Goal: Information Seeking & Learning: Learn about a topic

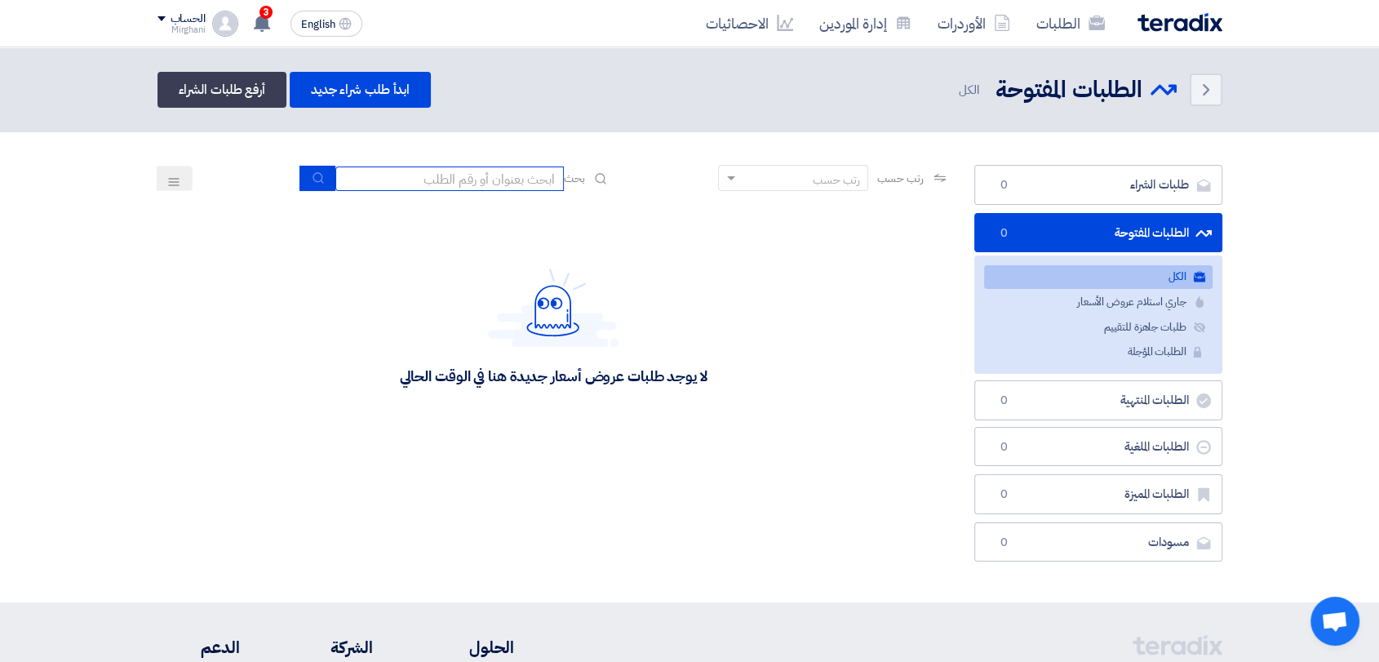
click at [467, 169] on input at bounding box center [449, 179] width 229 height 24
type input "911"
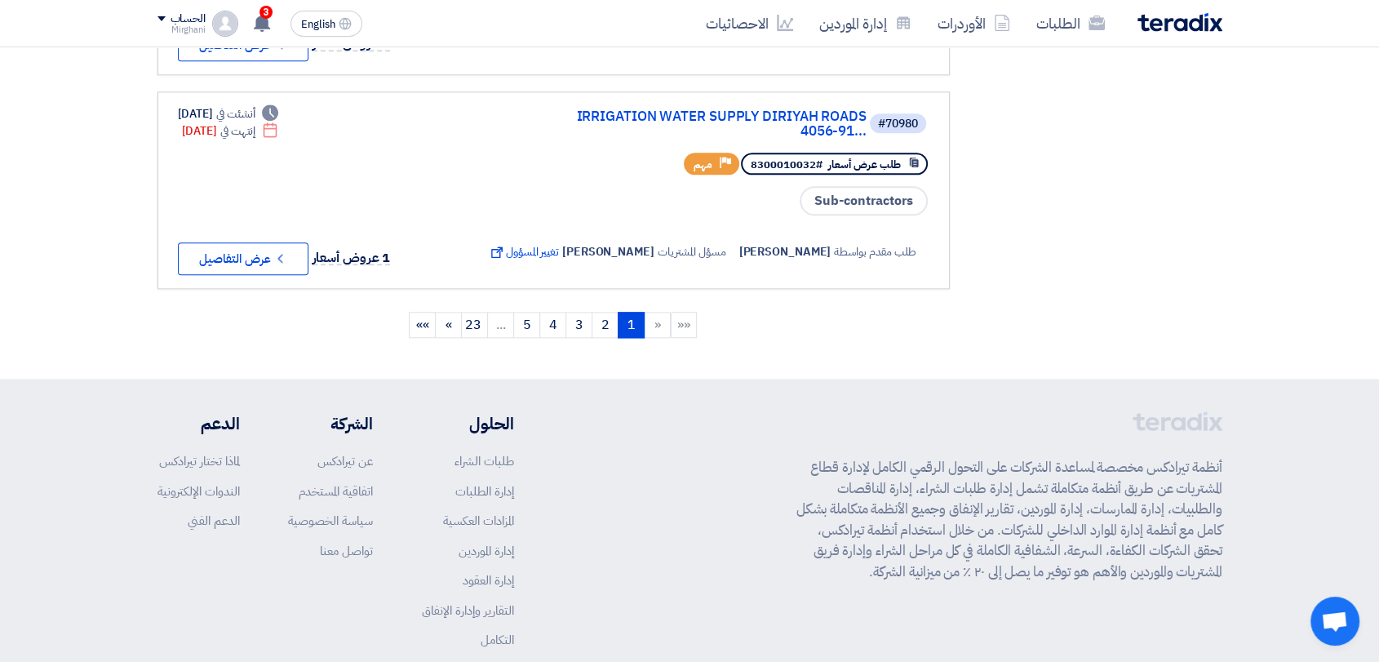
scroll to position [1916, 0]
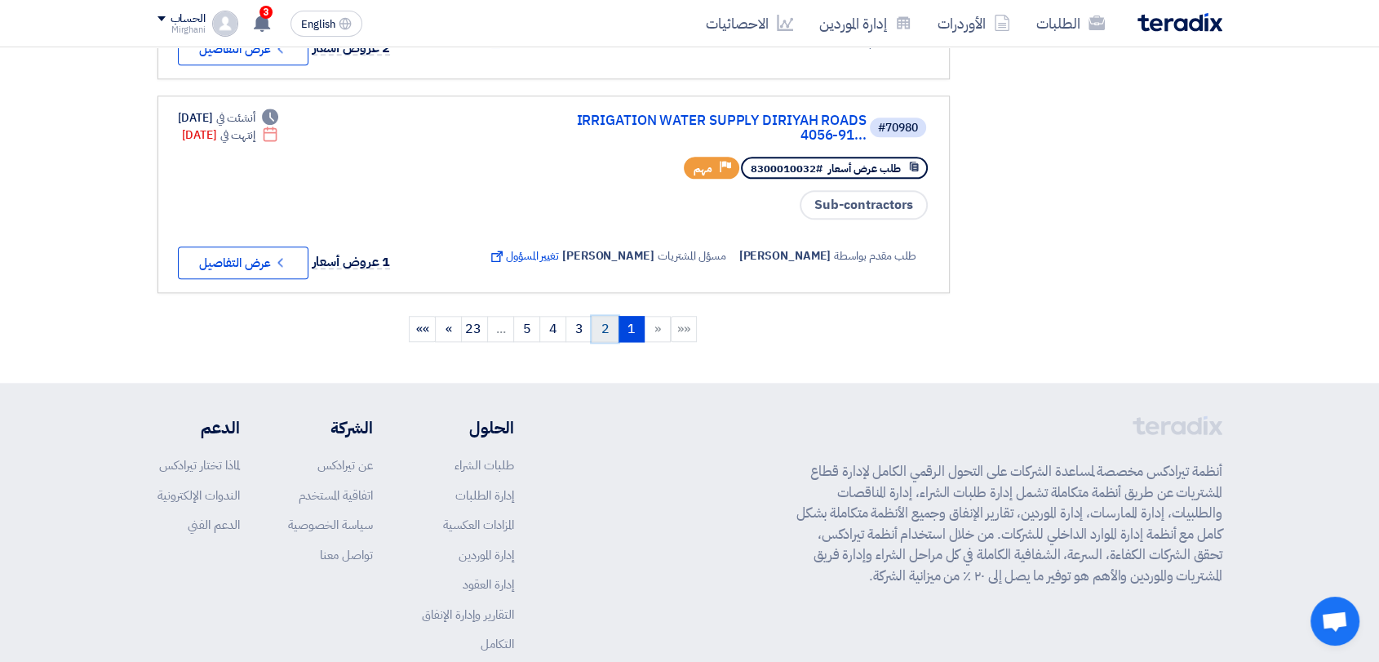
click at [607, 342] on link "2" at bounding box center [605, 329] width 27 height 26
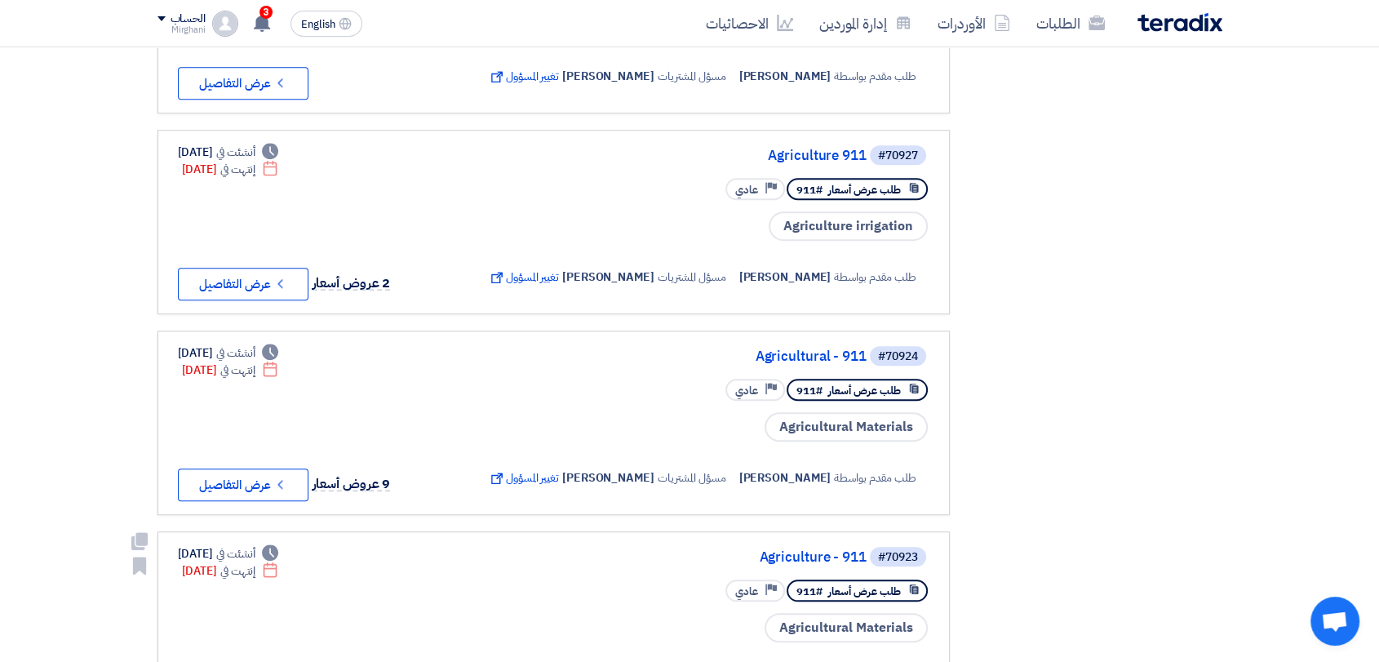
scroll to position [1088, 0]
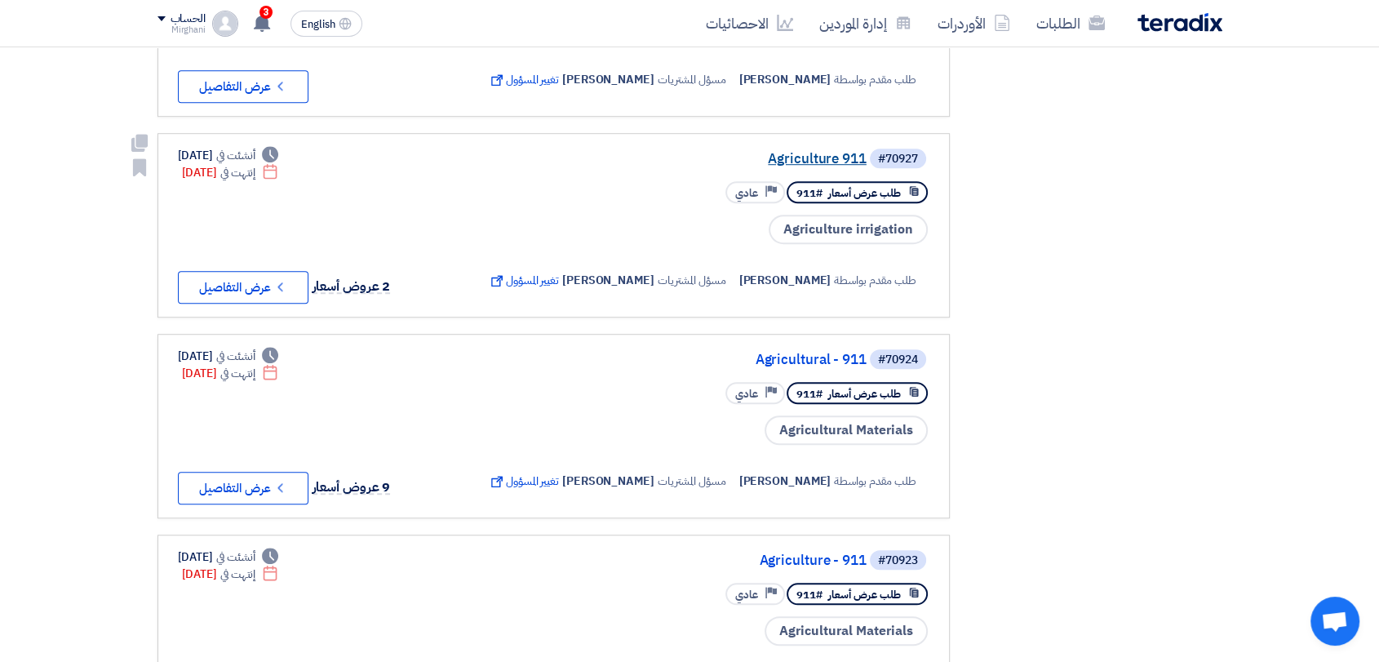
click at [821, 167] on link "Agriculture 911" at bounding box center [703, 159] width 326 height 15
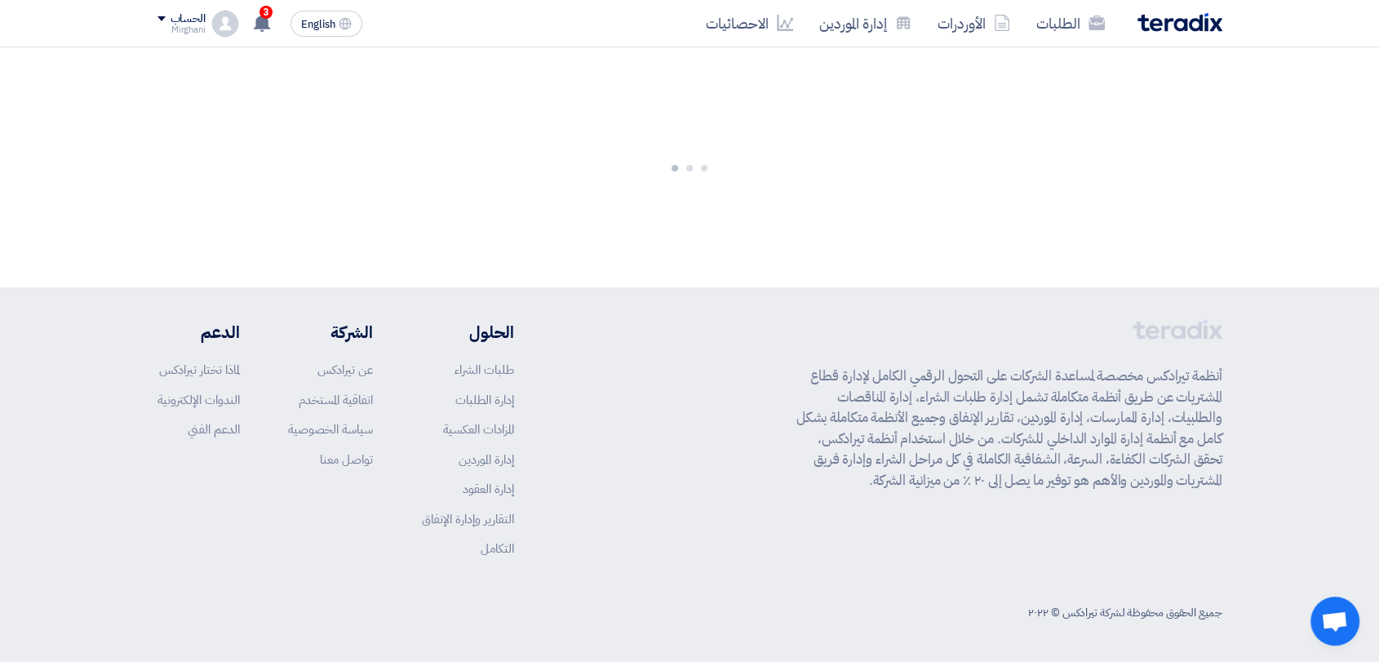
scroll to position [0, 0]
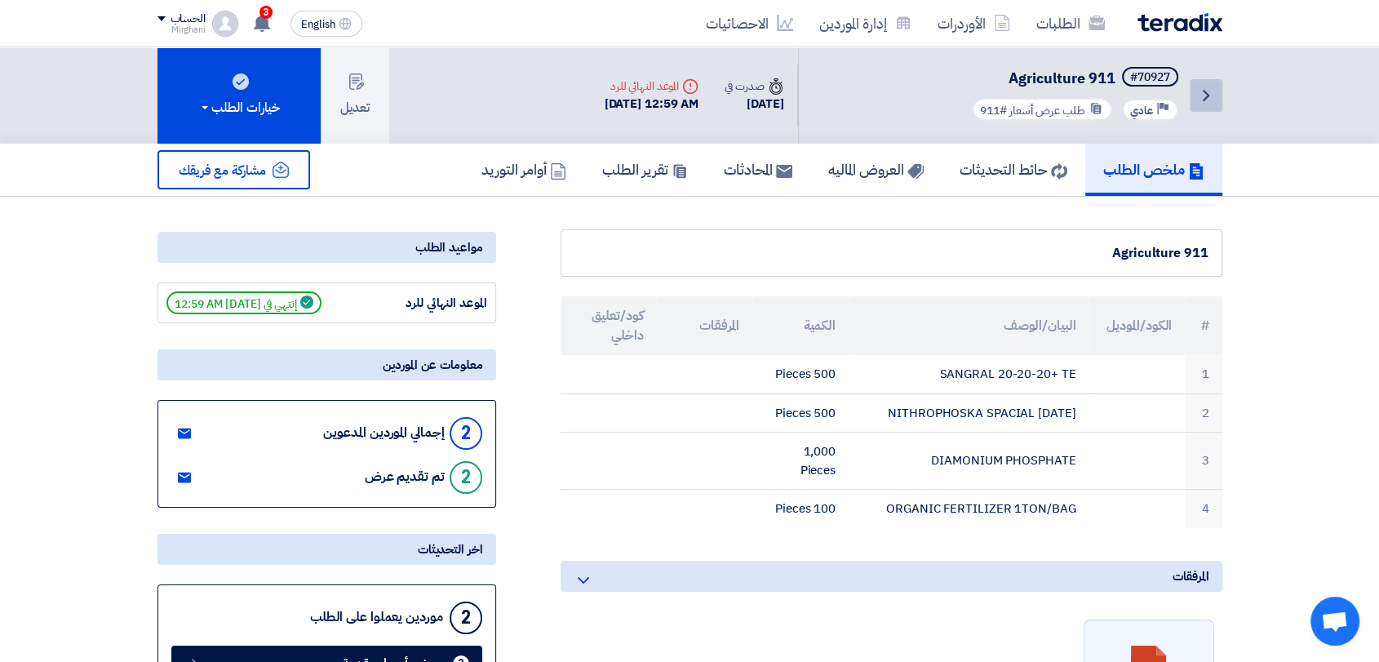
click at [1213, 97] on icon "Back" at bounding box center [1207, 96] width 20 height 20
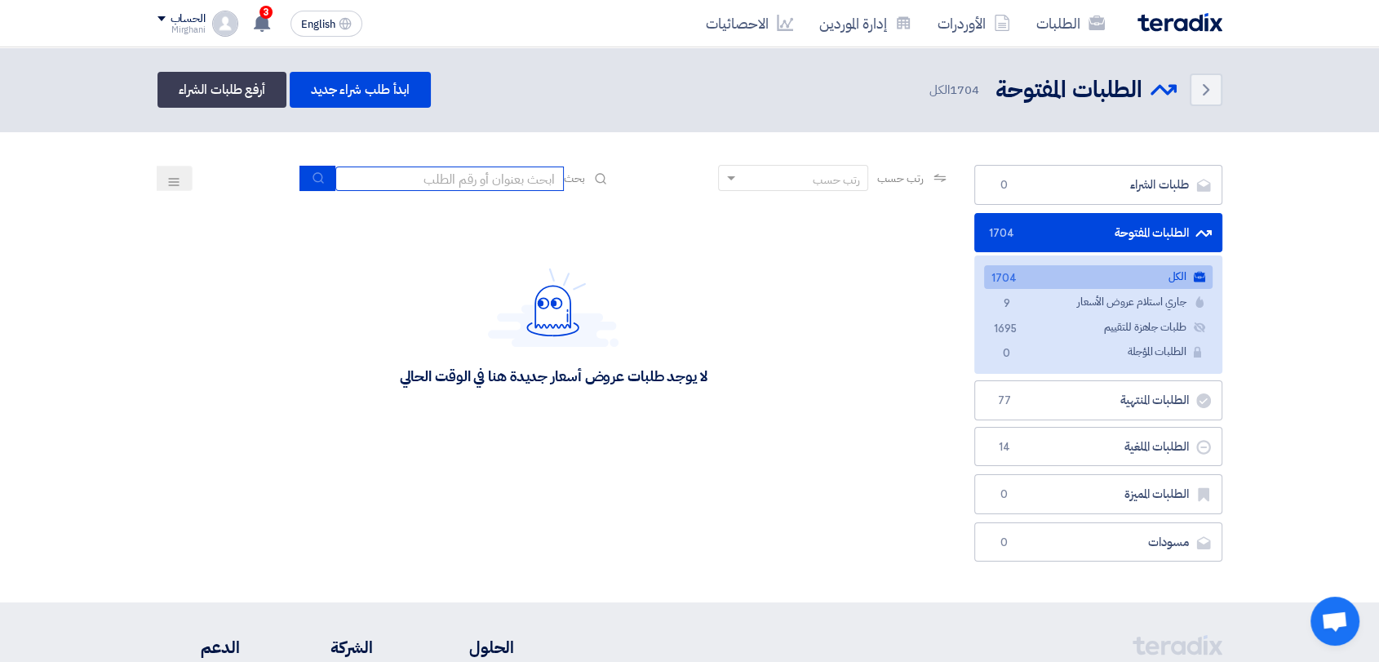
click at [481, 184] on input at bounding box center [449, 179] width 229 height 24
type input "911"
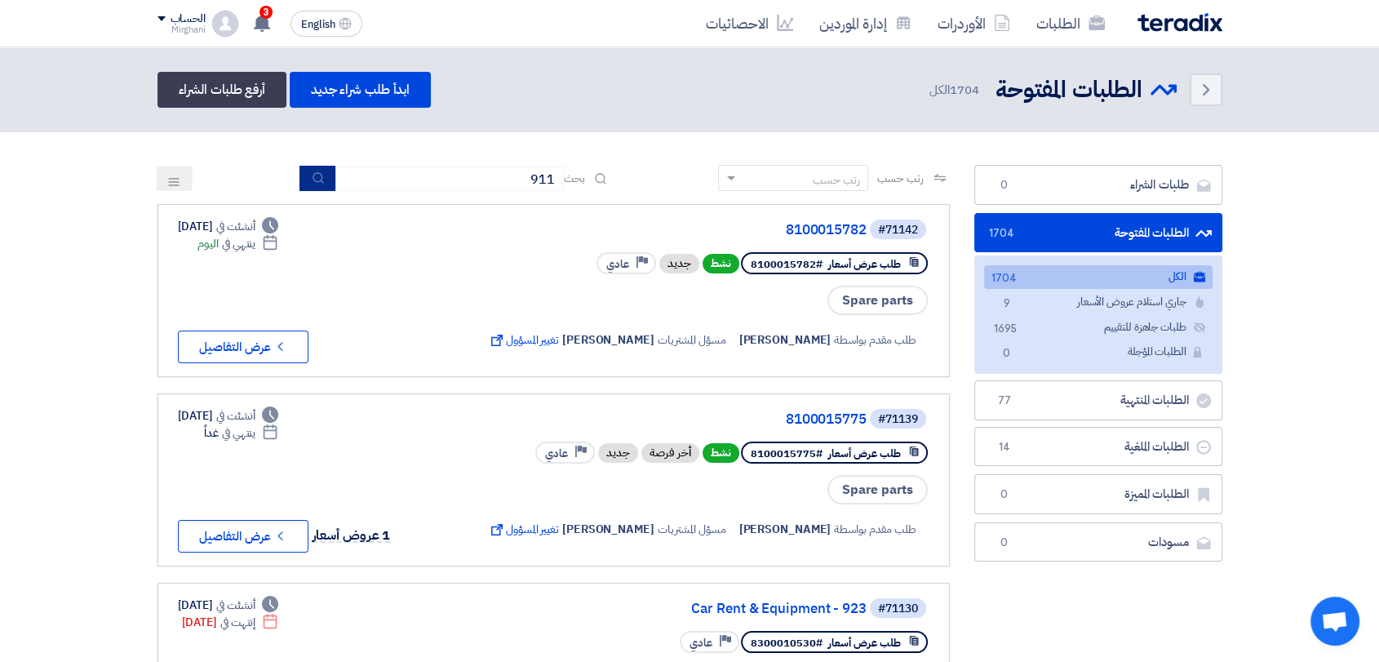
drag, startPoint x: 294, startPoint y: 171, endPoint x: 304, endPoint y: 171, distance: 9.8
click at [300, 171] on div "رتب حسب رتب حسب بحث 911" at bounding box center [554, 184] width 793 height 39
click at [304, 171] on button "submit" at bounding box center [318, 178] width 36 height 25
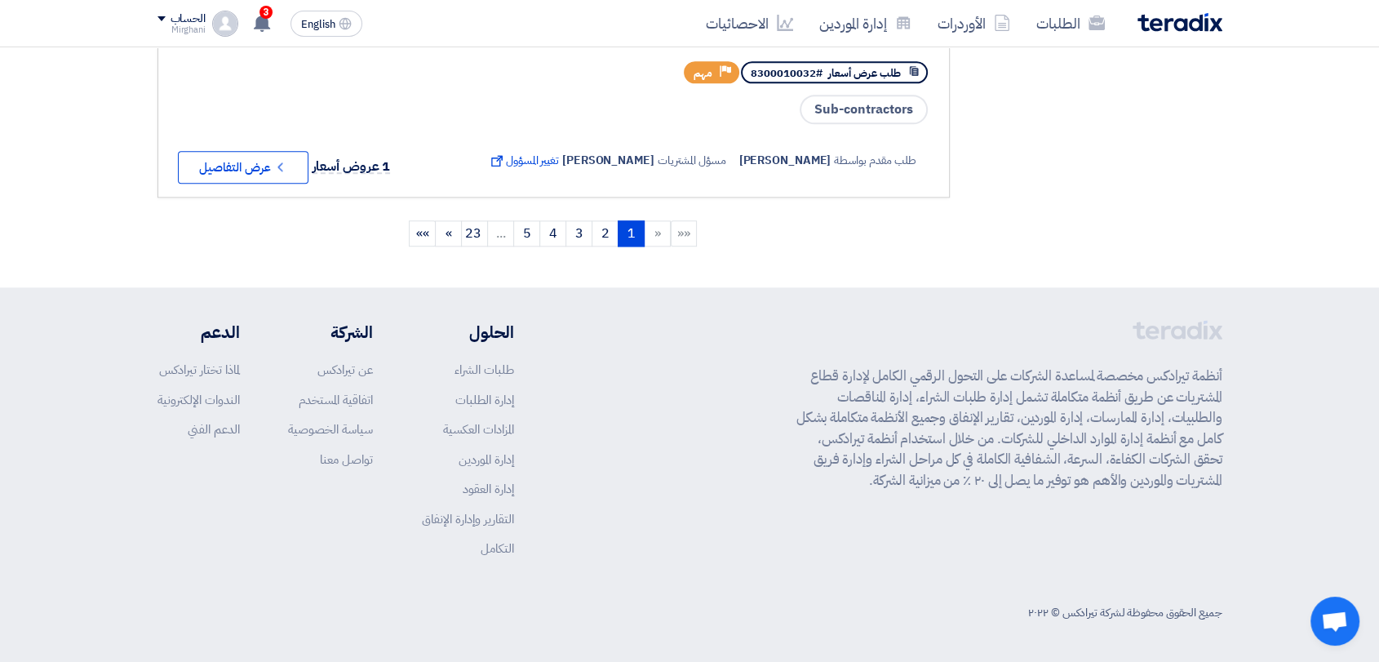
scroll to position [2097, 0]
click at [596, 226] on link "2" at bounding box center [605, 233] width 27 height 26
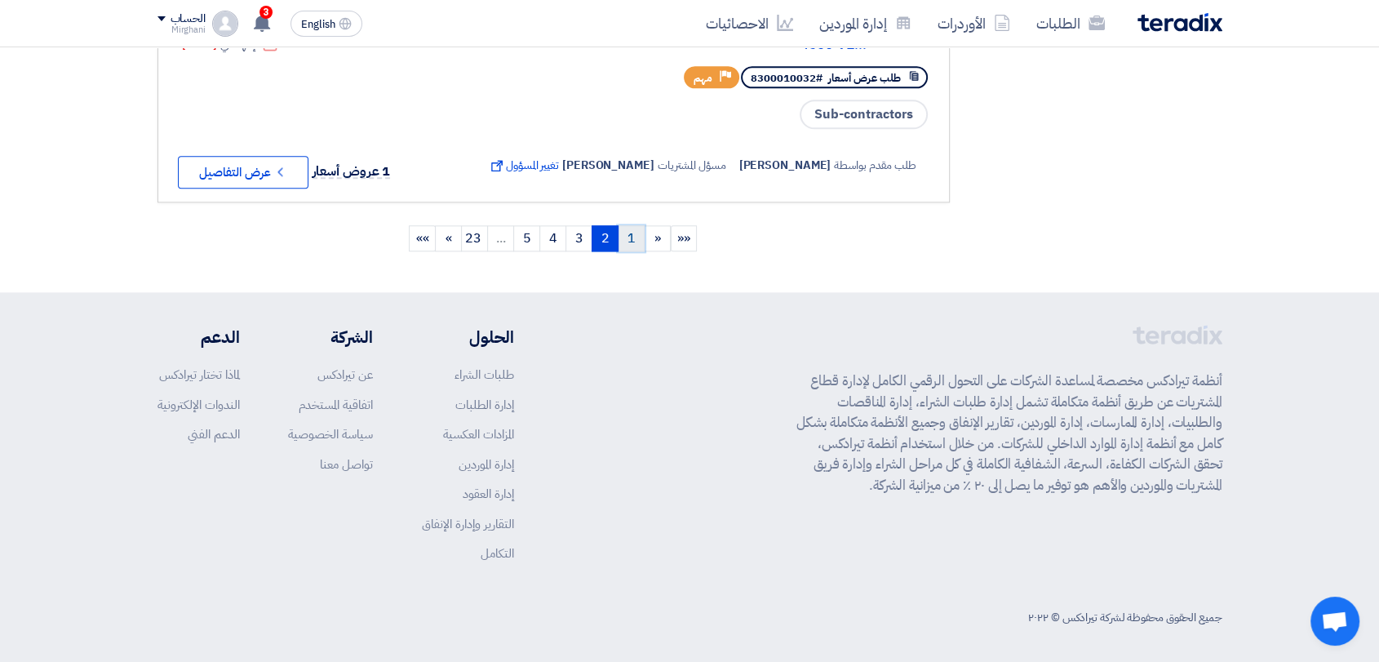
click at [631, 251] on link "1" at bounding box center [631, 238] width 27 height 26
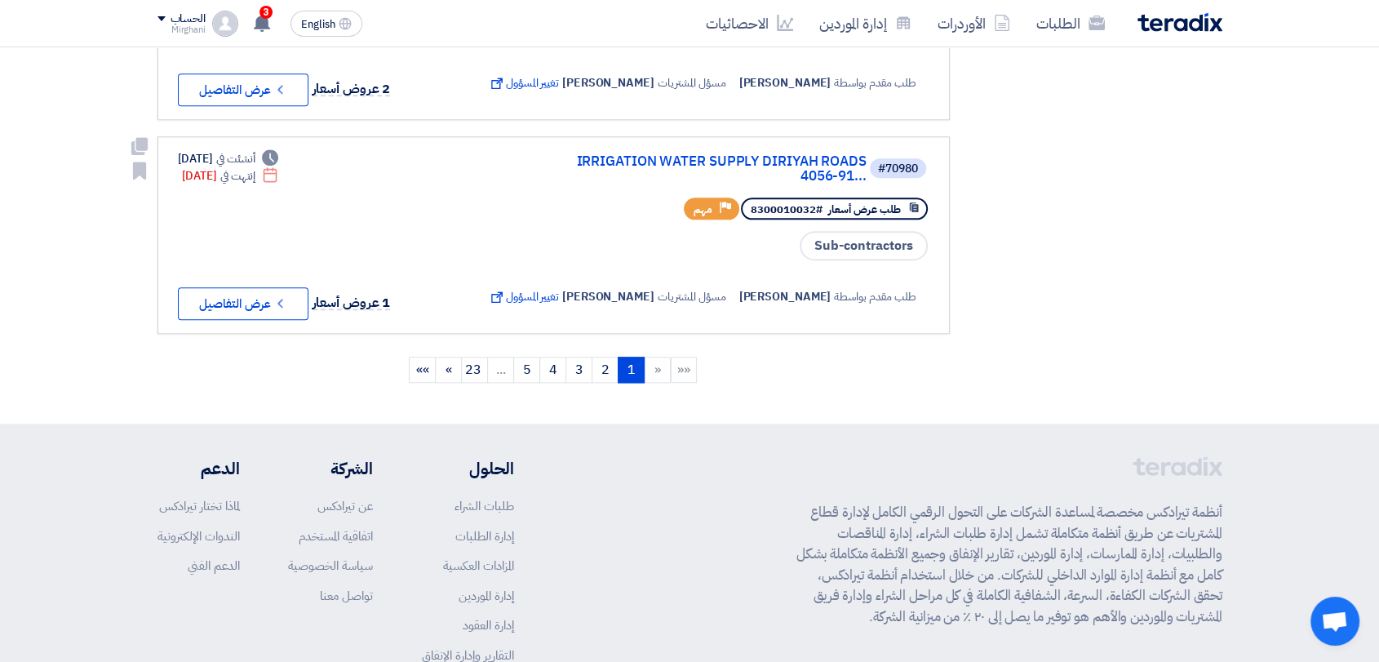
scroll to position [1995, 0]
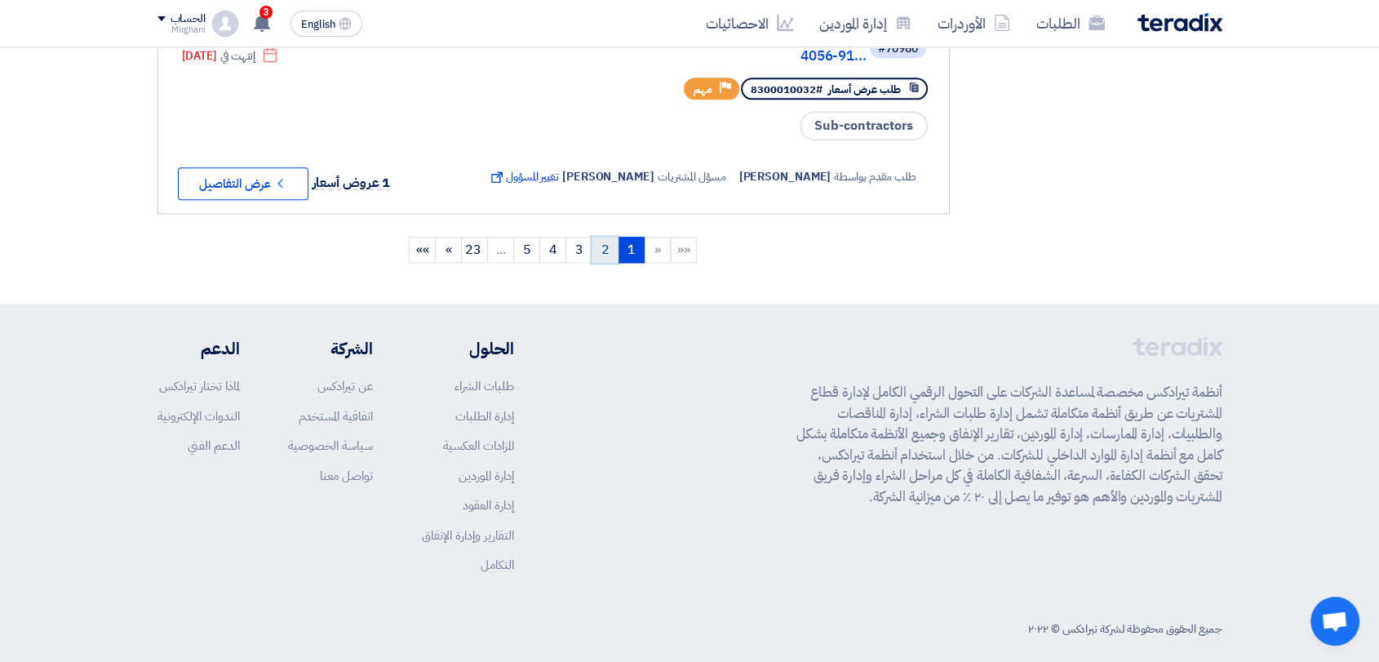
click at [596, 263] on link "2" at bounding box center [605, 250] width 27 height 26
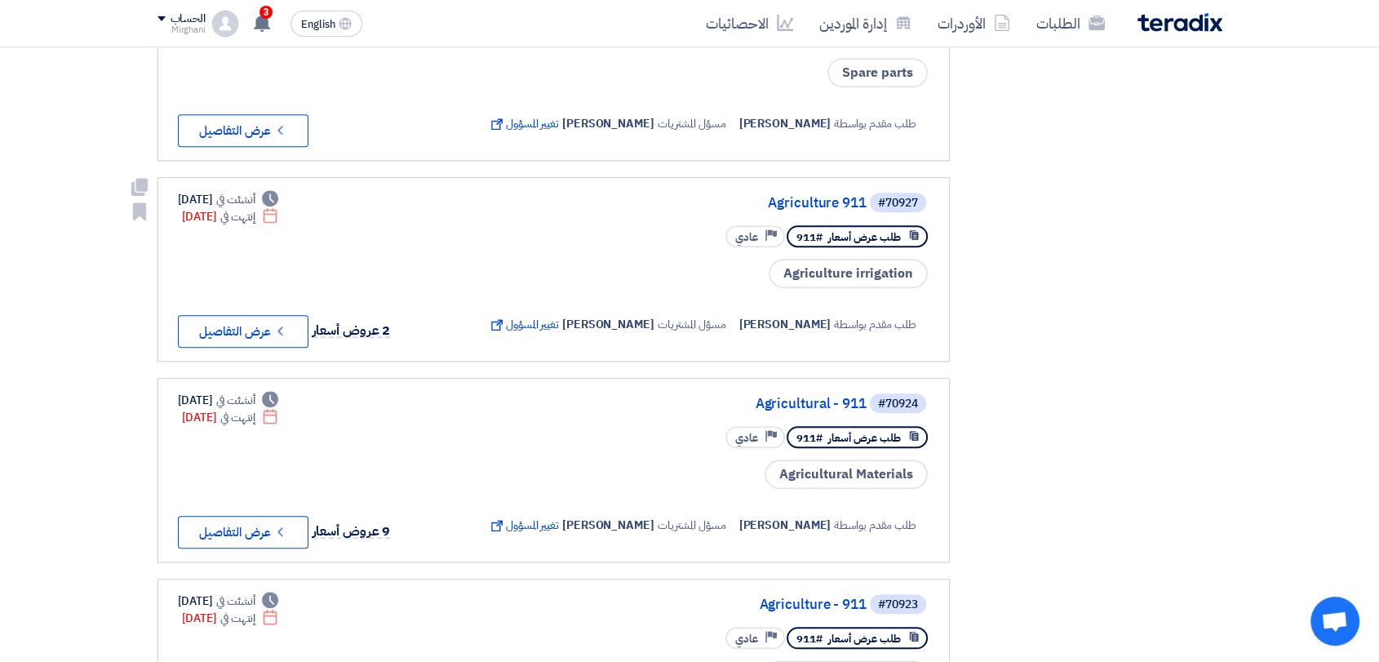
scroll to position [1088, 0]
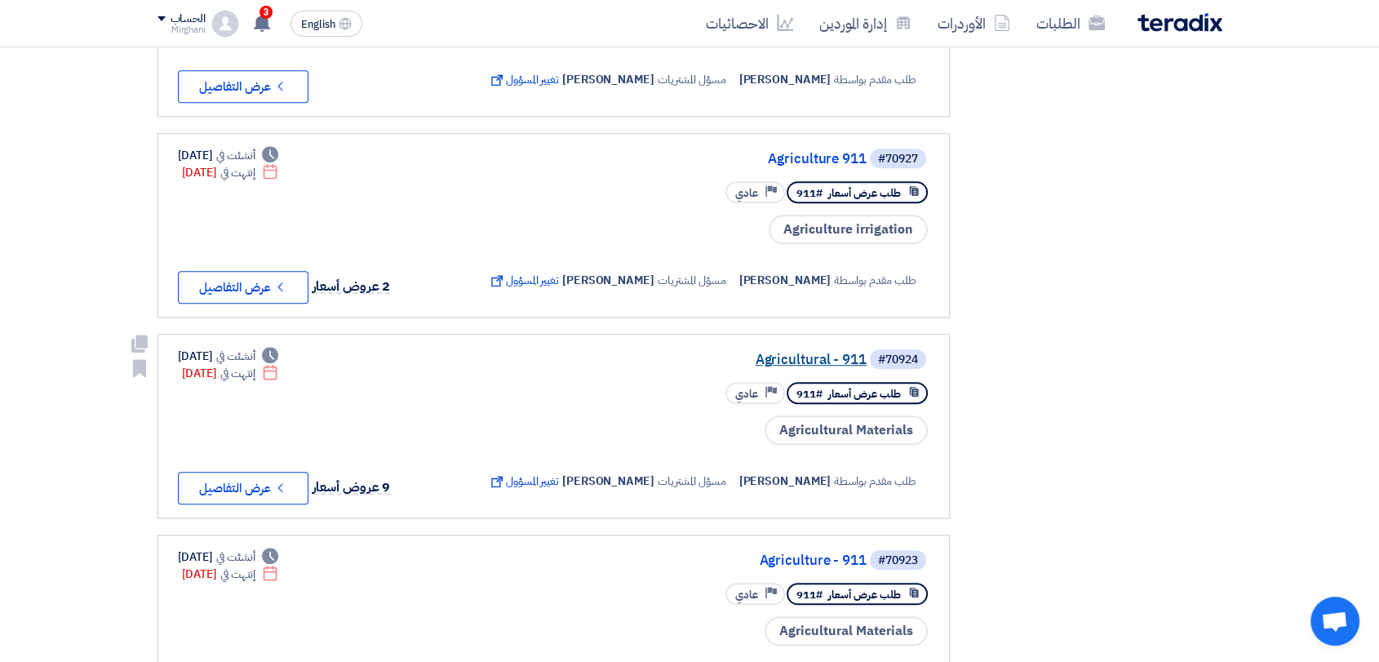
click at [784, 367] on link "Agricultural - 911" at bounding box center [703, 360] width 326 height 15
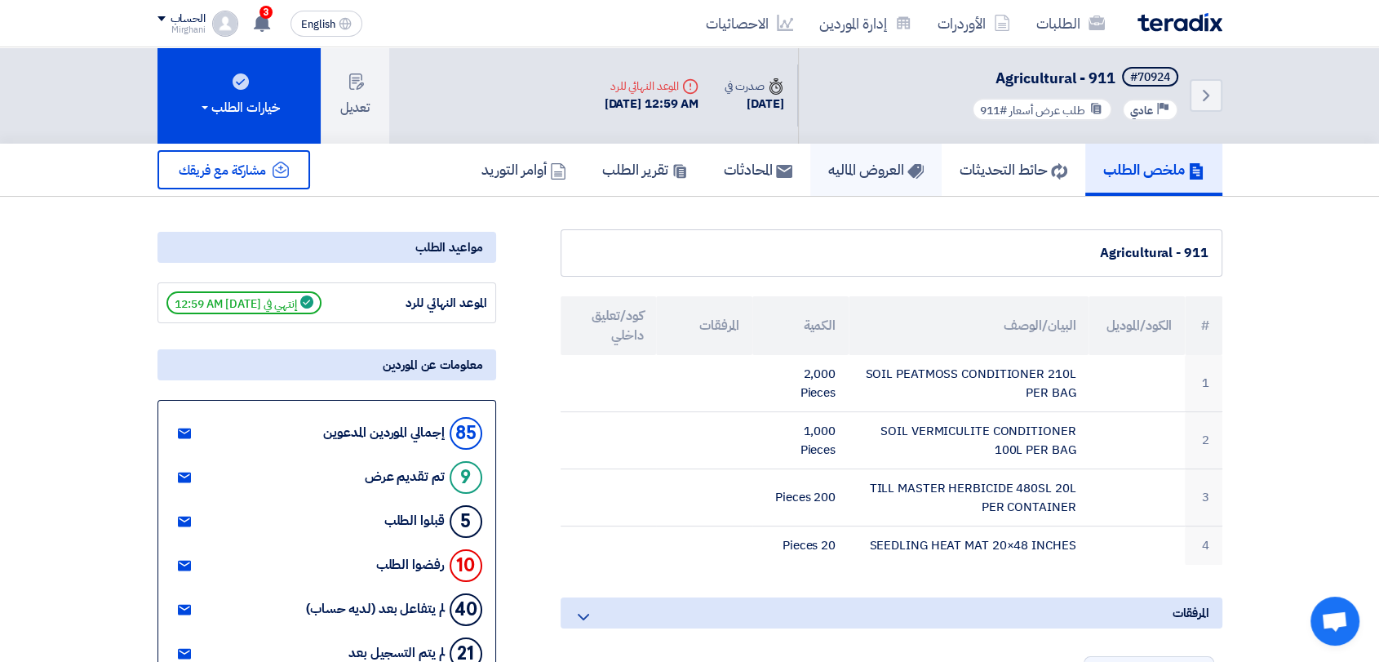
click at [888, 178] on h5 "العروض الماليه" at bounding box center [876, 169] width 96 height 19
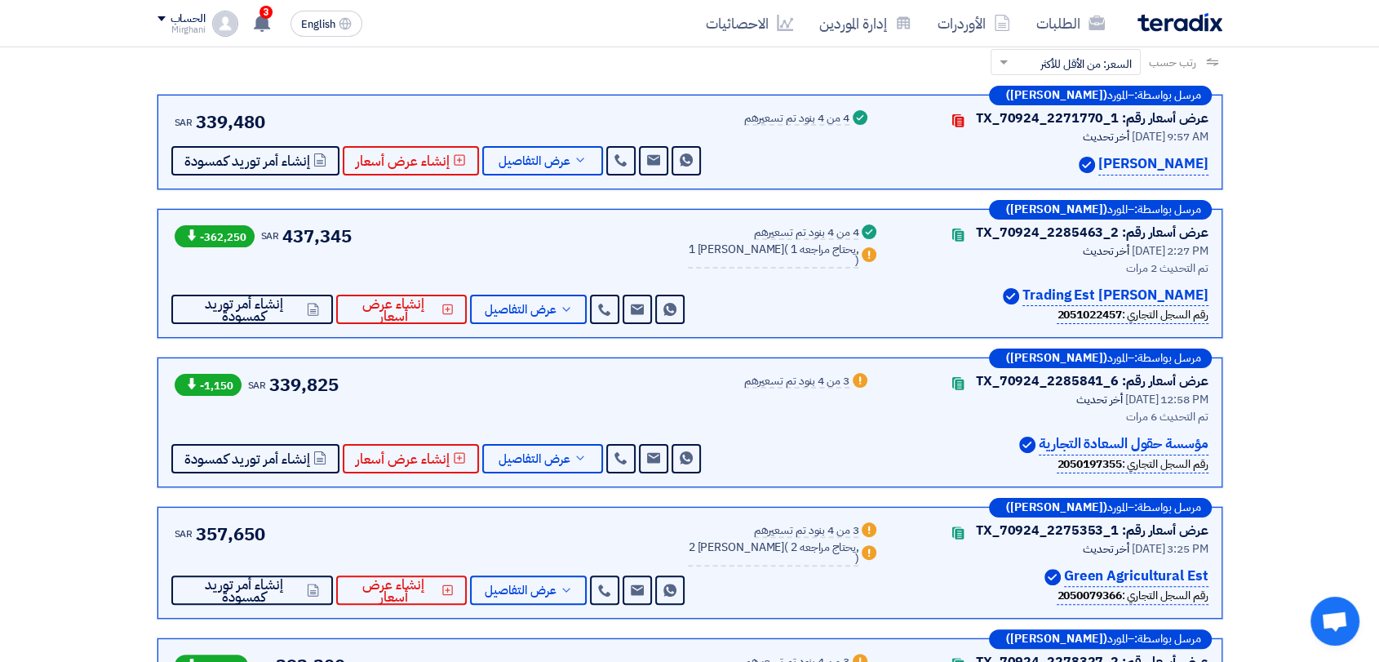
scroll to position [272, 0]
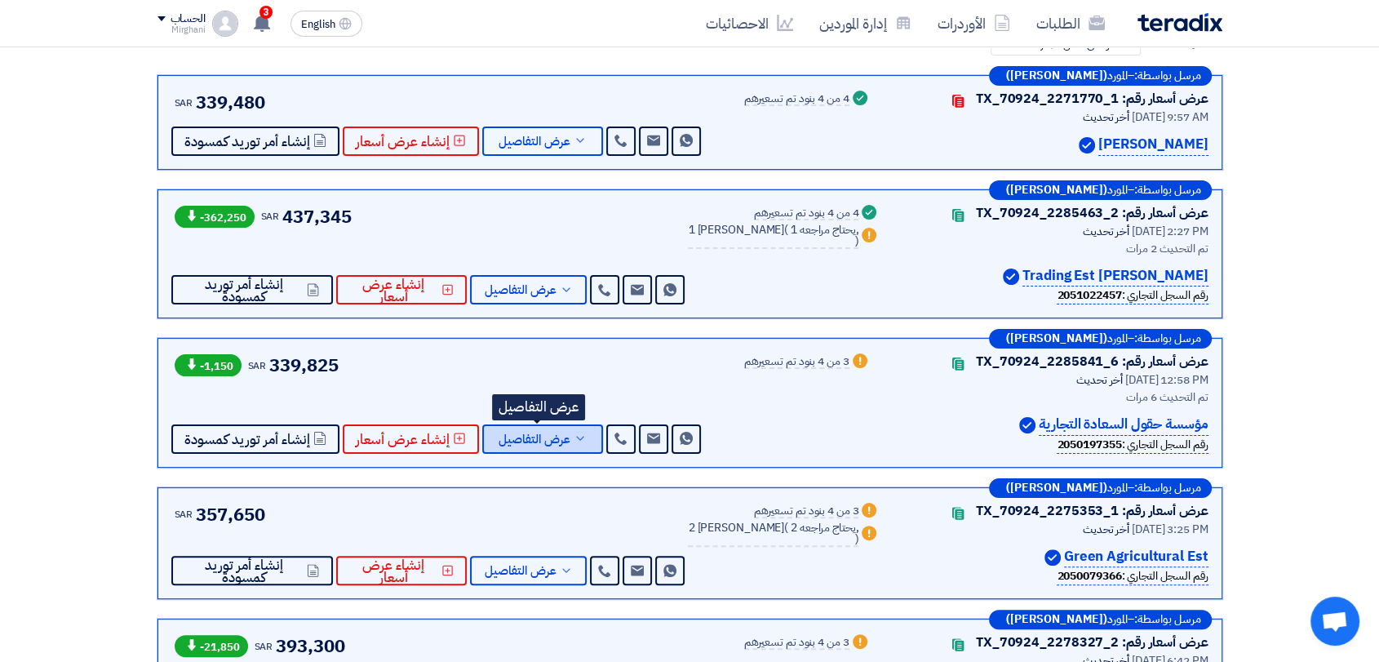
click at [575, 443] on button "عرض التفاصيل" at bounding box center [542, 438] width 121 height 29
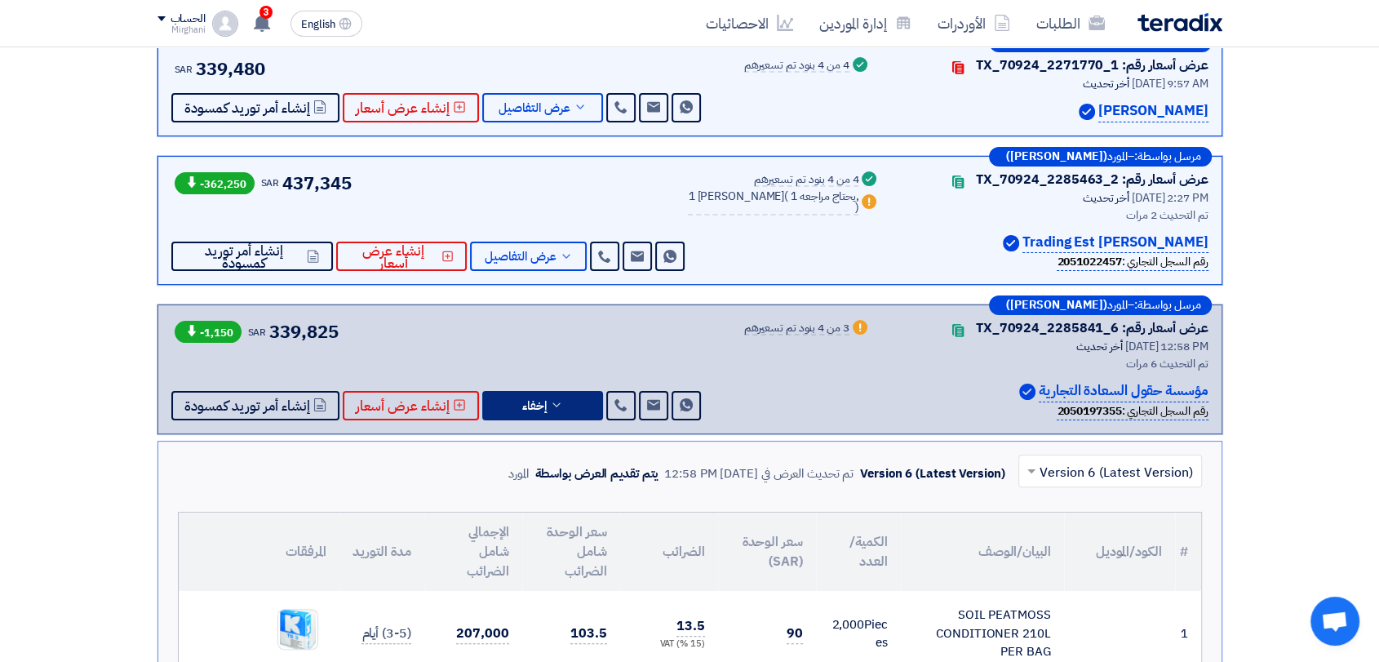
scroll to position [362, 0]
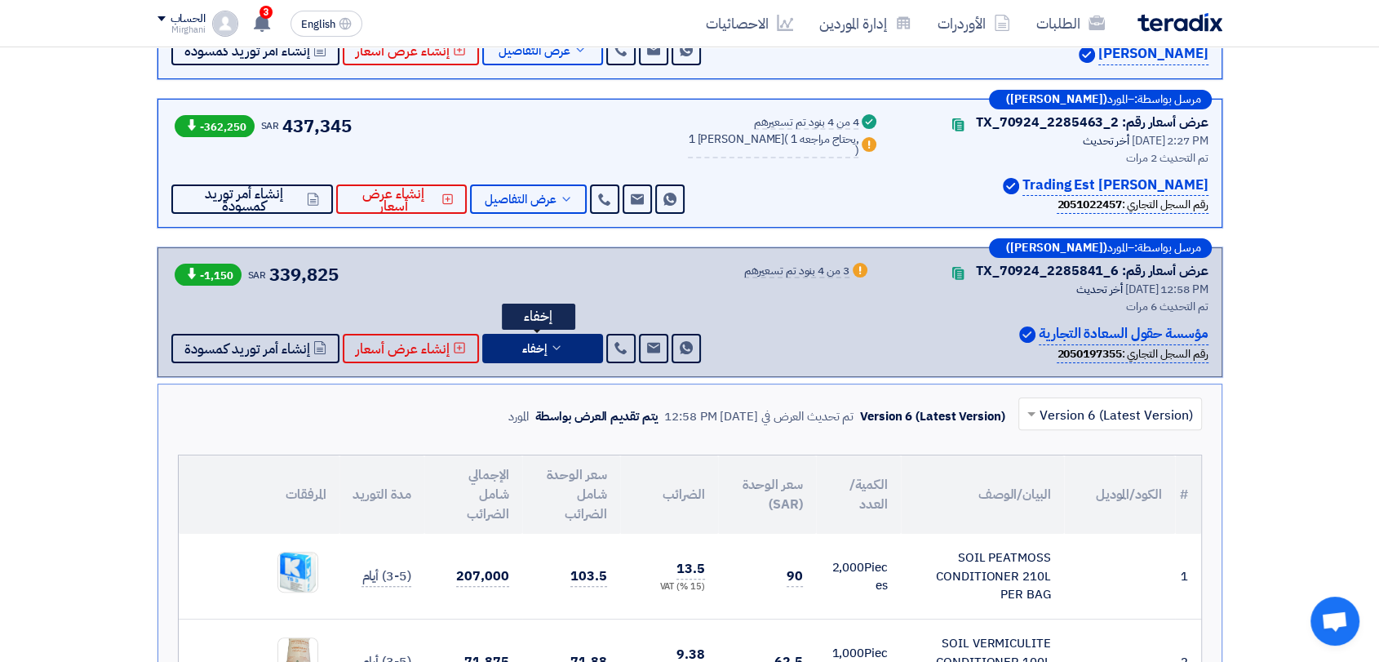
click at [534, 350] on span "إخفاء" at bounding box center [534, 349] width 24 height 12
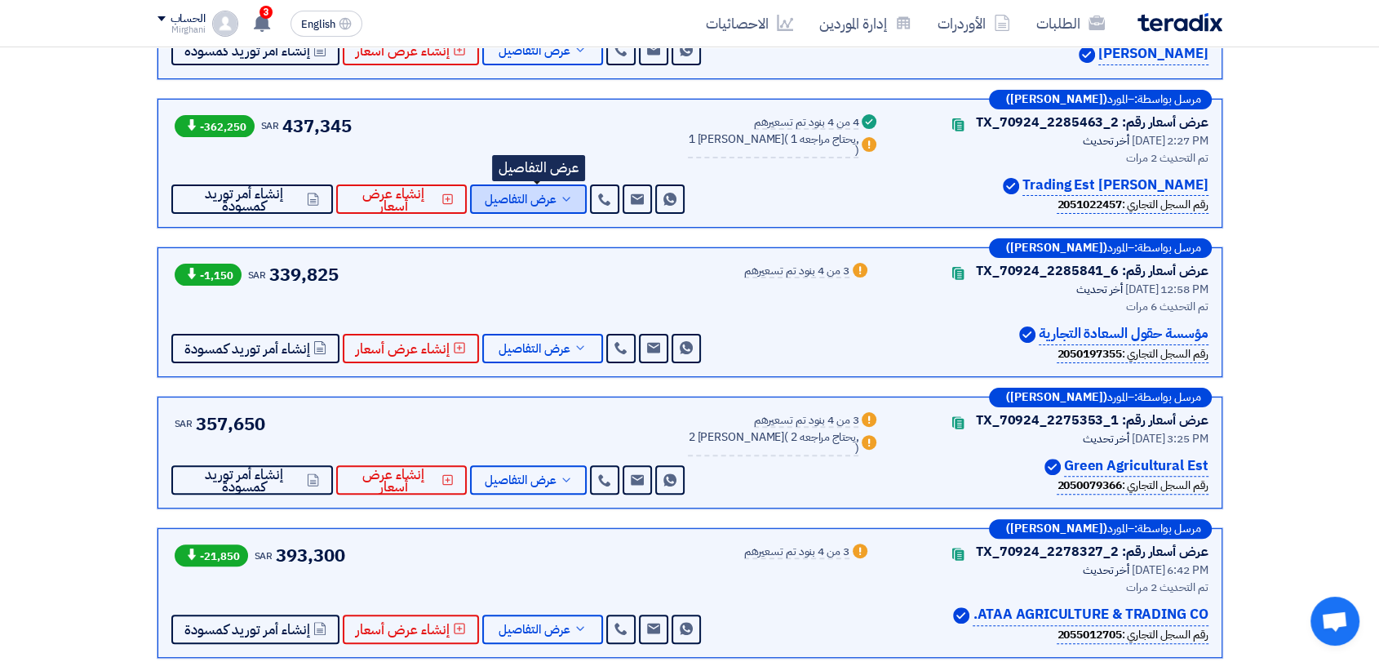
click at [514, 198] on span "عرض التفاصيل" at bounding box center [521, 199] width 72 height 12
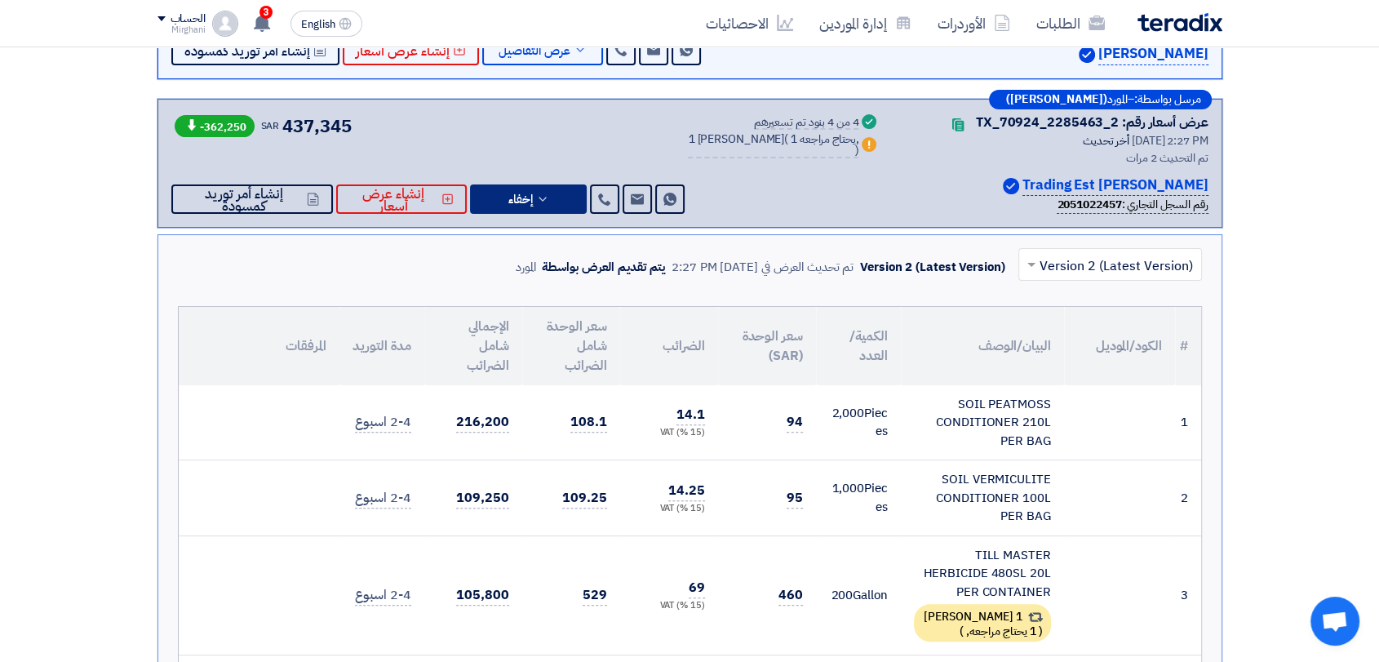
scroll to position [181, 0]
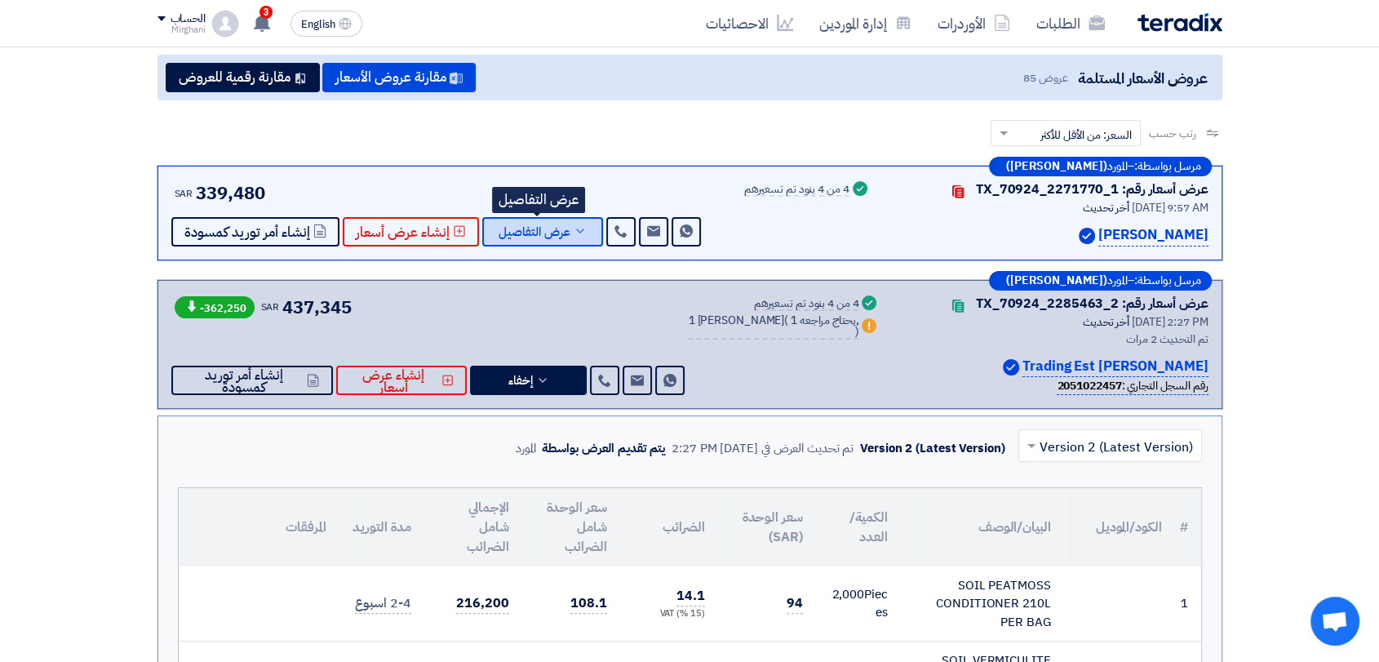
click at [531, 217] on button "عرض التفاصيل" at bounding box center [542, 231] width 121 height 29
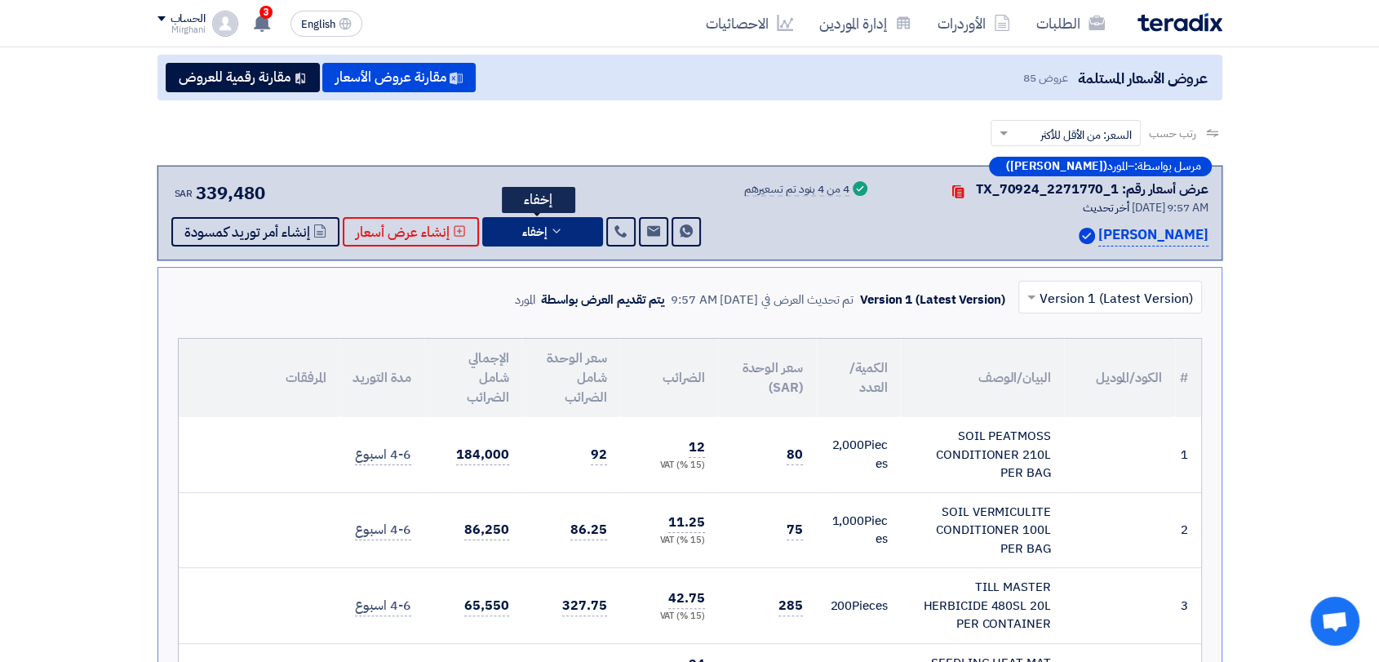
click at [538, 226] on span "إخفاء" at bounding box center [534, 232] width 24 height 12
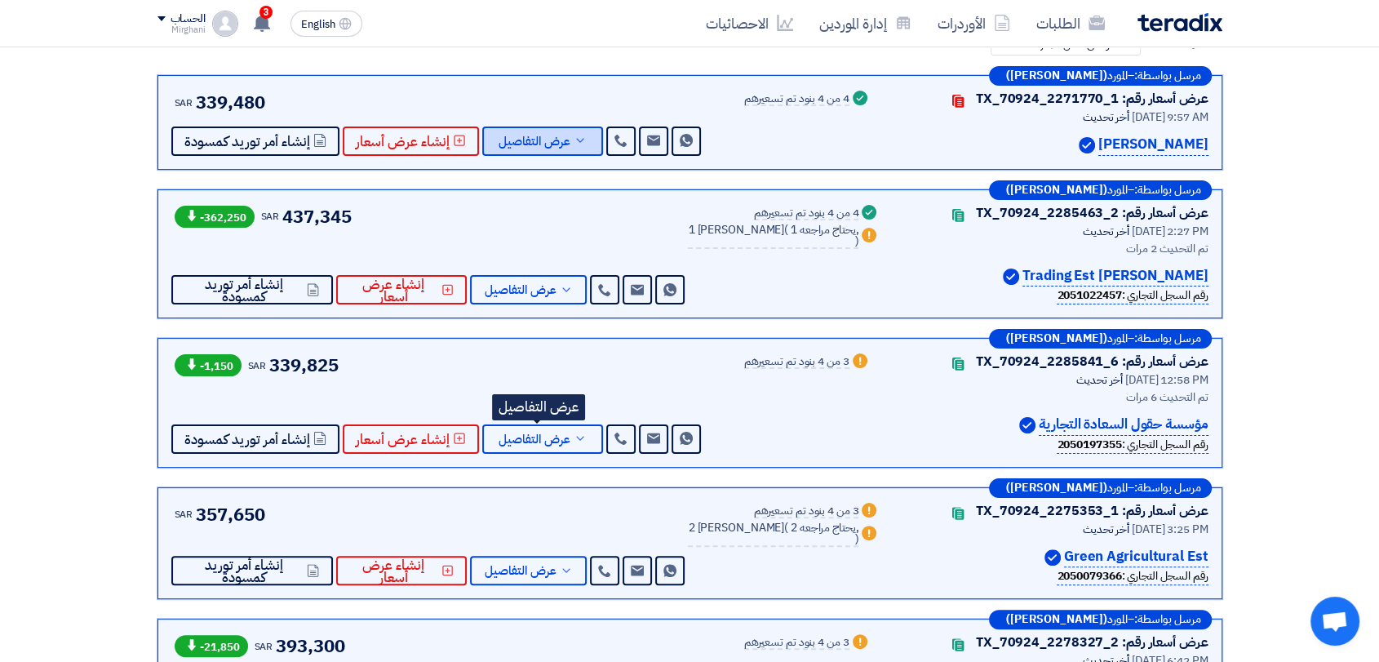
scroll to position [362, 0]
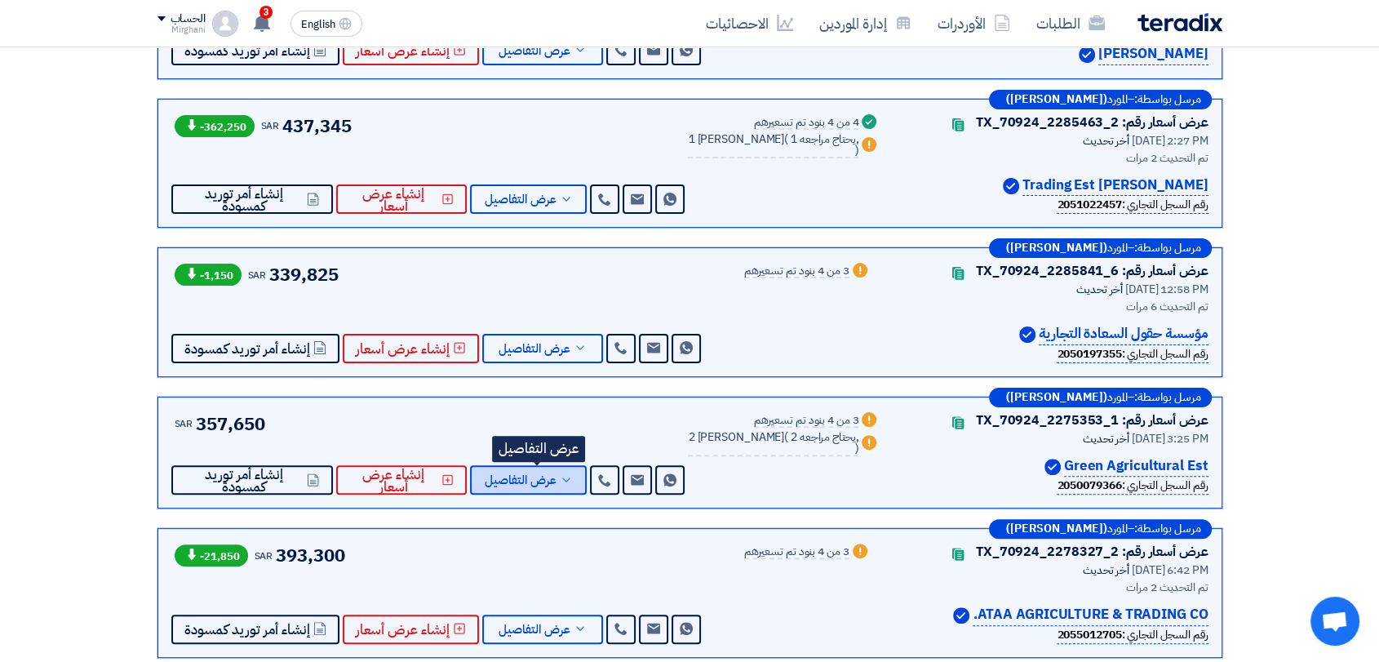
click at [526, 478] on span "عرض التفاصيل" at bounding box center [521, 480] width 72 height 12
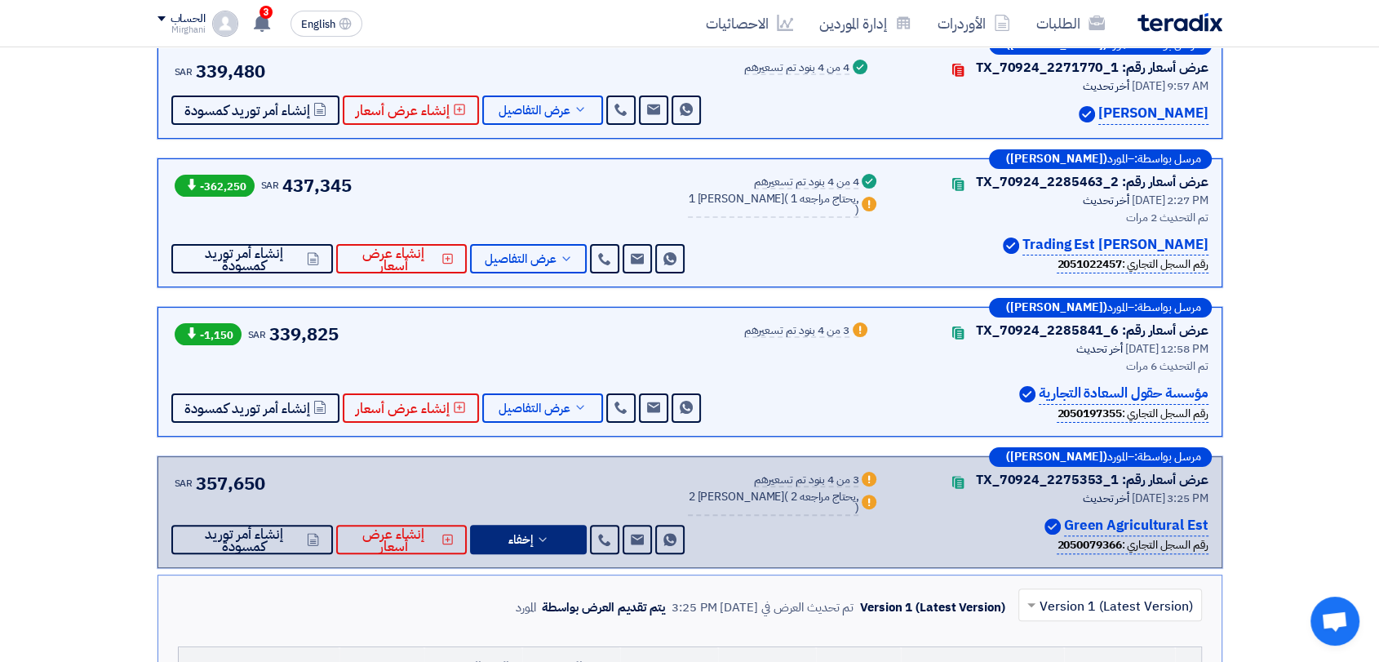
scroll to position [272, 0]
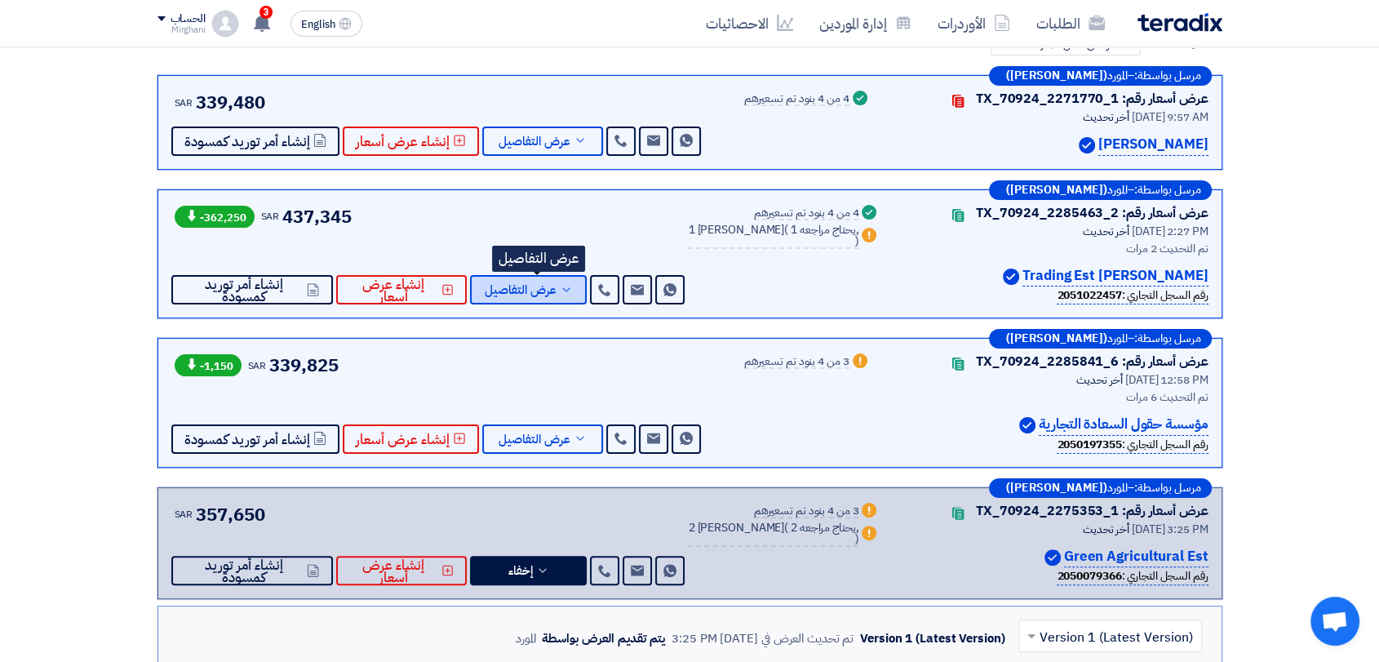
click at [550, 284] on span "عرض التفاصيل" at bounding box center [521, 290] width 72 height 12
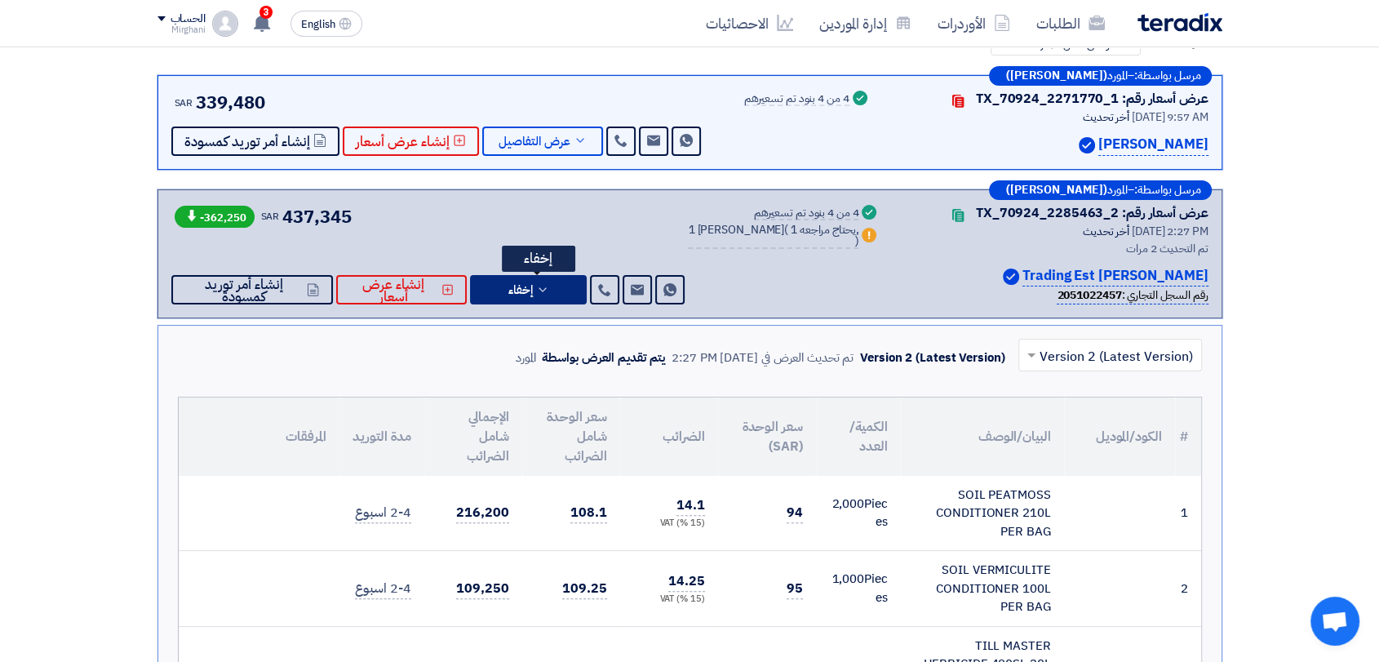
click at [549, 283] on icon at bounding box center [542, 289] width 13 height 13
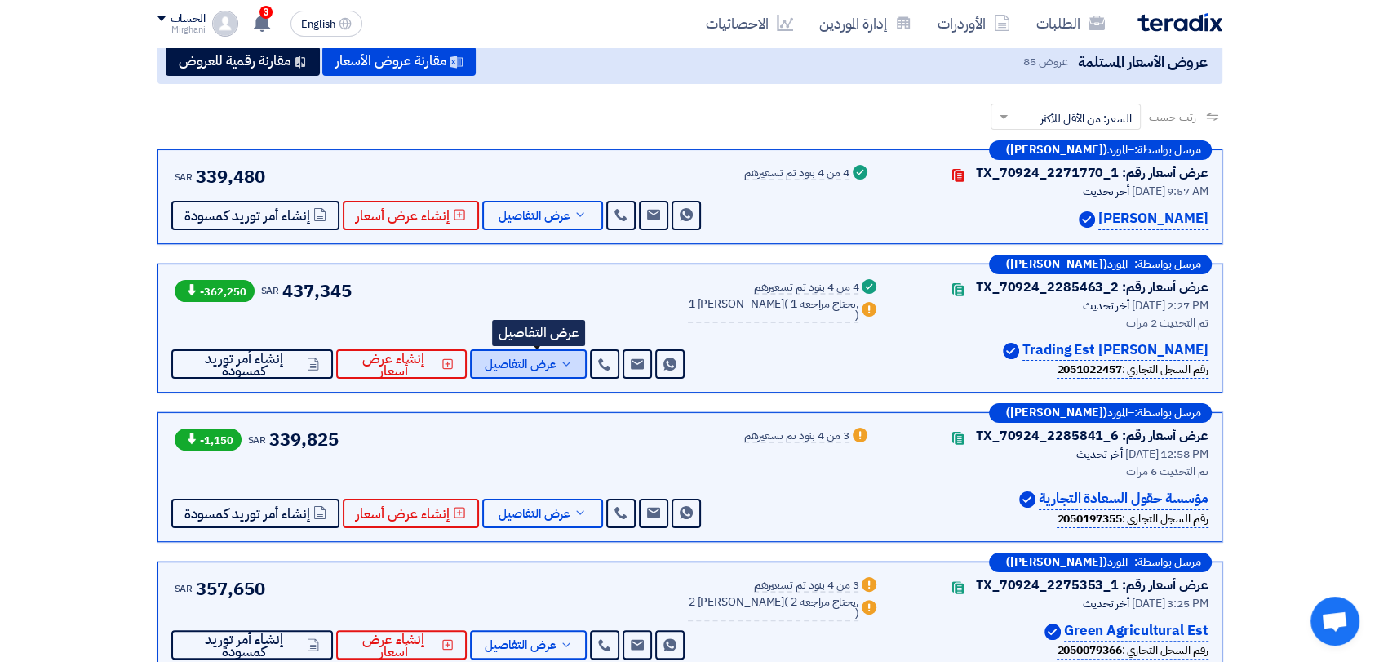
scroll to position [91, 0]
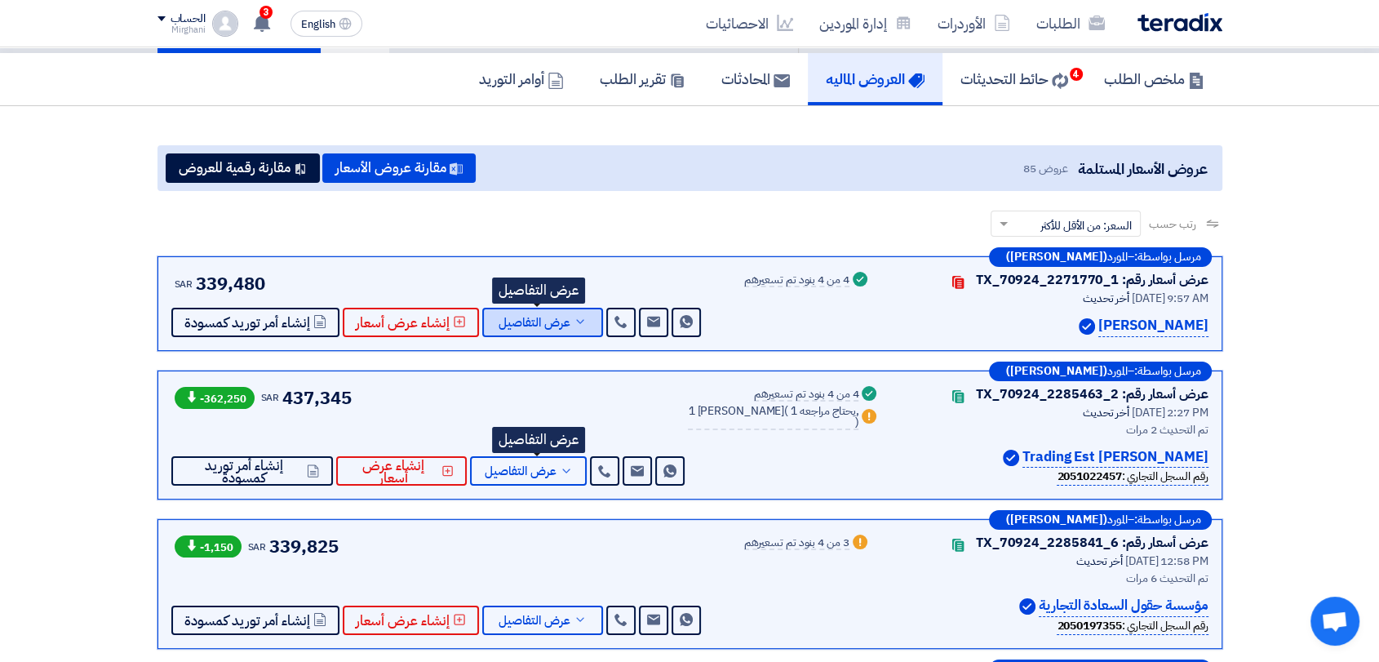
click at [574, 317] on icon at bounding box center [580, 321] width 13 height 13
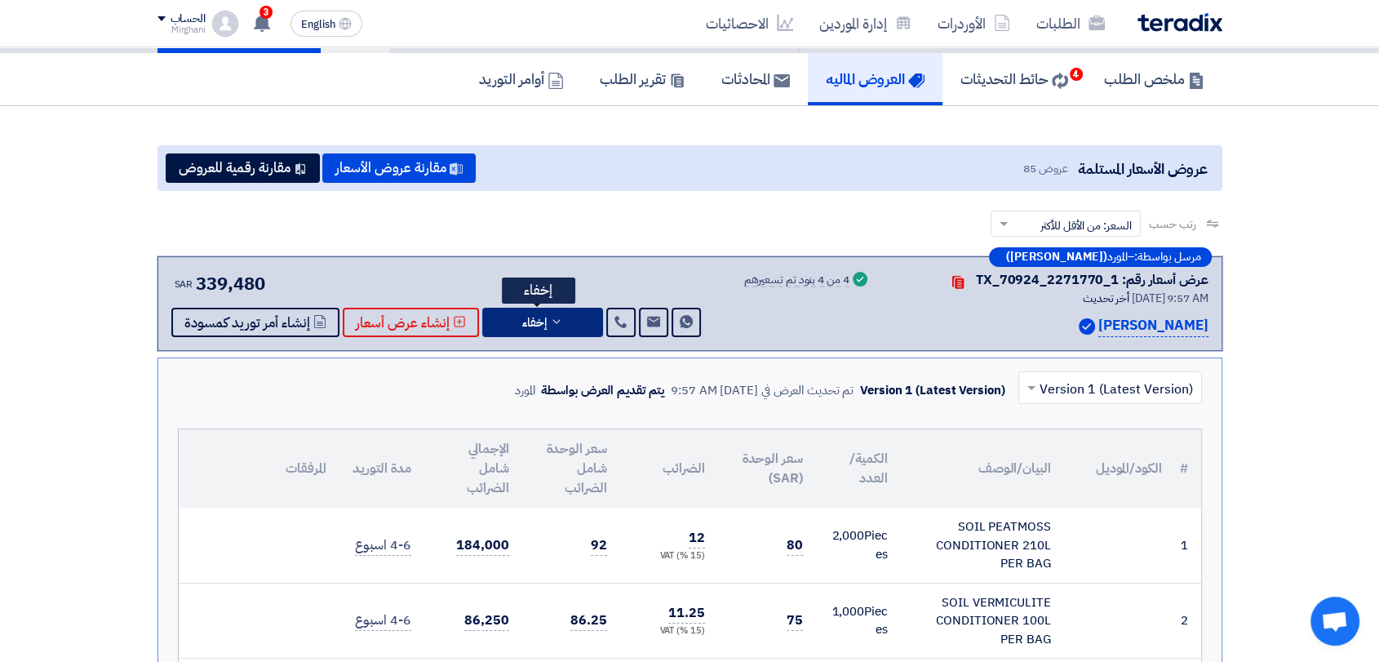
click at [565, 322] on button "إخفاء" at bounding box center [542, 322] width 121 height 29
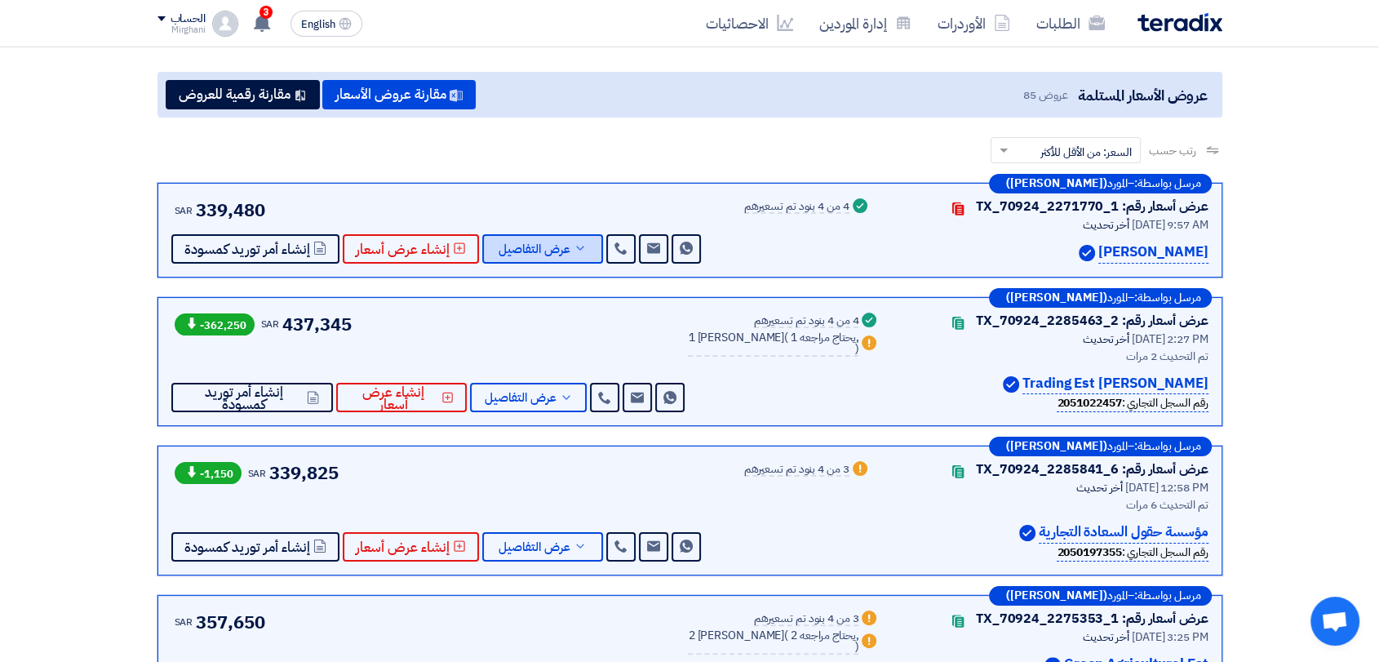
scroll to position [181, 0]
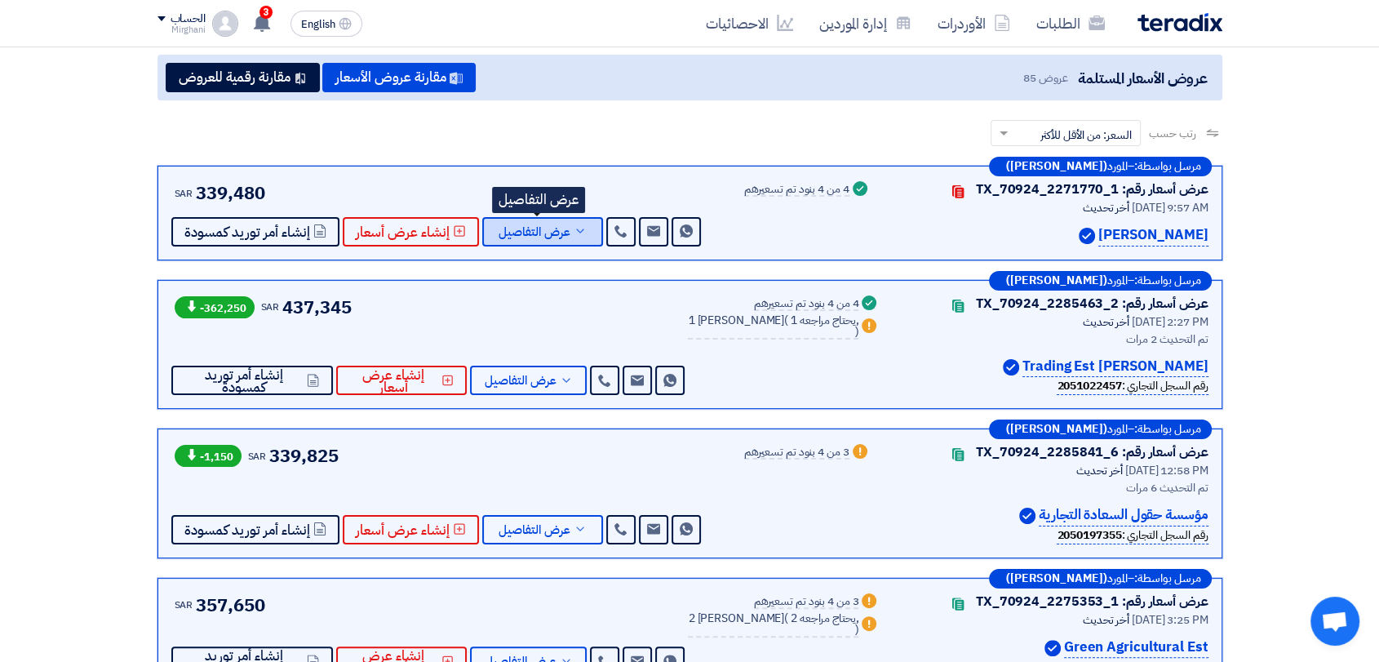
click at [551, 234] on span "عرض التفاصيل" at bounding box center [535, 232] width 72 height 12
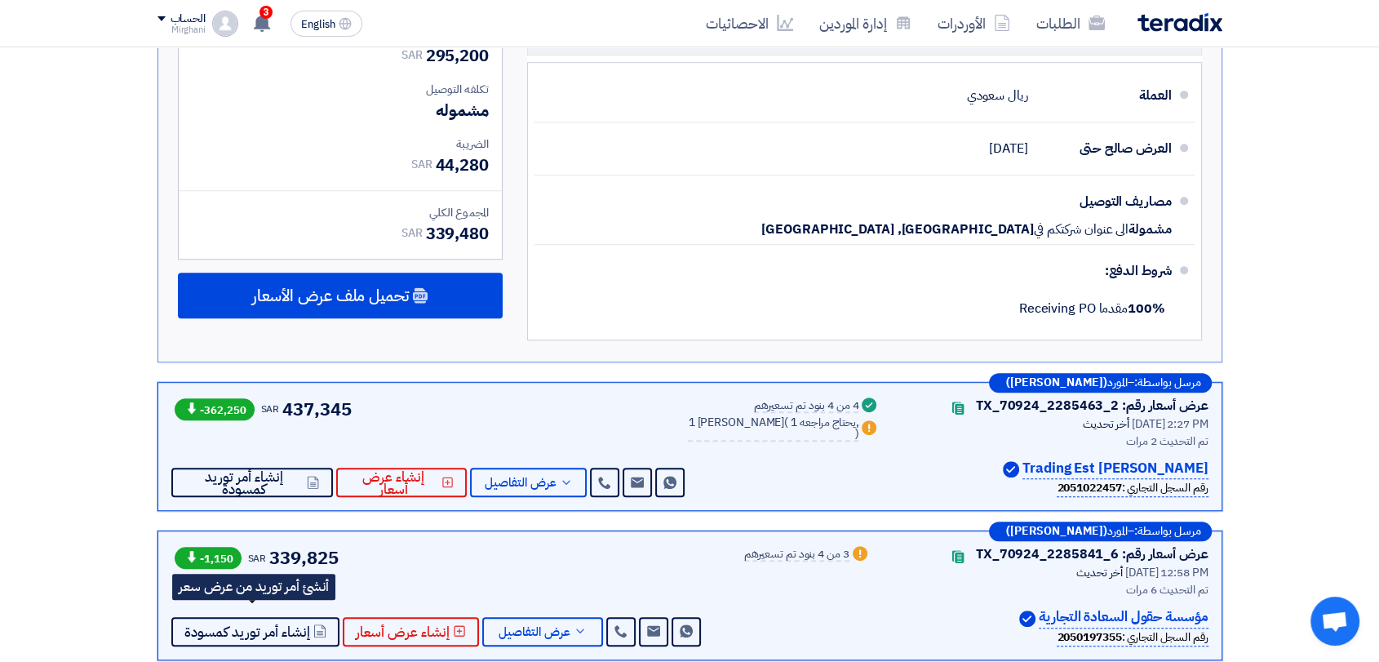
scroll to position [907, 0]
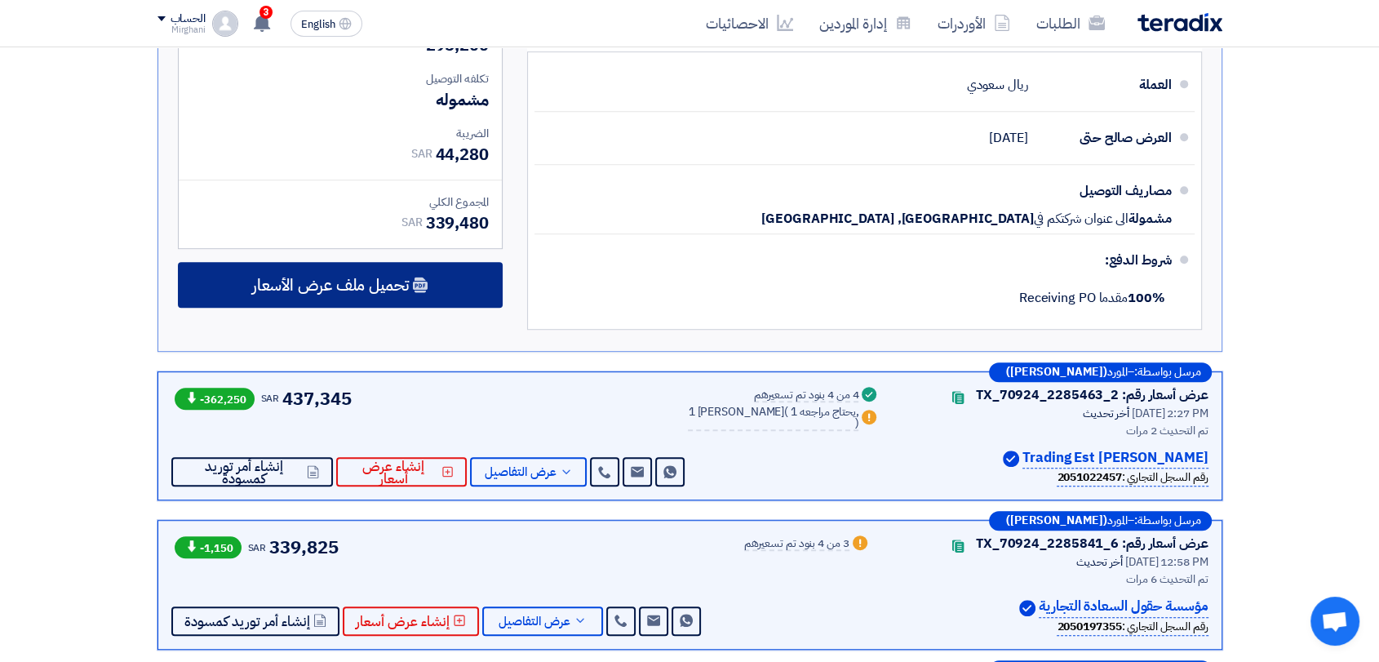
click at [333, 278] on span "تحميل ملف عرض الأسعار" at bounding box center [330, 285] width 157 height 15
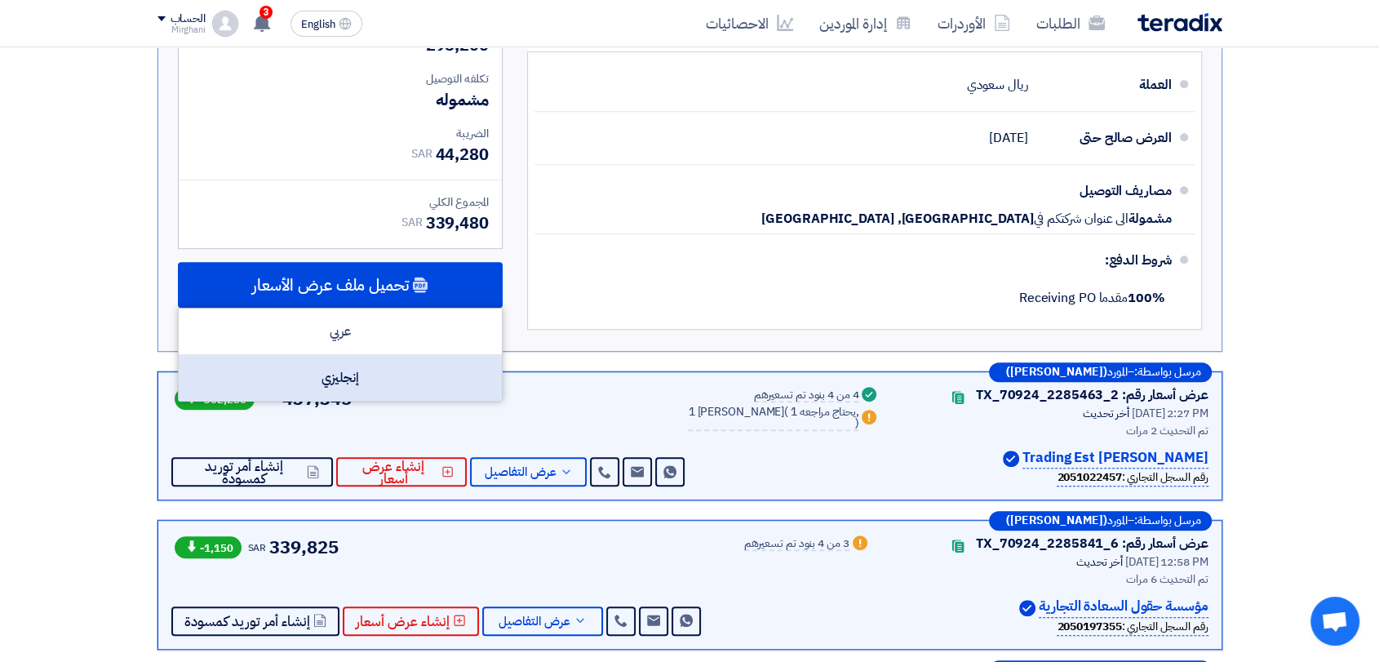
click at [355, 376] on div "إنجليزي" at bounding box center [340, 378] width 323 height 46
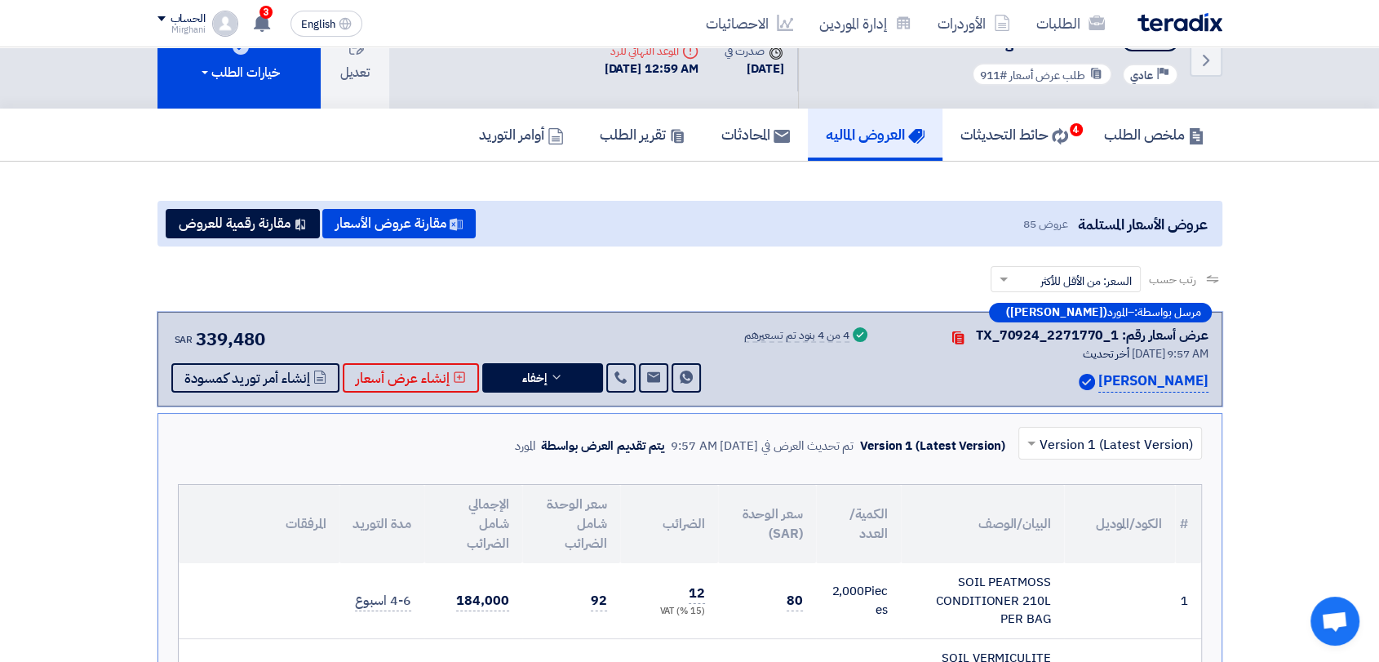
scroll to position [0, 0]
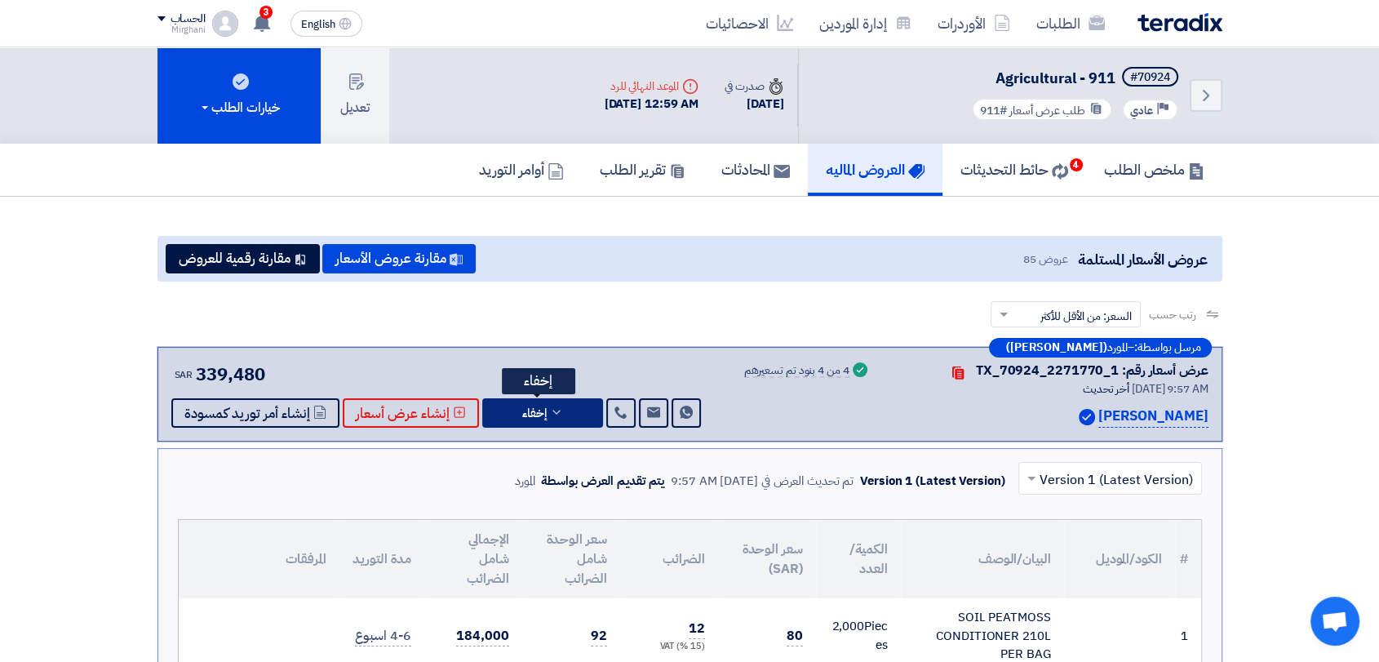
click at [535, 420] on button "إخفاء" at bounding box center [542, 412] width 121 height 29
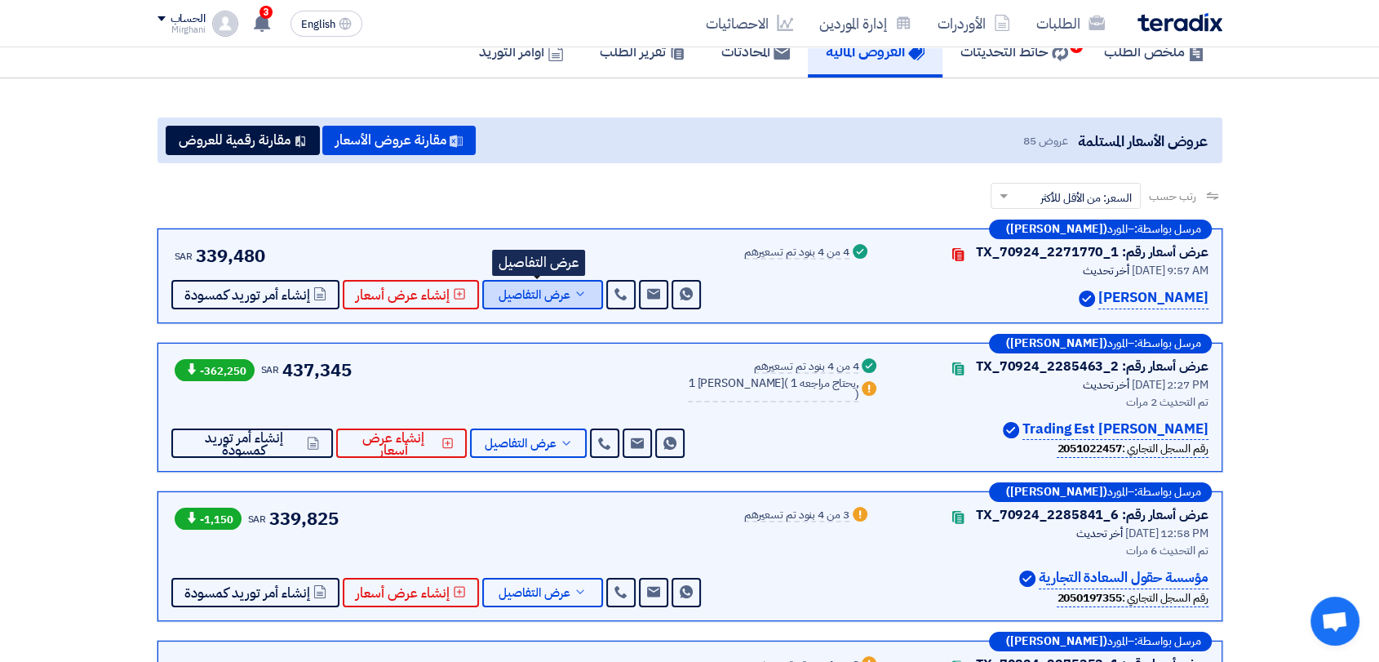
scroll to position [181, 0]
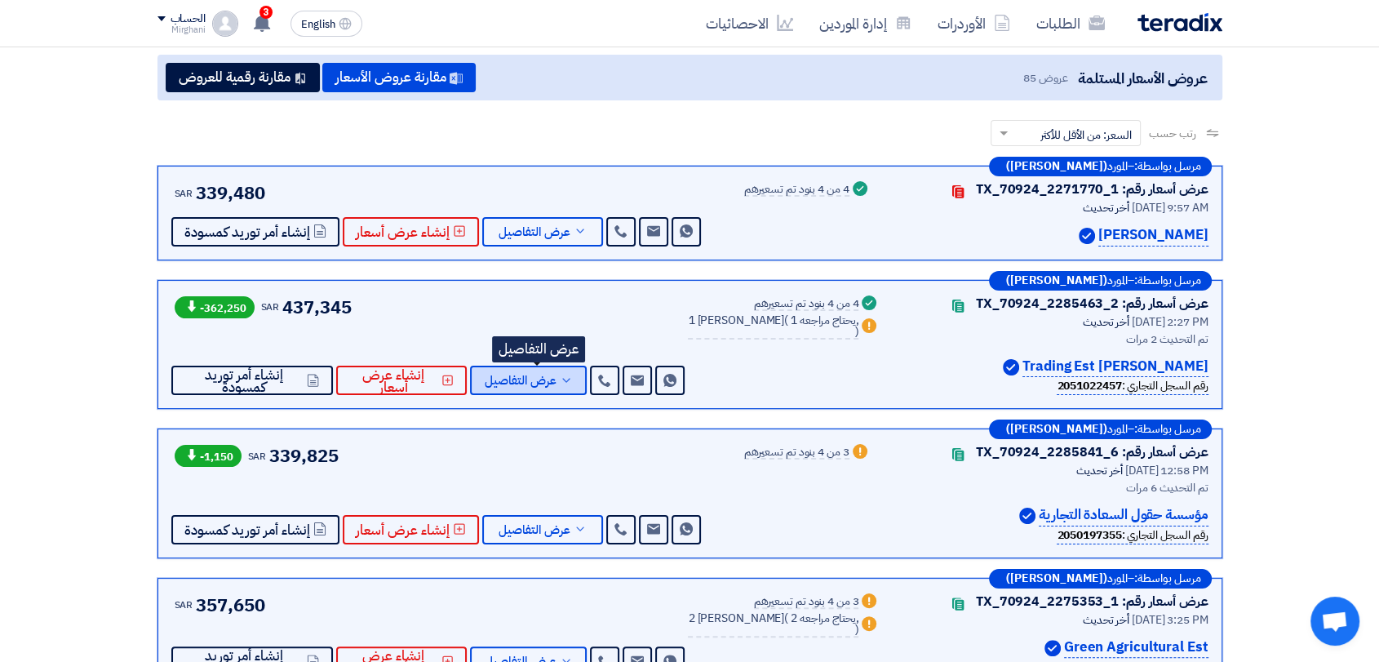
click at [545, 384] on span "عرض التفاصيل" at bounding box center [521, 381] width 72 height 12
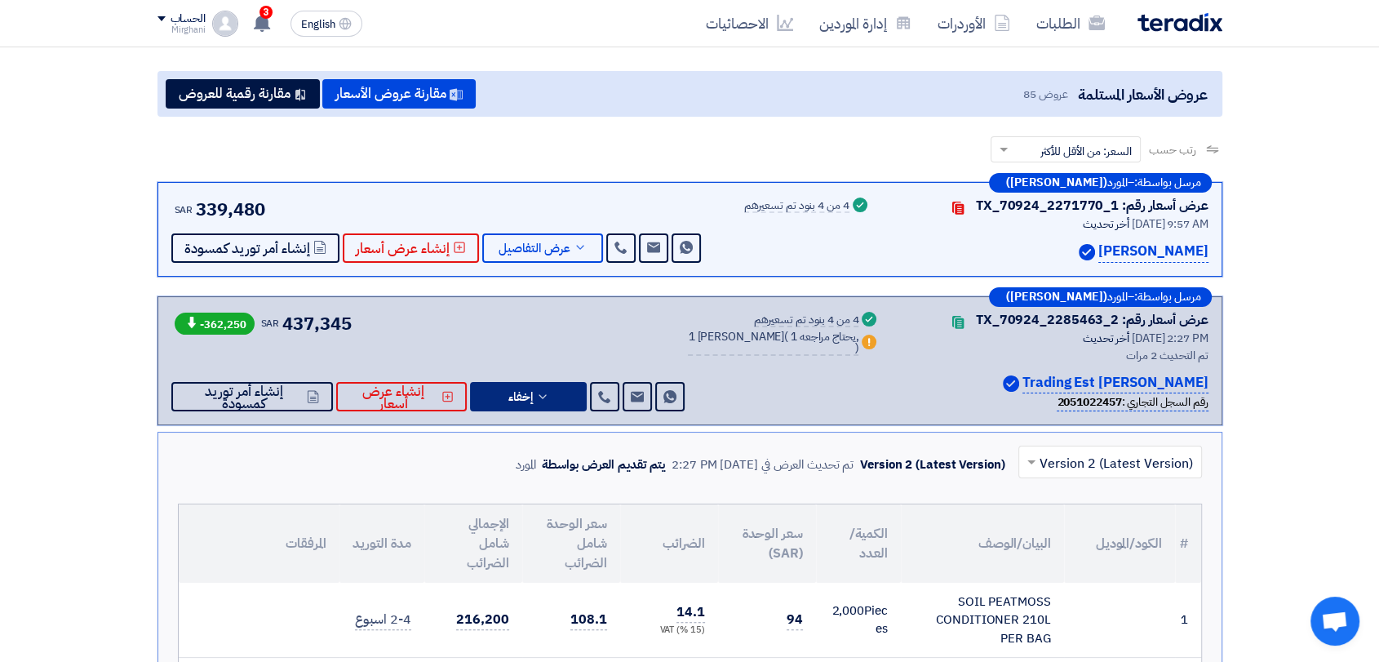
scroll to position [272, 0]
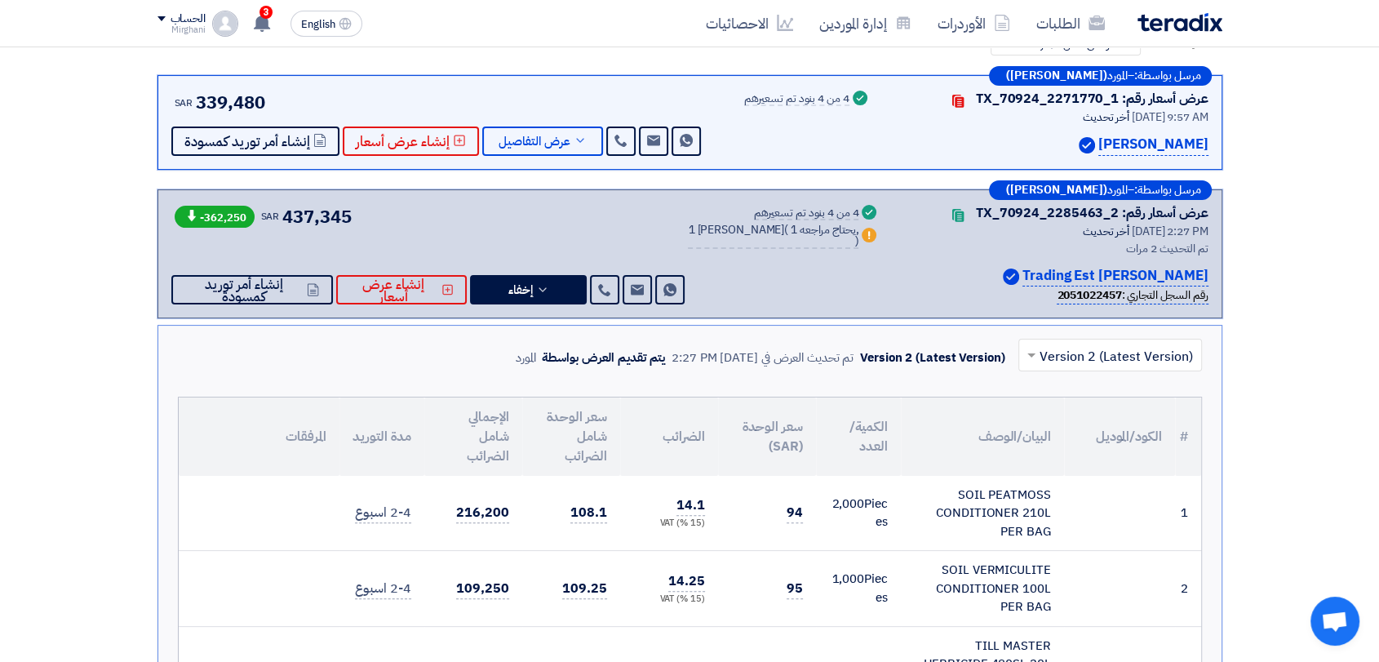
drag, startPoint x: 1052, startPoint y: 273, endPoint x: 1131, endPoint y: 273, distance: 79.2
click at [1131, 273] on p "[PERSON_NAME] Trading Est" at bounding box center [1116, 276] width 186 height 22
copy p "[PERSON_NAME]"
click at [549, 299] on button "إخفاء" at bounding box center [528, 289] width 117 height 29
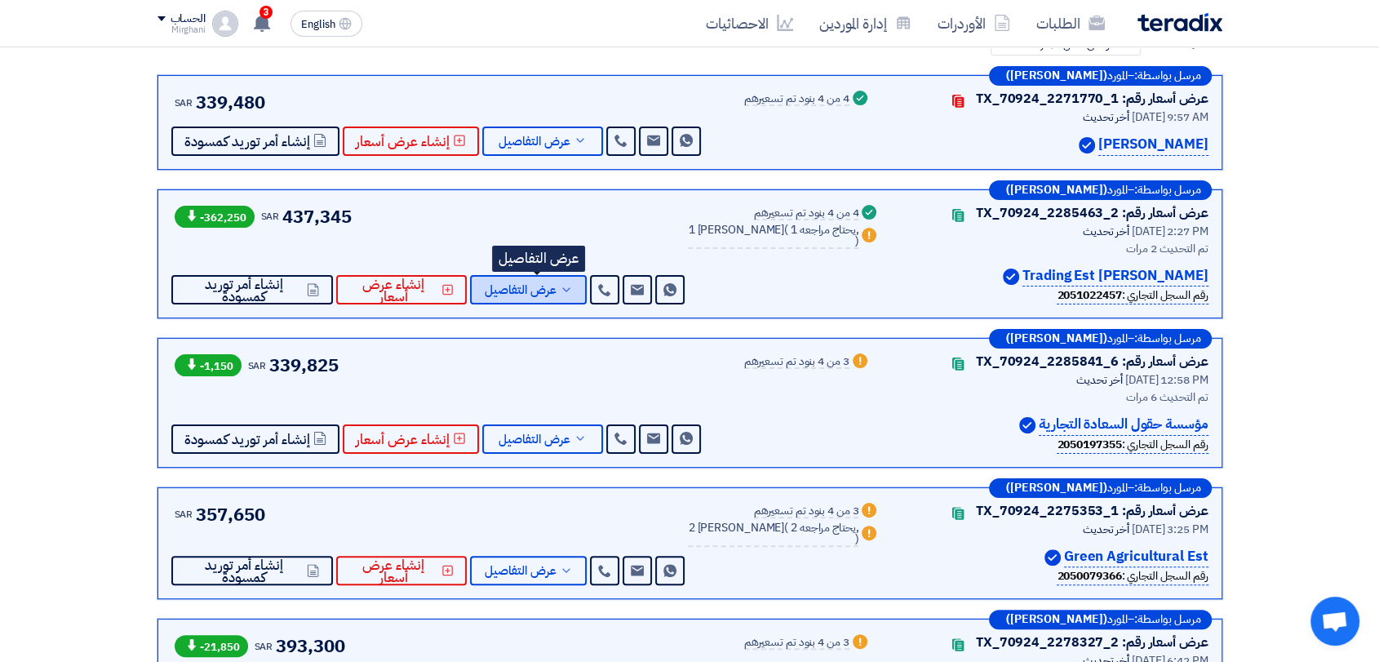
click at [557, 292] on span "عرض التفاصيل" at bounding box center [521, 290] width 72 height 12
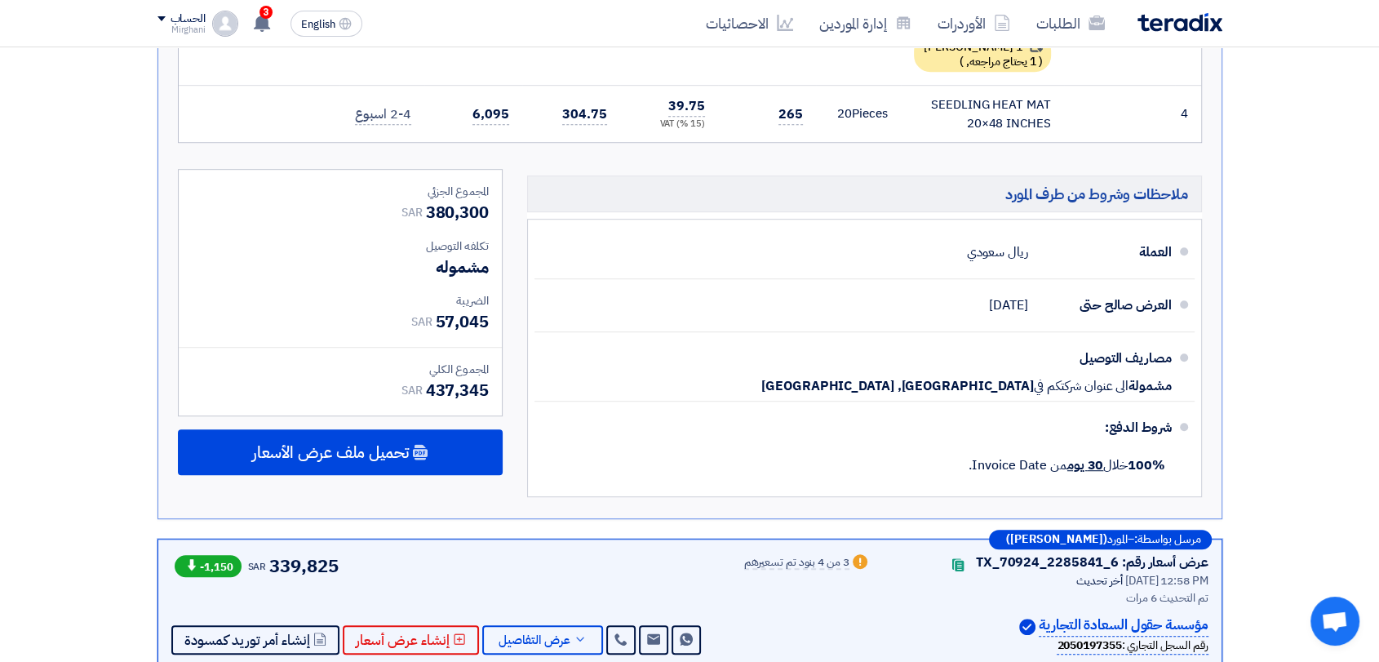
scroll to position [997, 0]
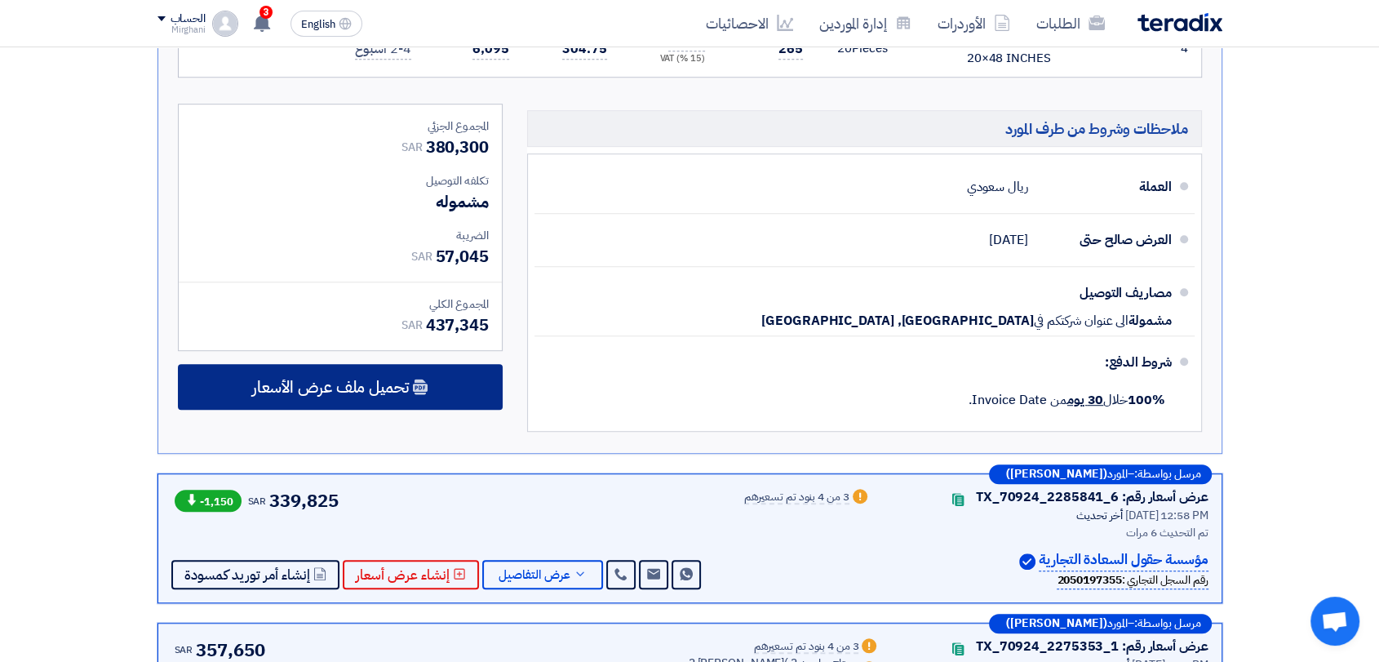
click at [442, 384] on div "تحميل ملف عرض الأسعار" at bounding box center [340, 387] width 325 height 46
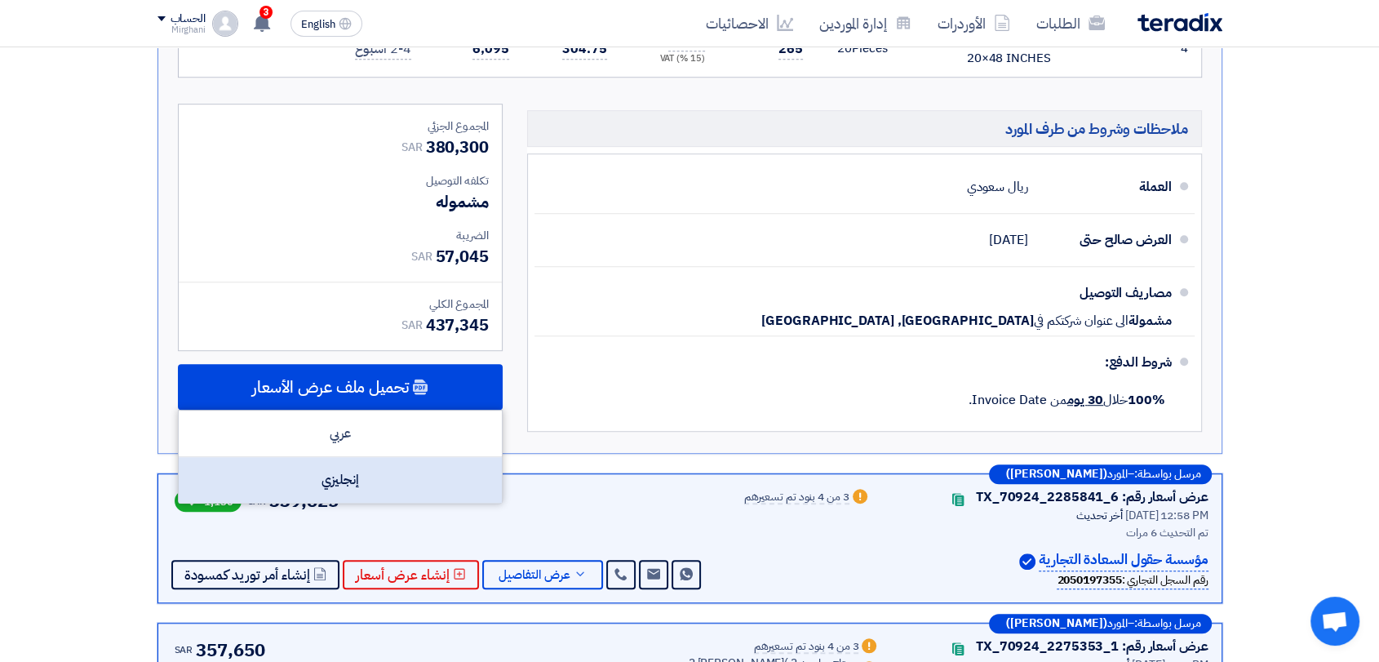
drag, startPoint x: 424, startPoint y: 443, endPoint x: 424, endPoint y: 458, distance: 14.7
click at [424, 446] on div "عربي" at bounding box center [340, 434] width 323 height 47
click at [424, 459] on div "إنجليزي" at bounding box center [340, 480] width 323 height 46
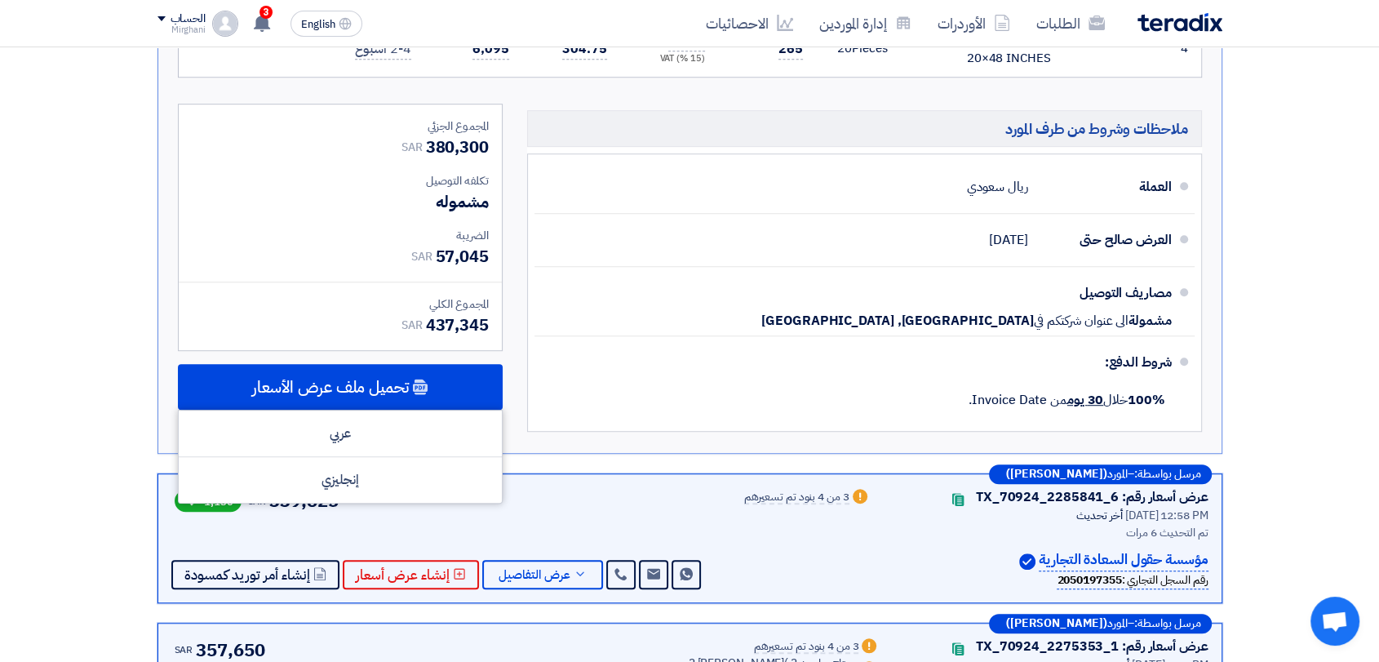
scroll to position [1269, 0]
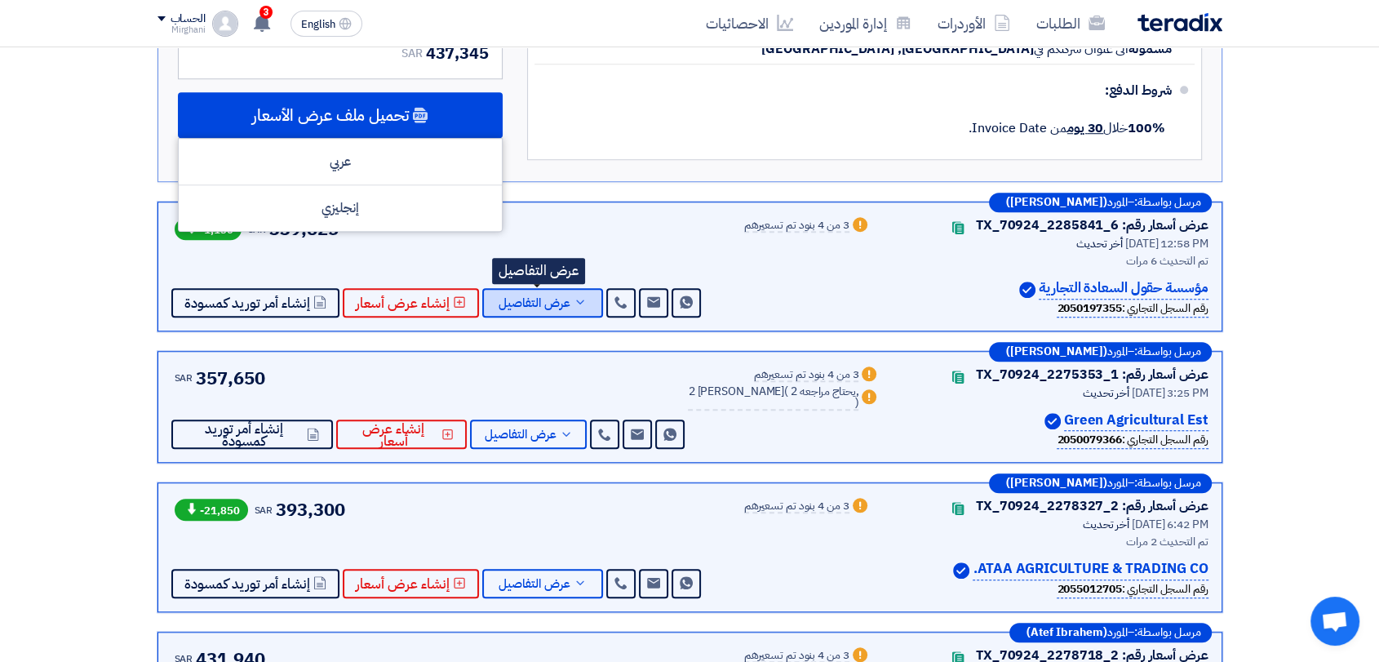
click at [574, 298] on icon at bounding box center [580, 301] width 13 height 13
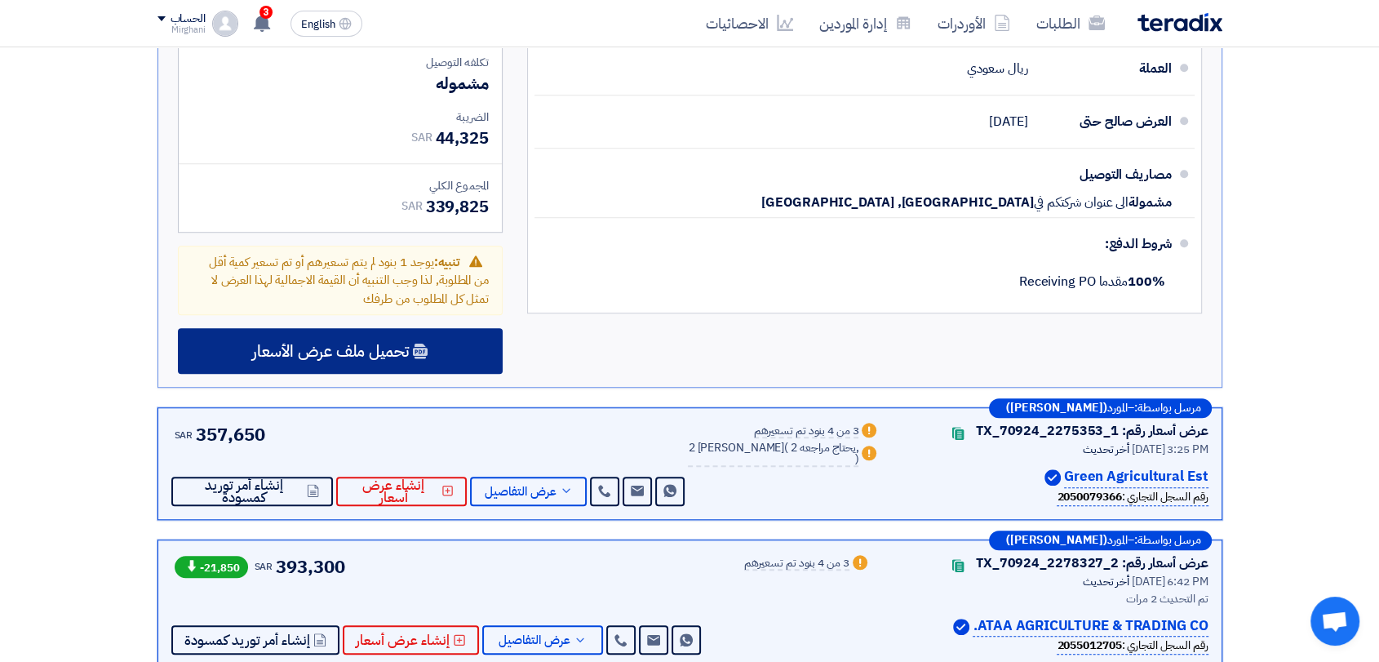
click at [426, 358] on div "تحميل ملف عرض الأسعار" at bounding box center [340, 351] width 325 height 46
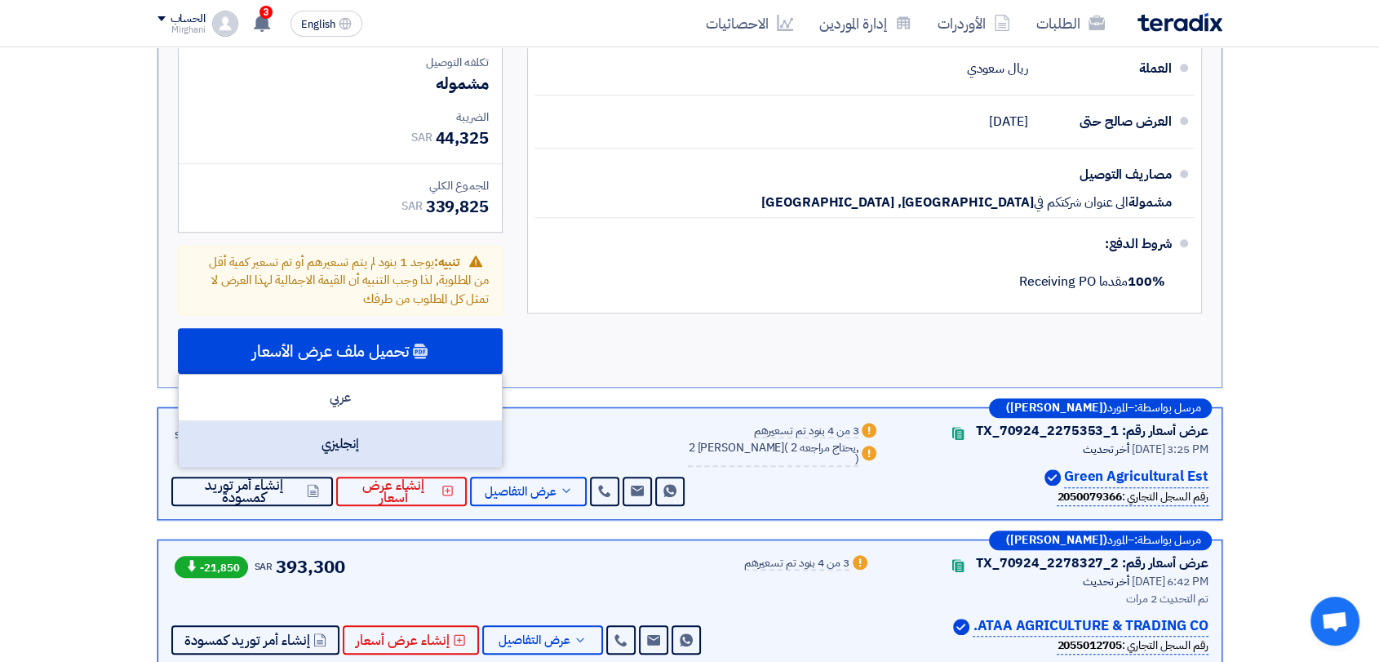
click at [408, 426] on div "إنجليزي" at bounding box center [340, 444] width 323 height 46
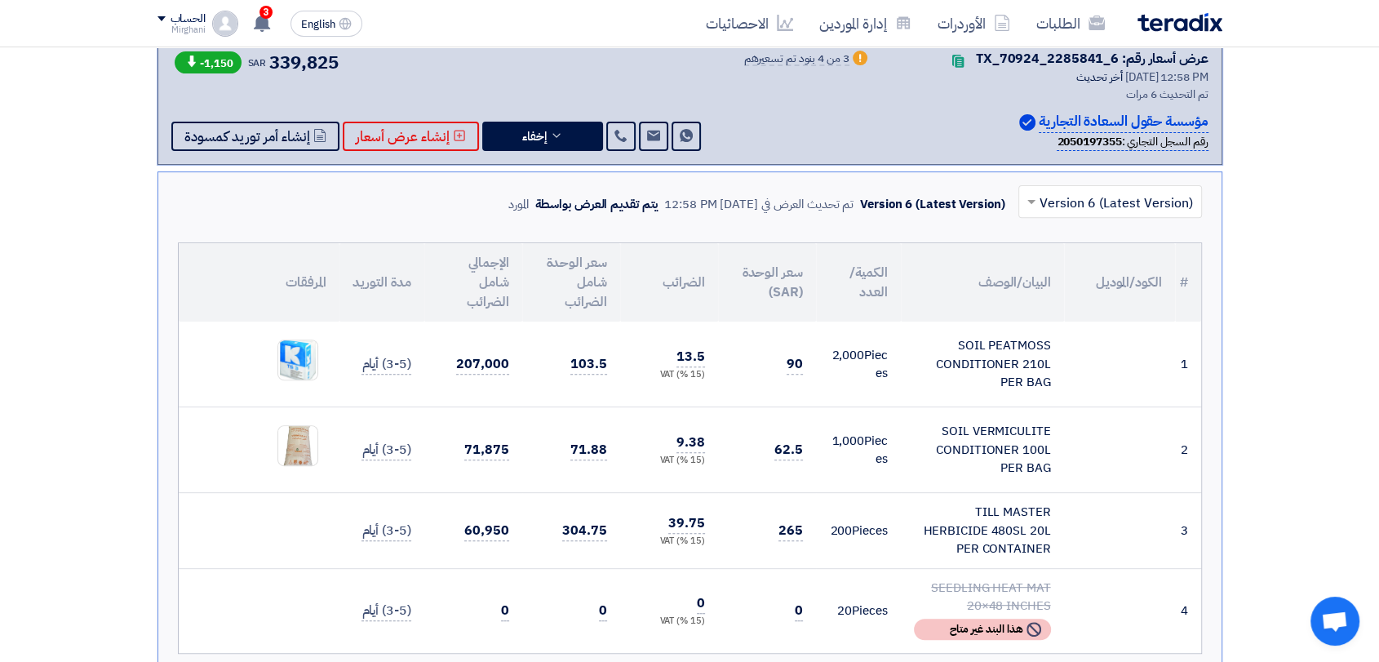
scroll to position [544, 0]
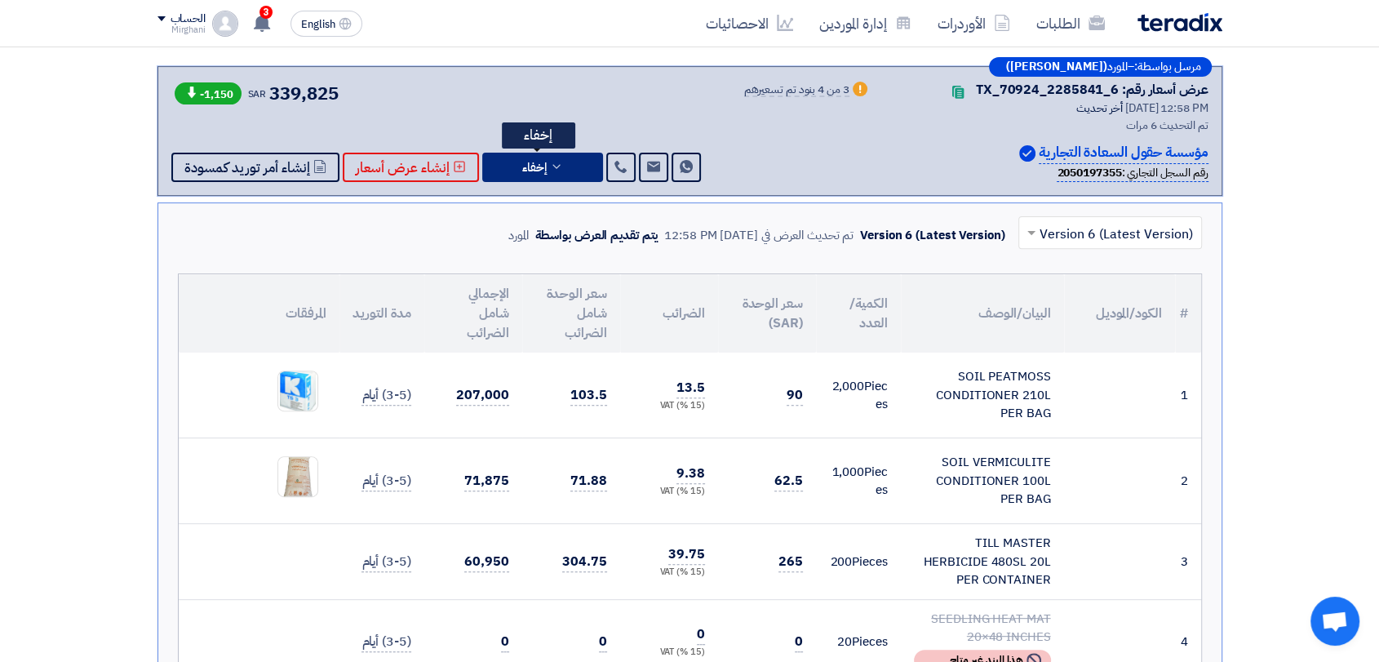
click at [562, 178] on button "إخفاء" at bounding box center [542, 167] width 121 height 29
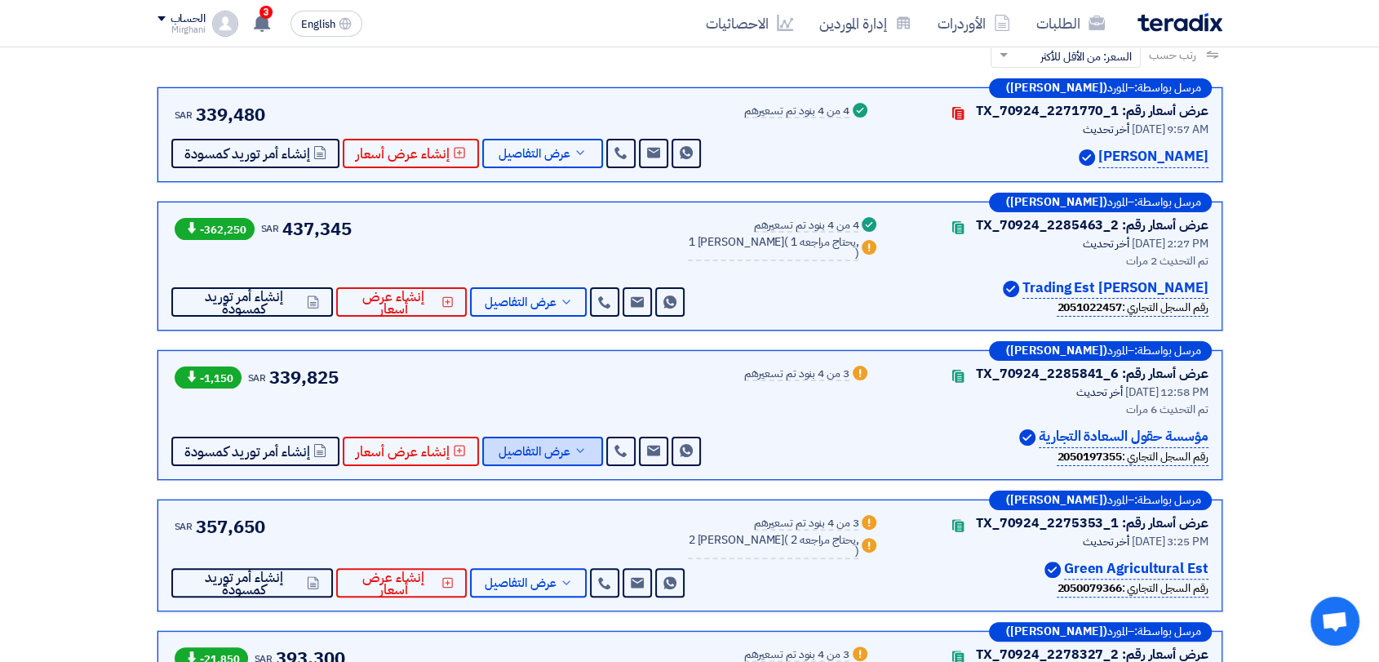
scroll to position [181, 0]
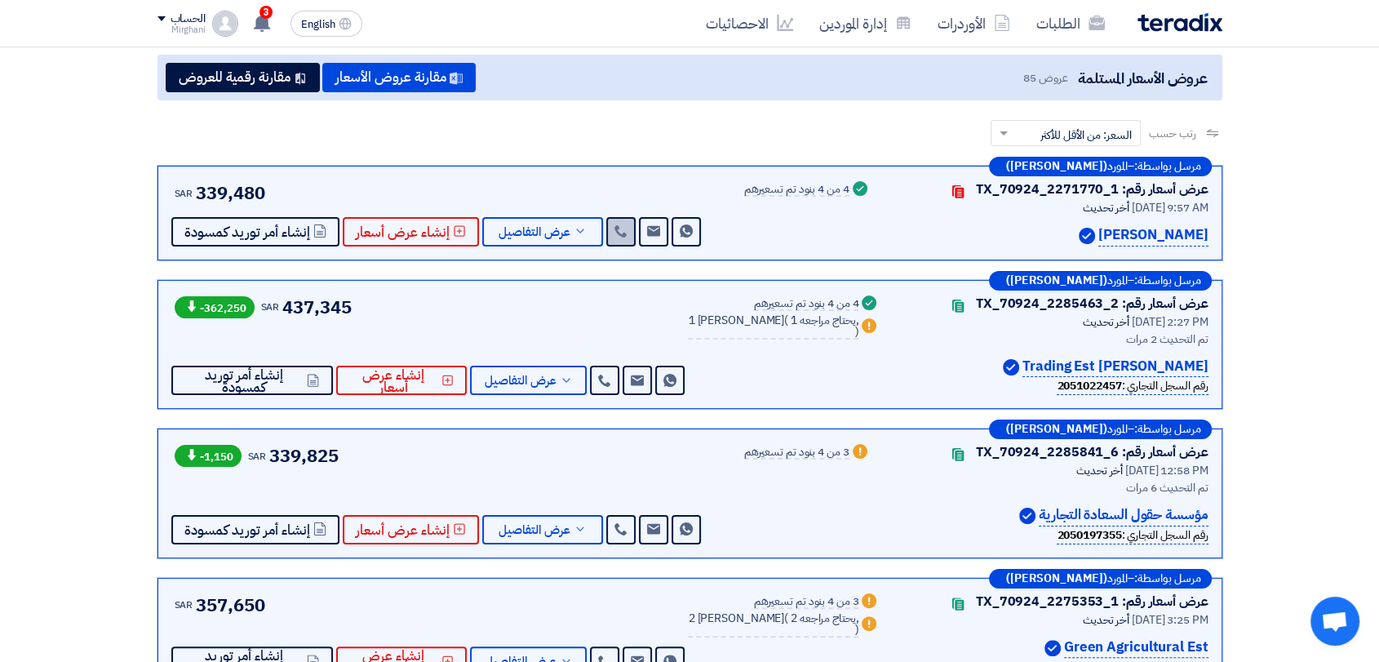
click at [617, 228] on icon at bounding box center [621, 230] width 13 height 13
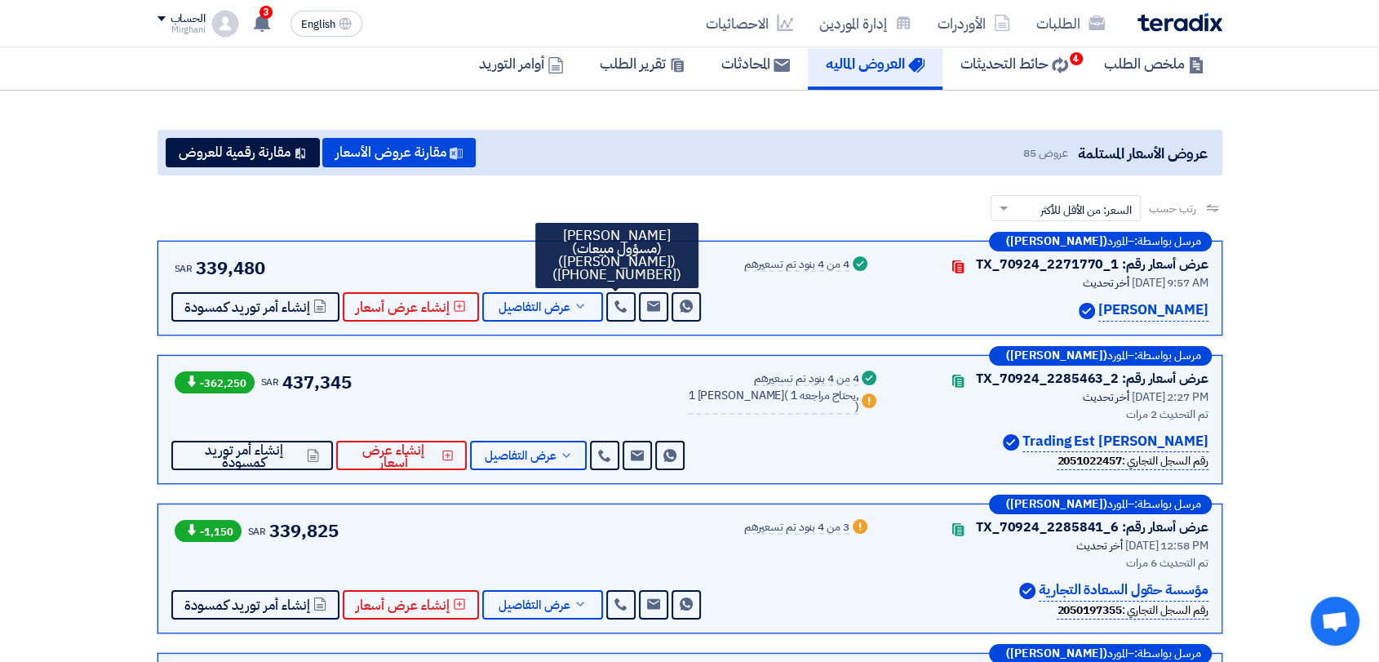
scroll to position [91, 0]
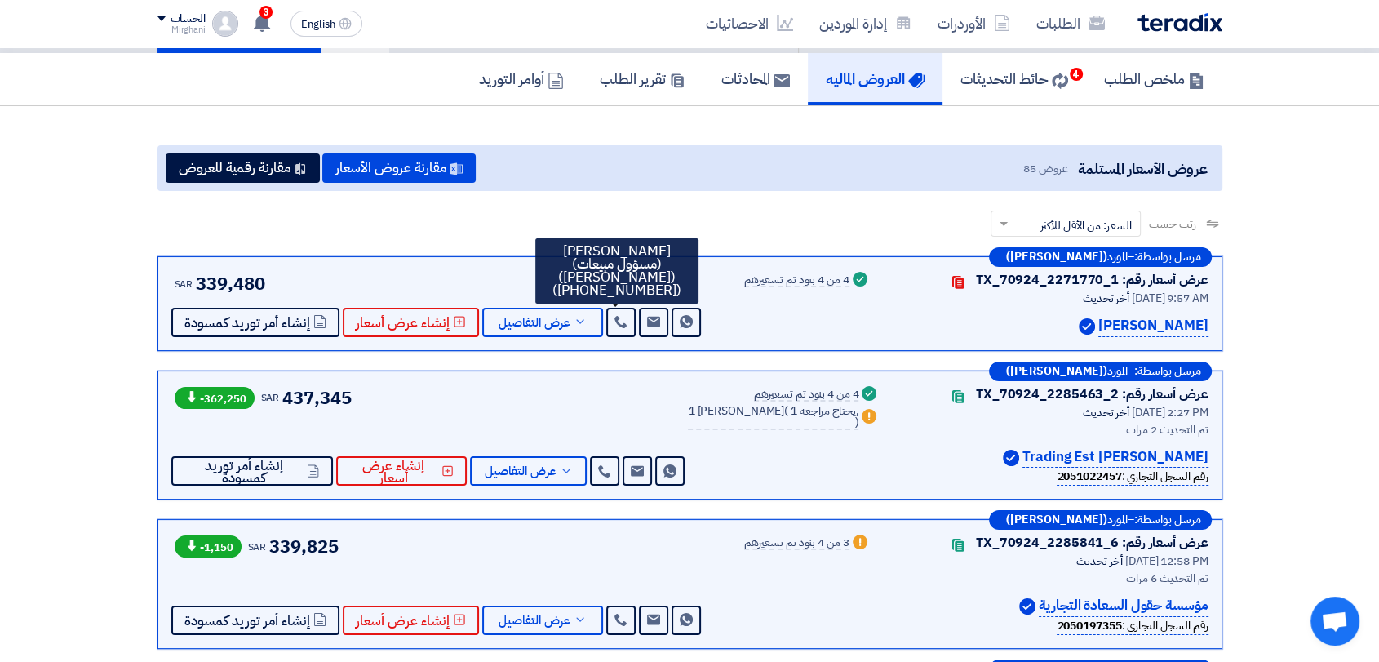
click at [554, 151] on div "عروض الأسعار المستلمة عروض 85 مقارنة عروض الأسعار مقارنة رقمية للعروض" at bounding box center [690, 168] width 1065 height 46
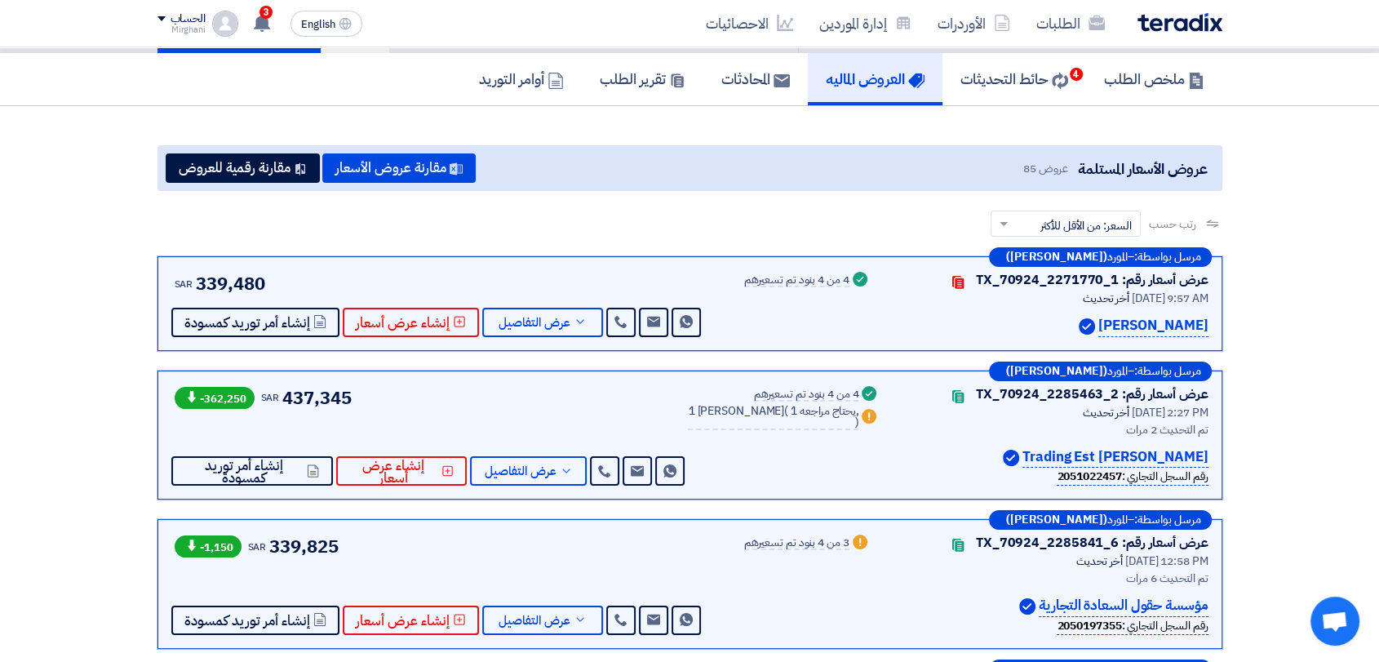
drag, startPoint x: 482, startPoint y: 198, endPoint x: 525, endPoint y: 179, distance: 47.5
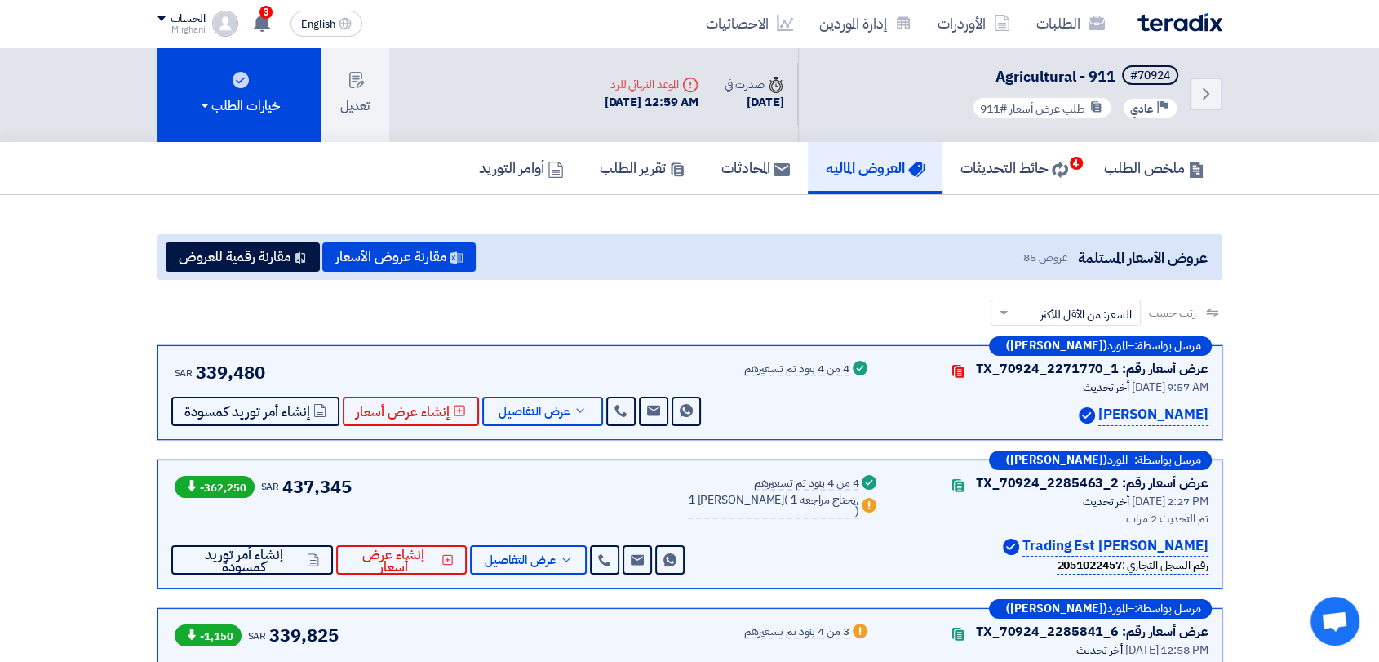
scroll to position [0, 0]
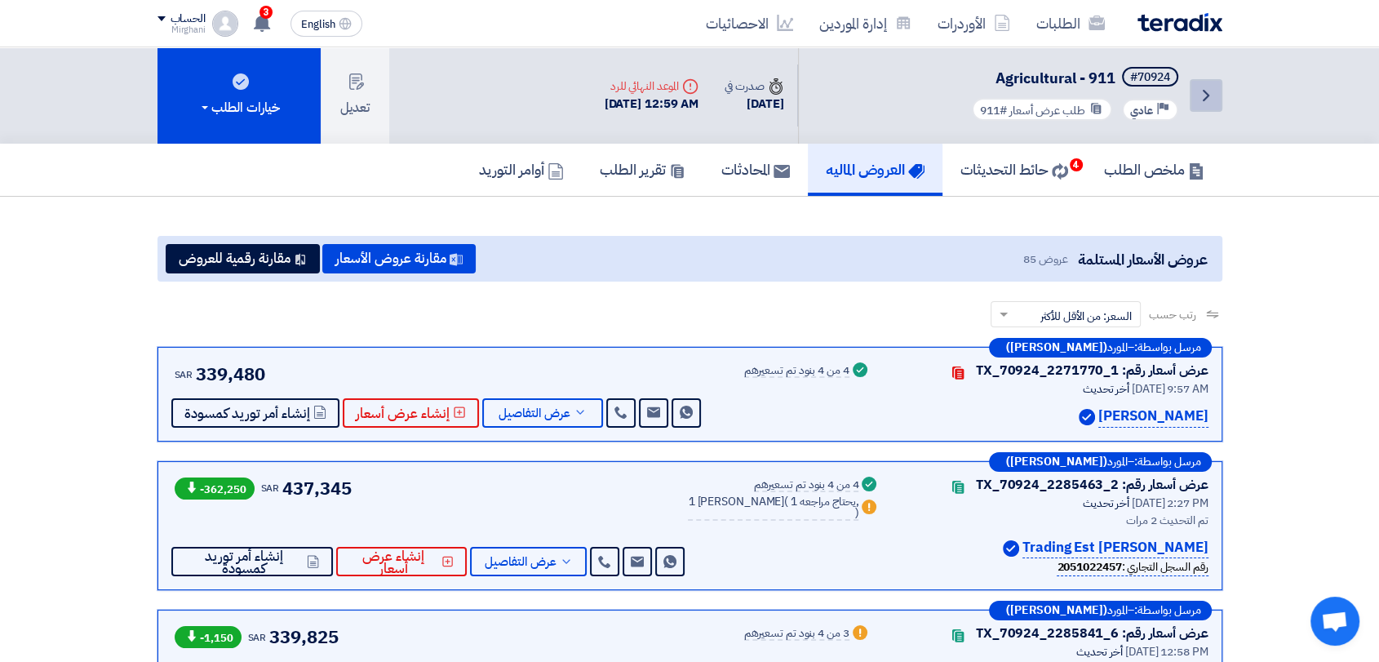
click at [1206, 102] on icon "Back" at bounding box center [1207, 96] width 20 height 20
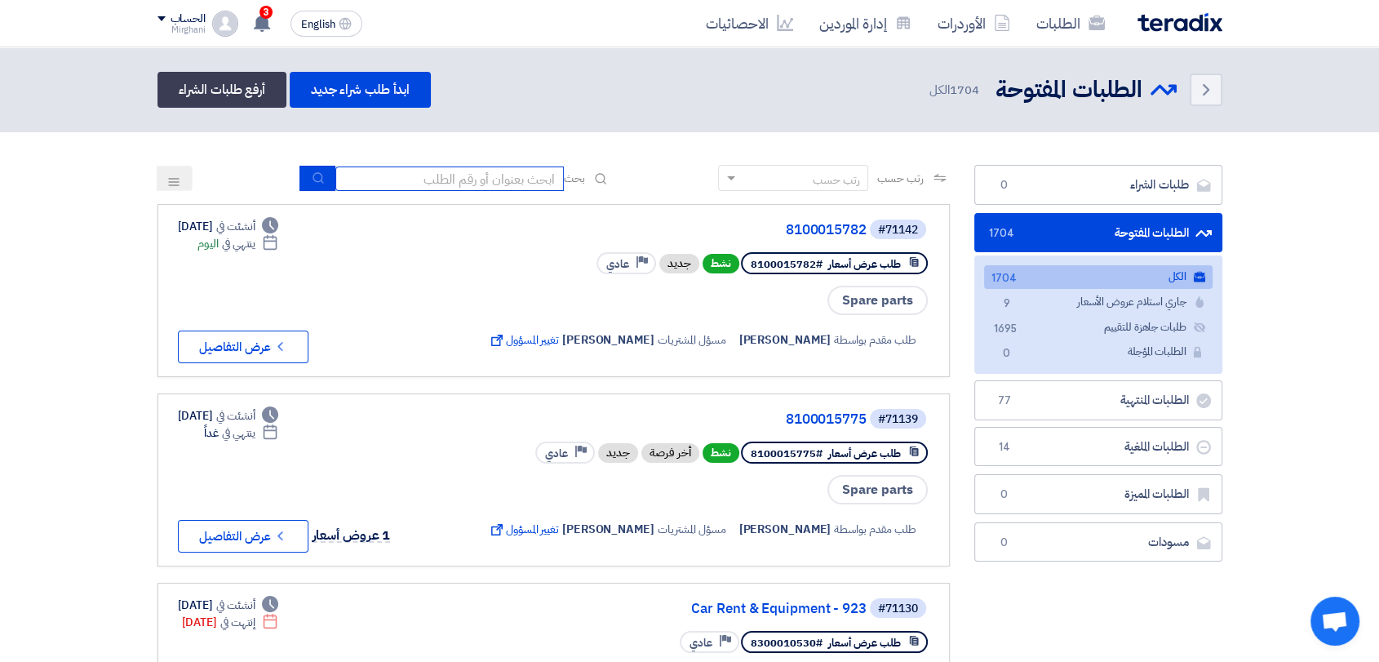
click at [482, 174] on input at bounding box center [449, 179] width 229 height 24
type input "911"
click at [338, 180] on input "911" at bounding box center [449, 179] width 229 height 24
click at [313, 174] on icon "submit" at bounding box center [318, 177] width 13 height 13
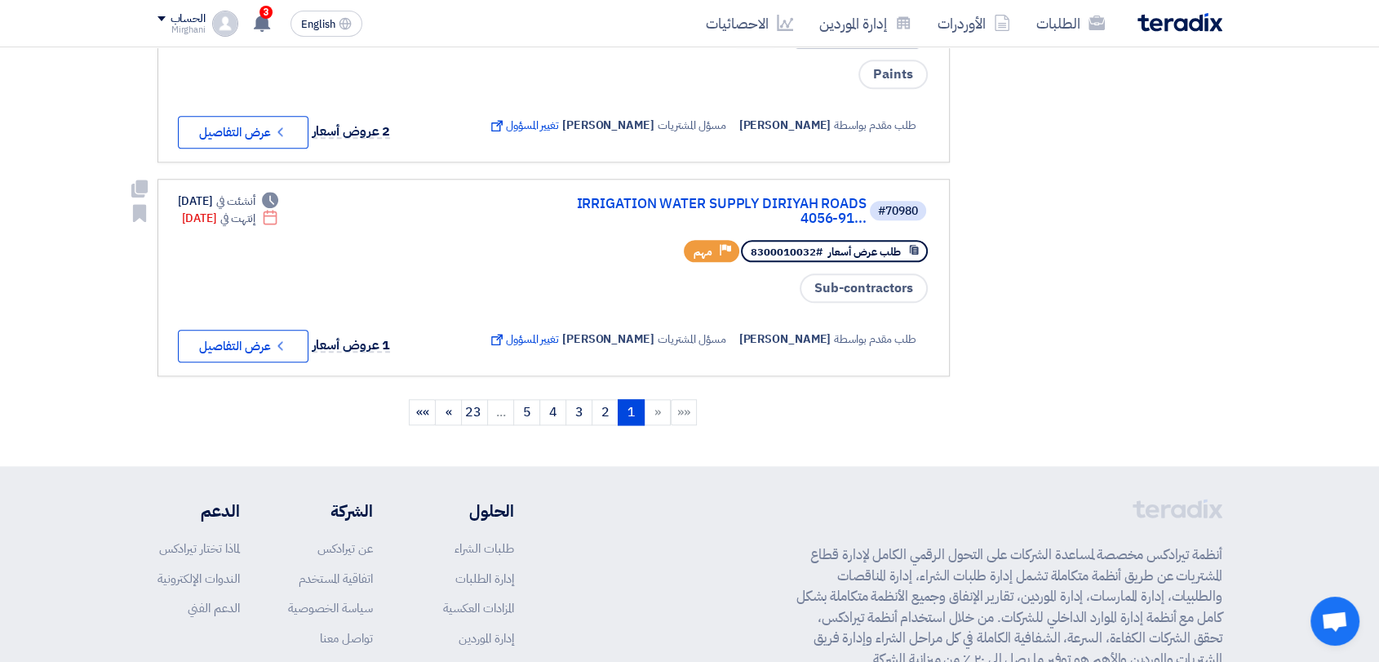
scroll to position [1995, 0]
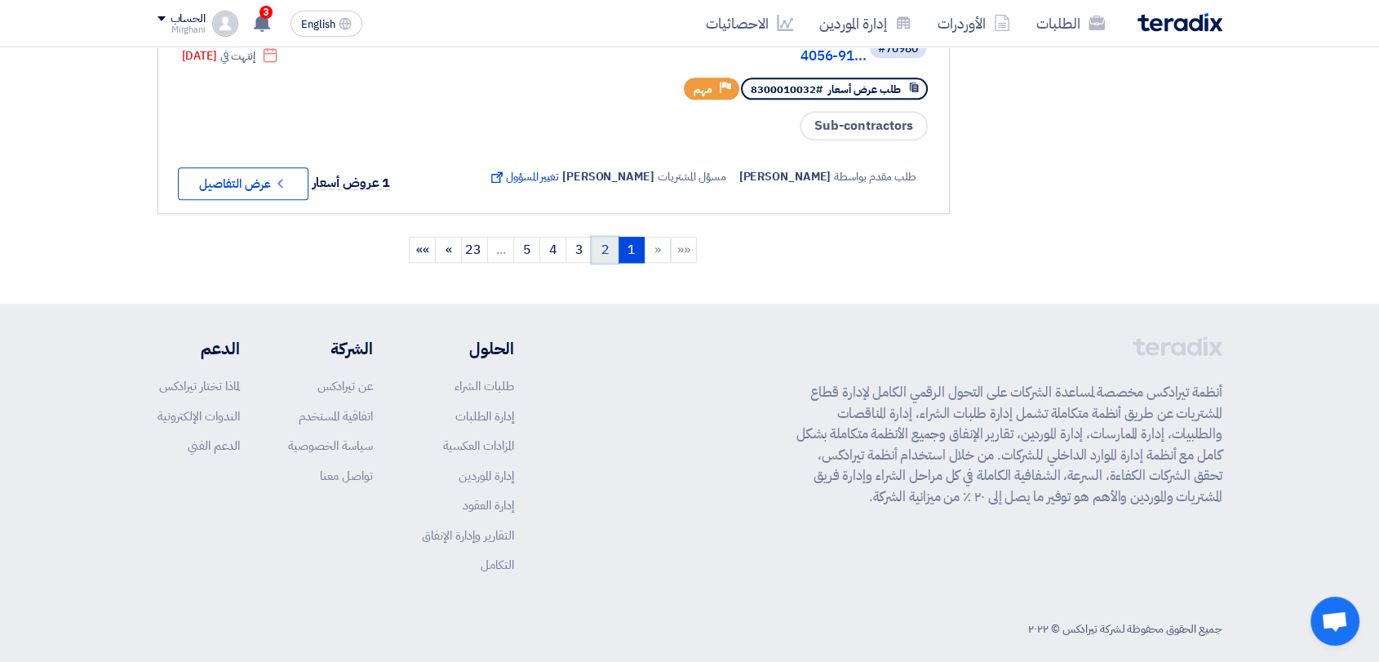
click at [615, 263] on link "2" at bounding box center [605, 250] width 27 height 26
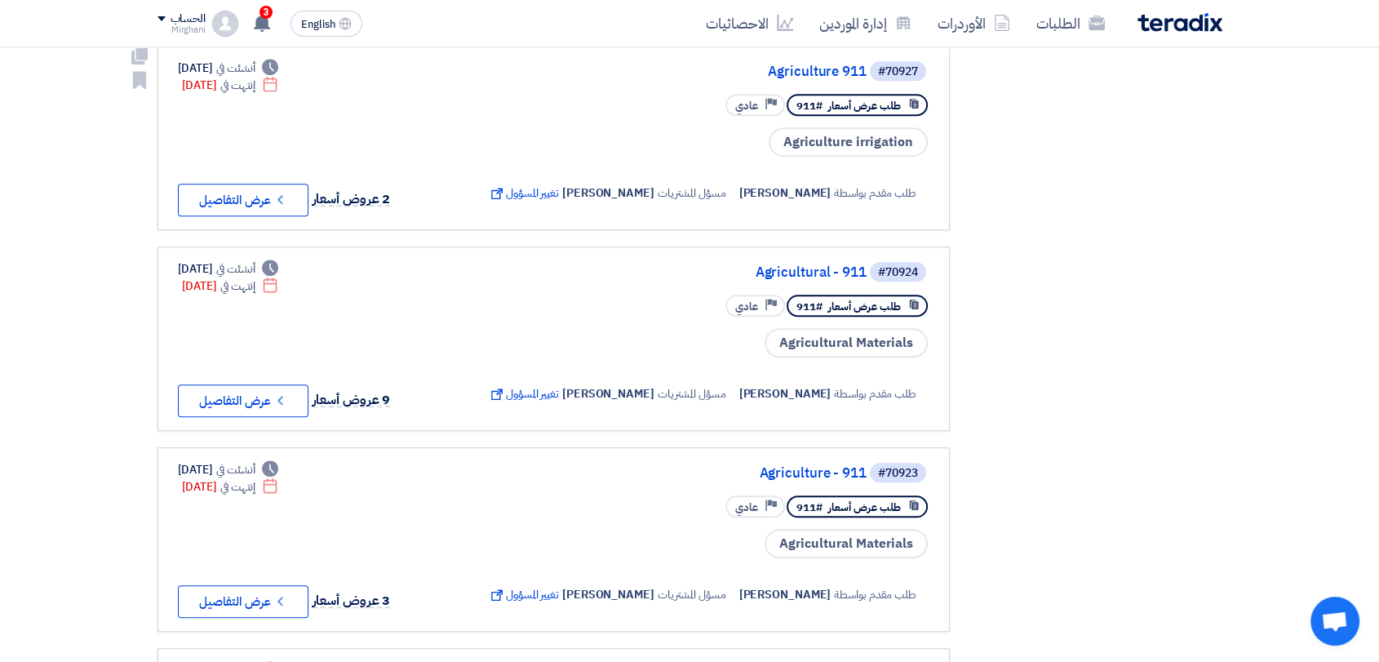
scroll to position [1179, 0]
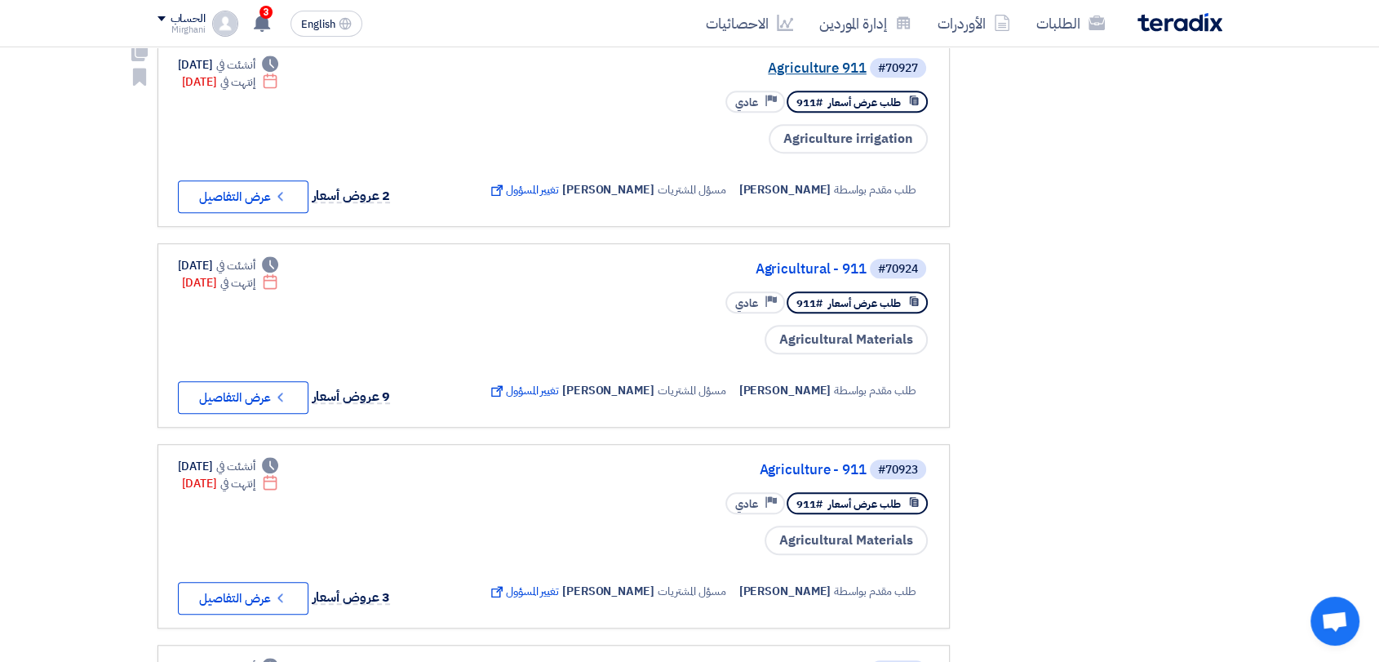
click at [836, 76] on link "Agriculture 911" at bounding box center [703, 68] width 326 height 15
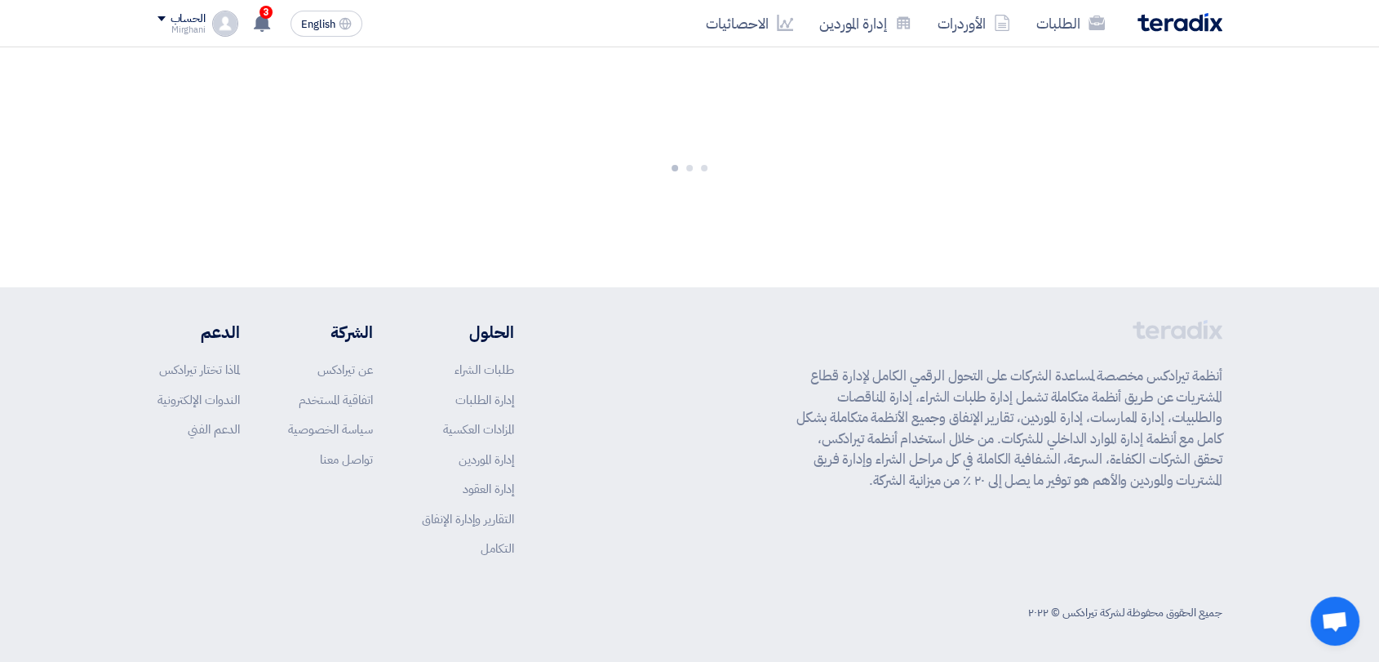
scroll to position [0, 0]
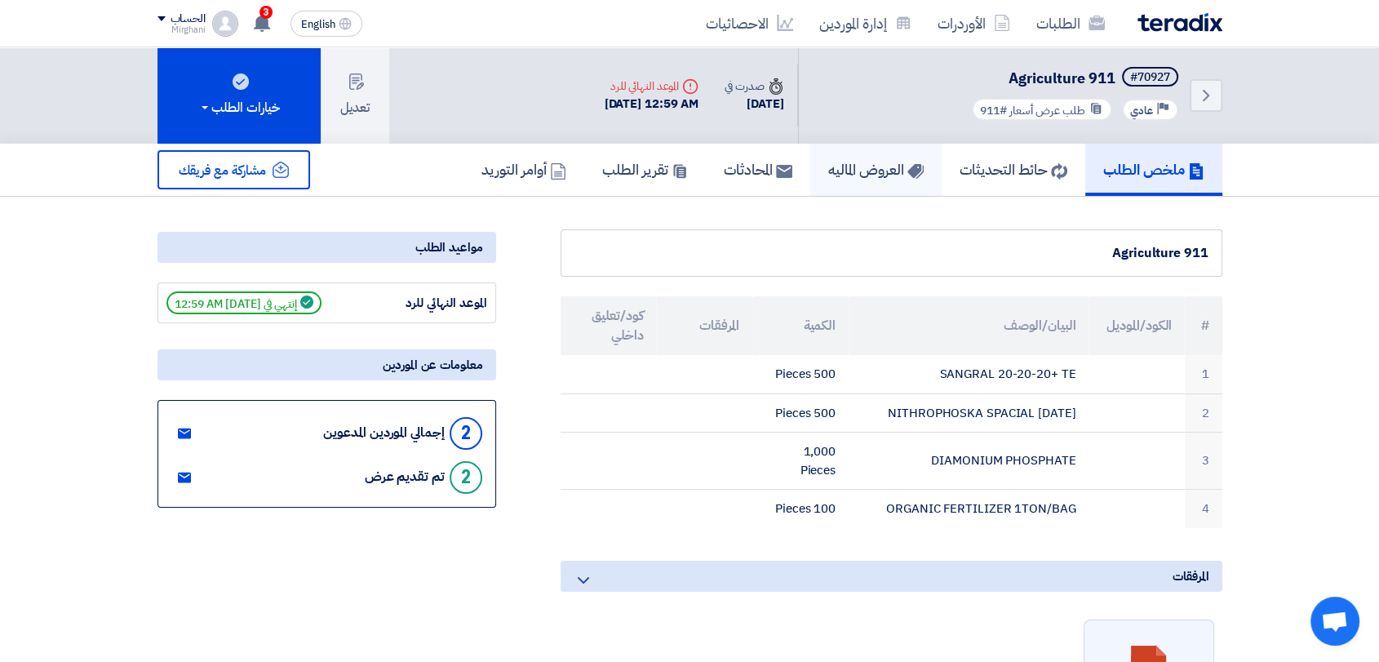
click at [885, 179] on link "العروض الماليه" at bounding box center [876, 170] width 131 height 52
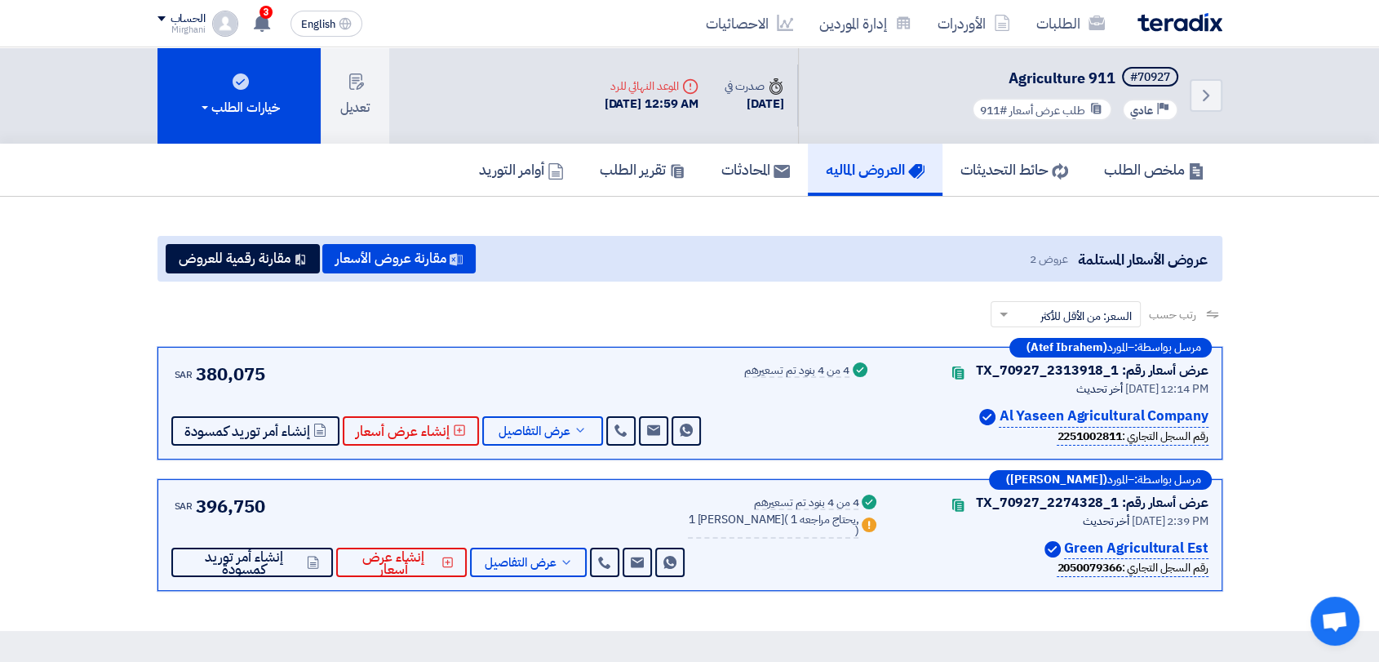
scroll to position [91, 0]
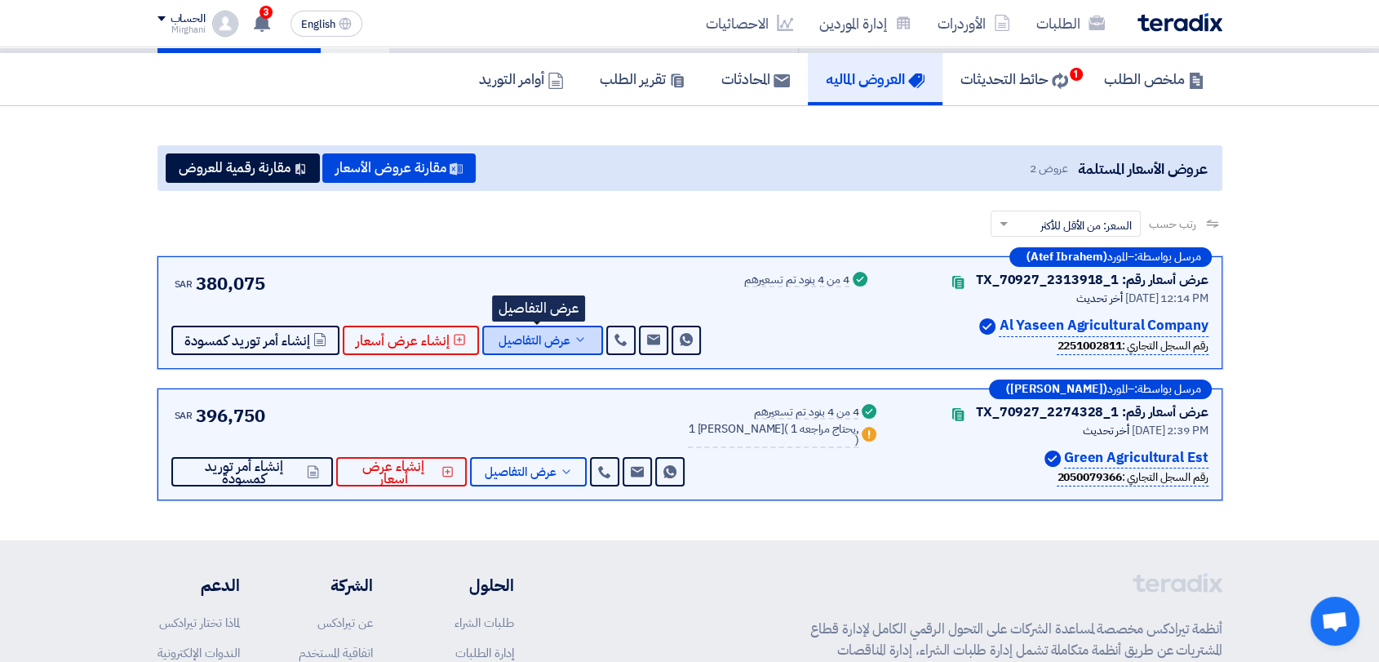
click at [544, 350] on button "عرض التفاصيل" at bounding box center [542, 340] width 121 height 29
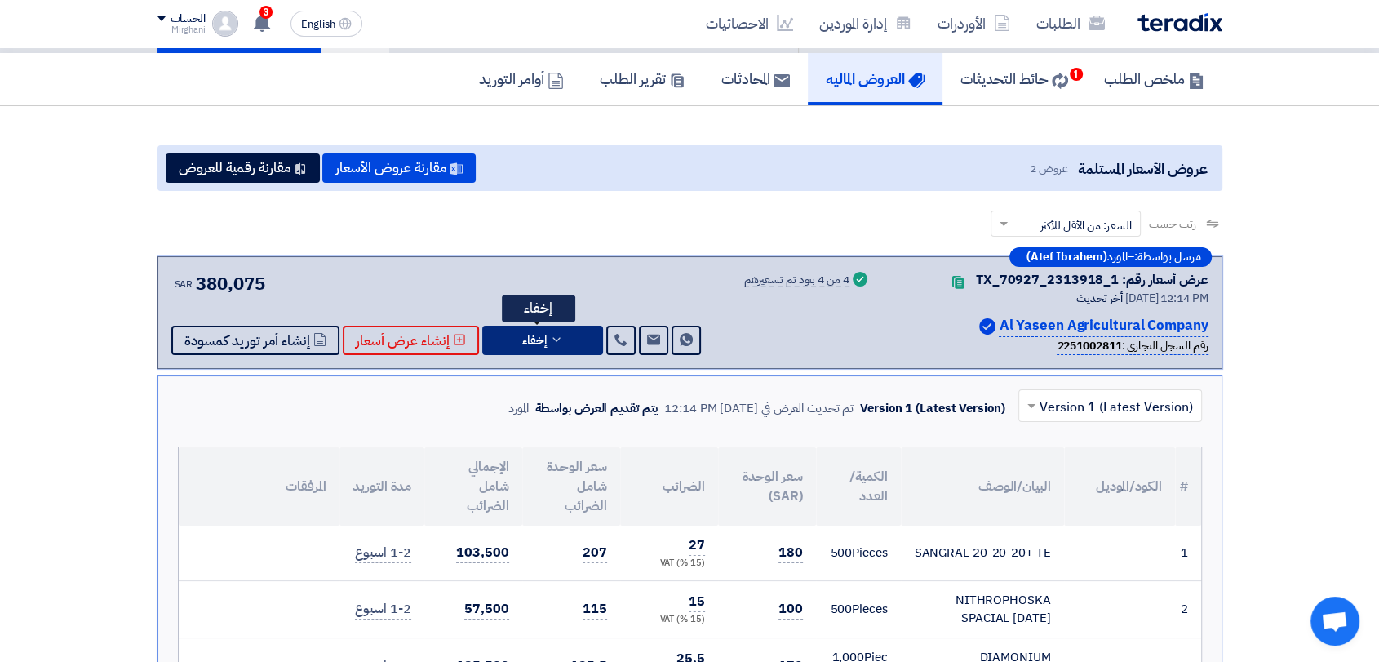
click at [543, 350] on button "إخفاء" at bounding box center [542, 340] width 121 height 29
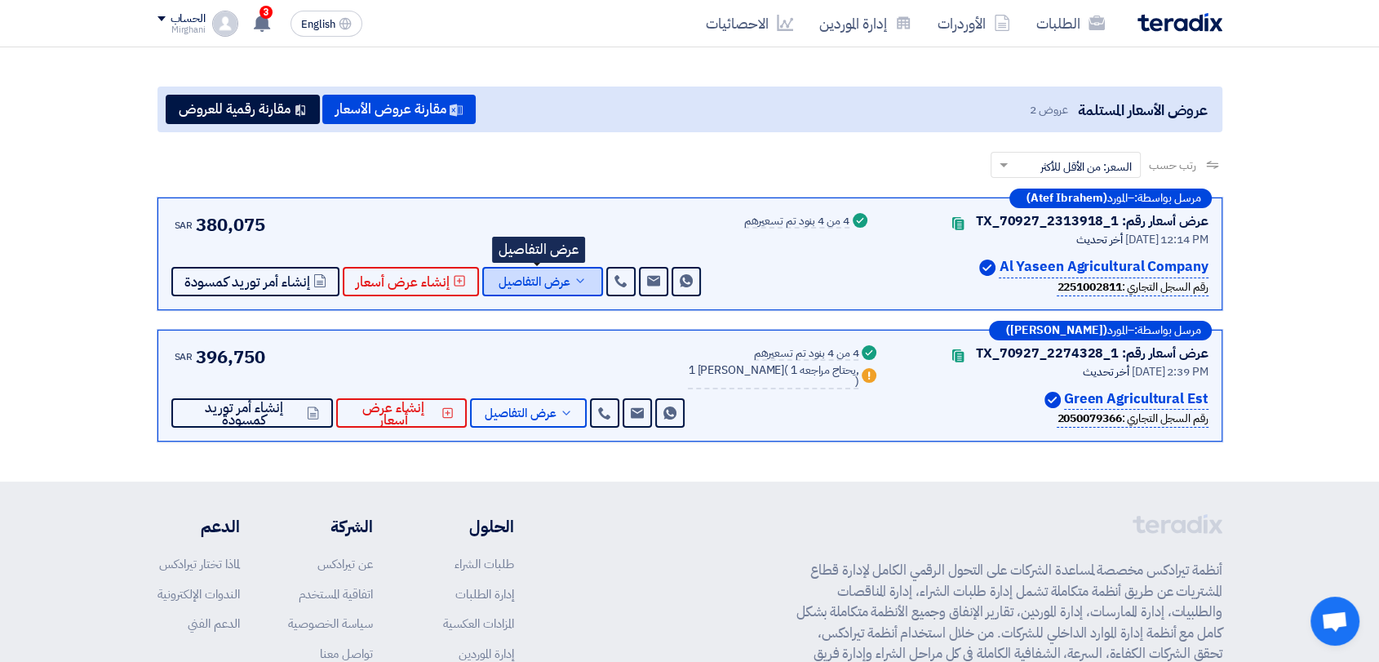
scroll to position [181, 0]
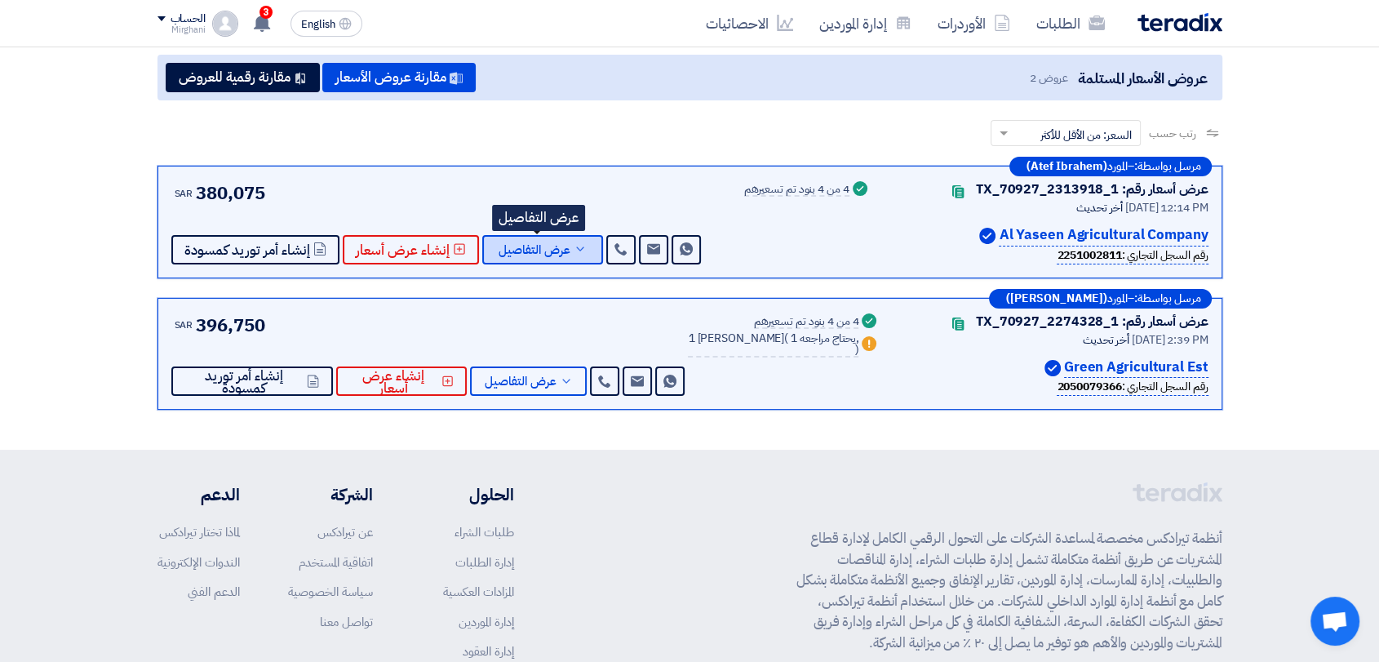
click at [555, 244] on span "عرض التفاصيل" at bounding box center [535, 250] width 72 height 12
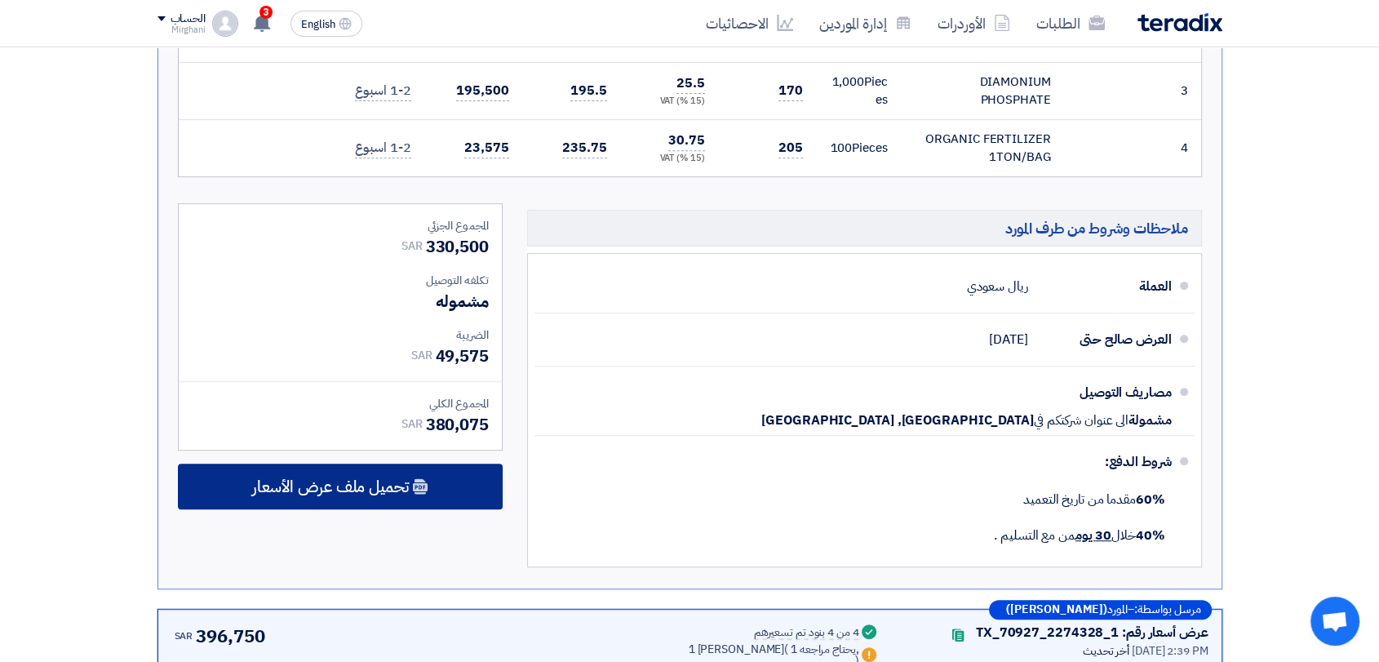
scroll to position [816, 0]
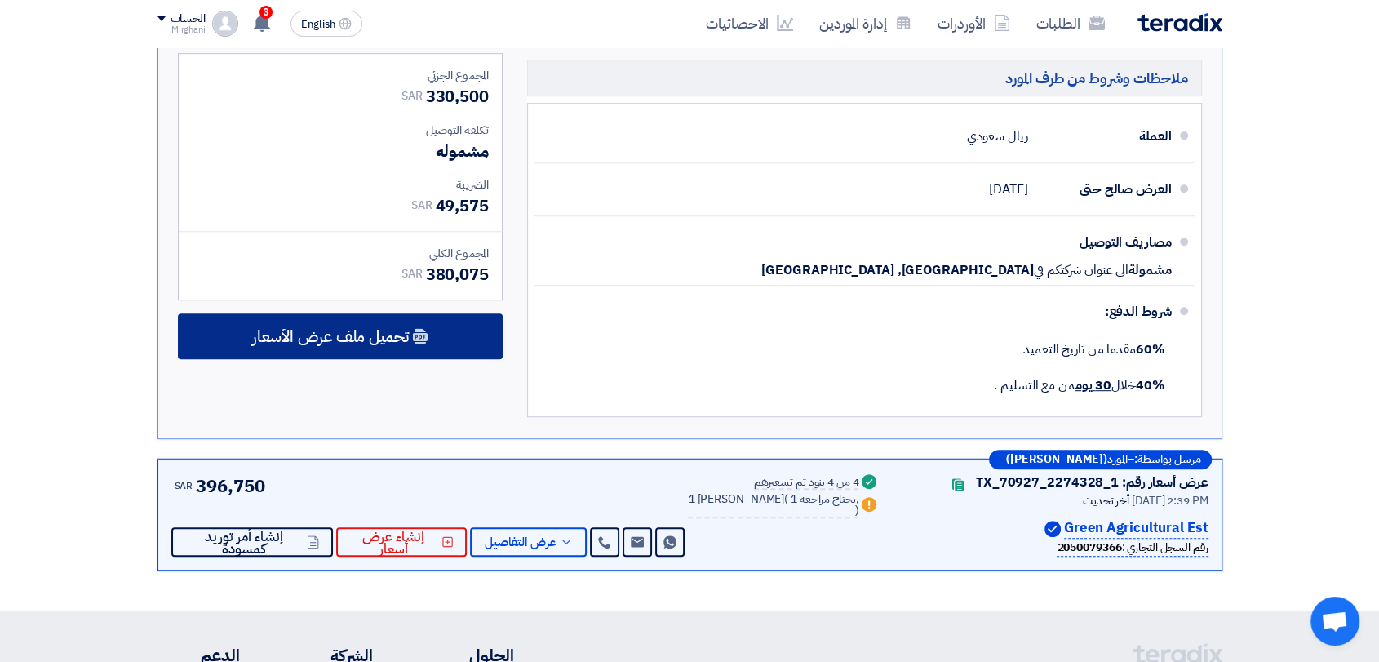
click at [349, 331] on span "تحميل ملف عرض الأسعار" at bounding box center [330, 336] width 157 height 15
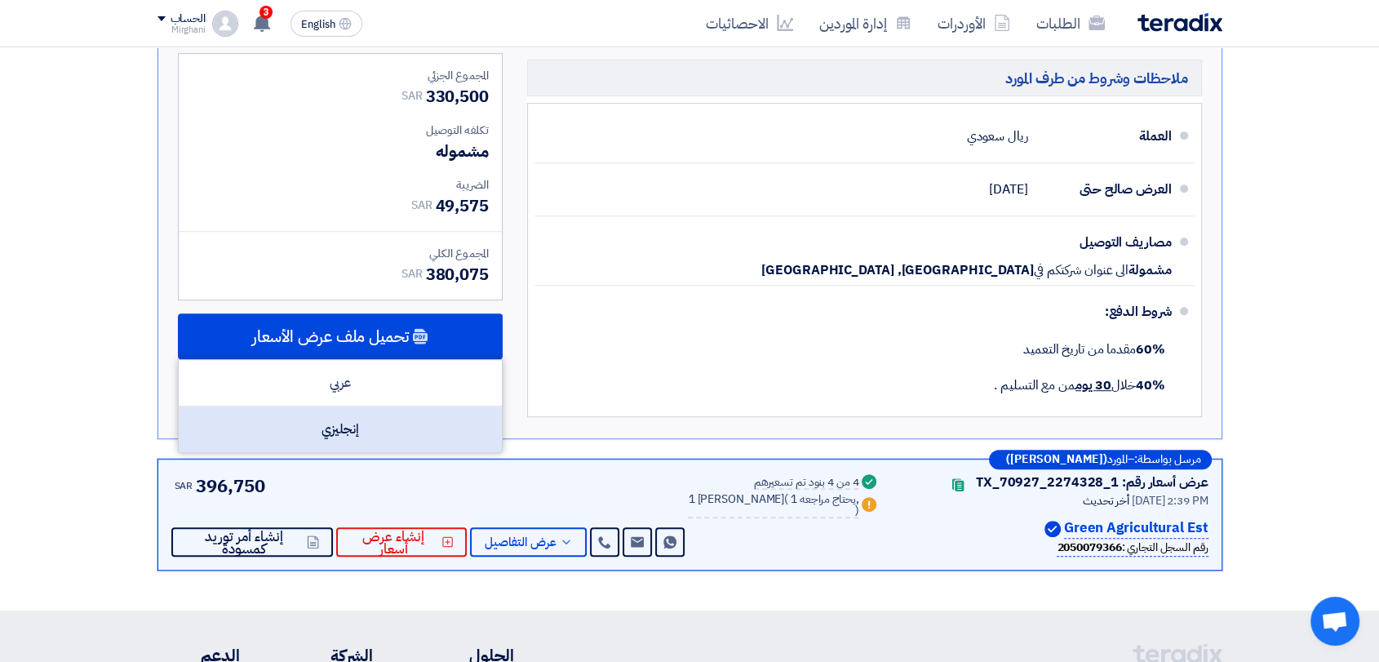
click at [379, 435] on div "إنجليزي" at bounding box center [340, 429] width 323 height 46
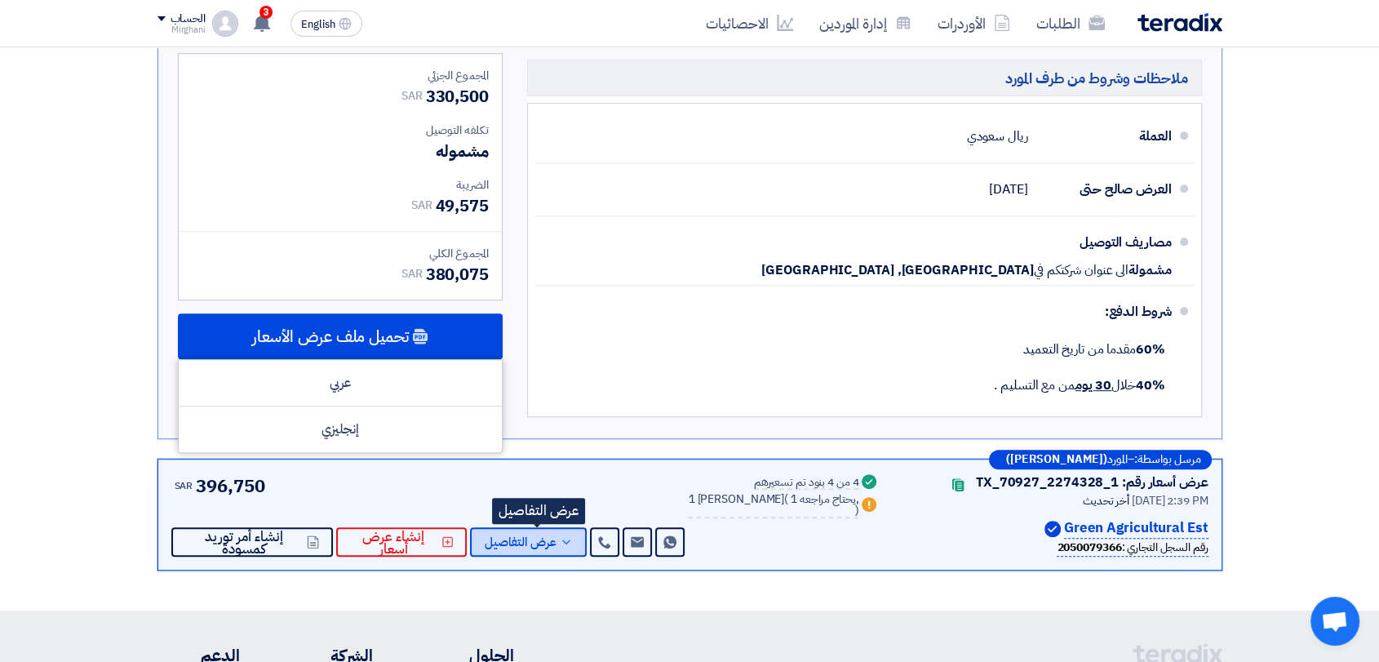
click at [529, 544] on span "عرض التفاصيل" at bounding box center [521, 542] width 72 height 12
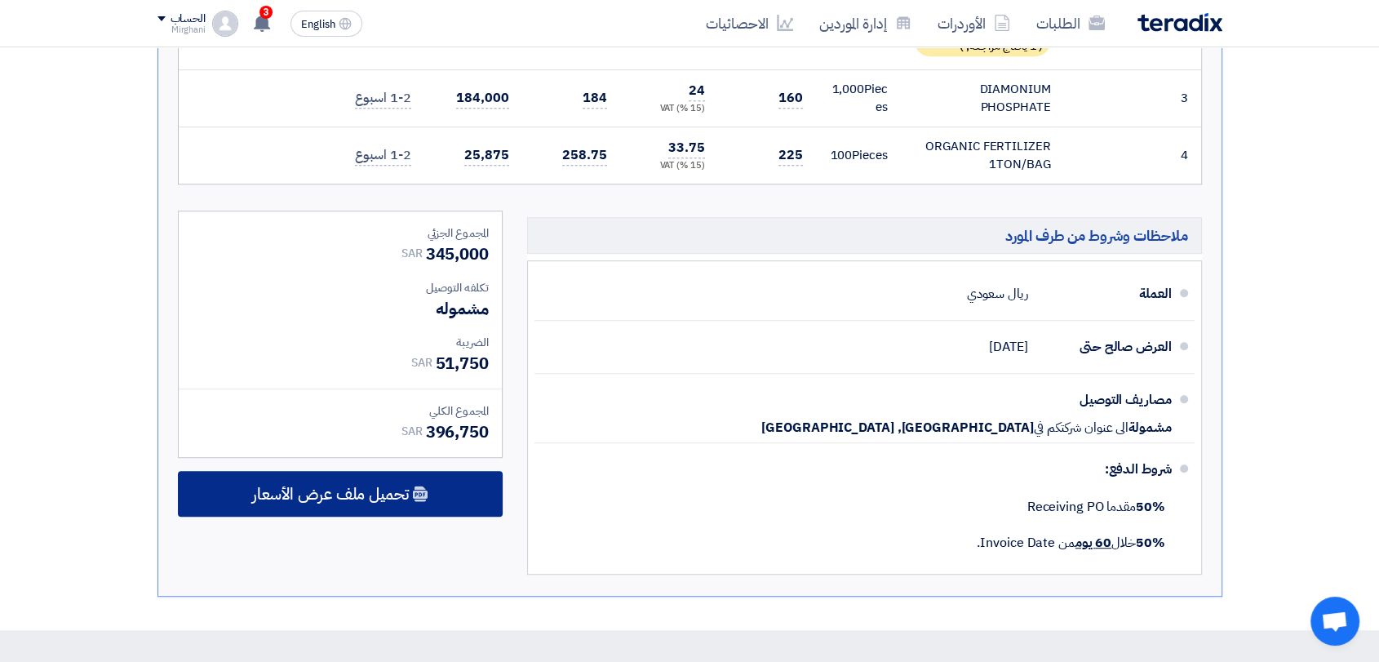
click at [454, 478] on div "تحميل ملف عرض الأسعار" at bounding box center [340, 494] width 325 height 46
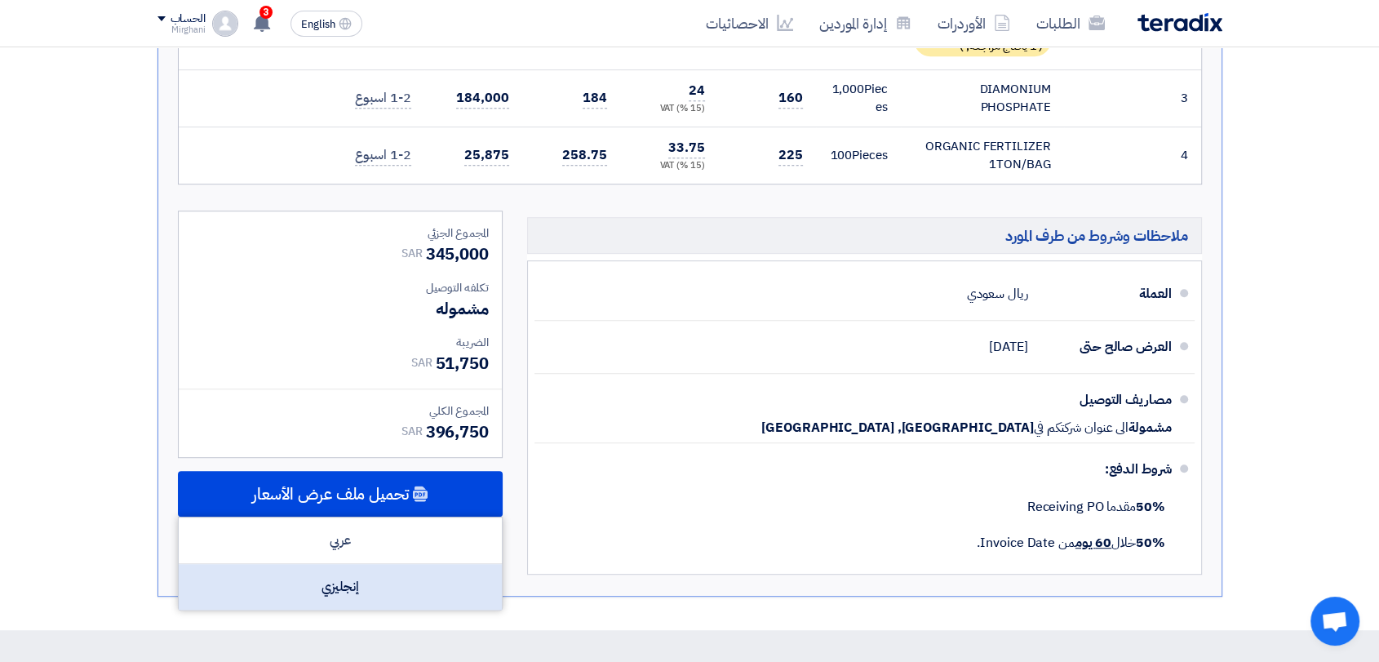
click at [424, 579] on div "إنجليزي" at bounding box center [340, 587] width 323 height 46
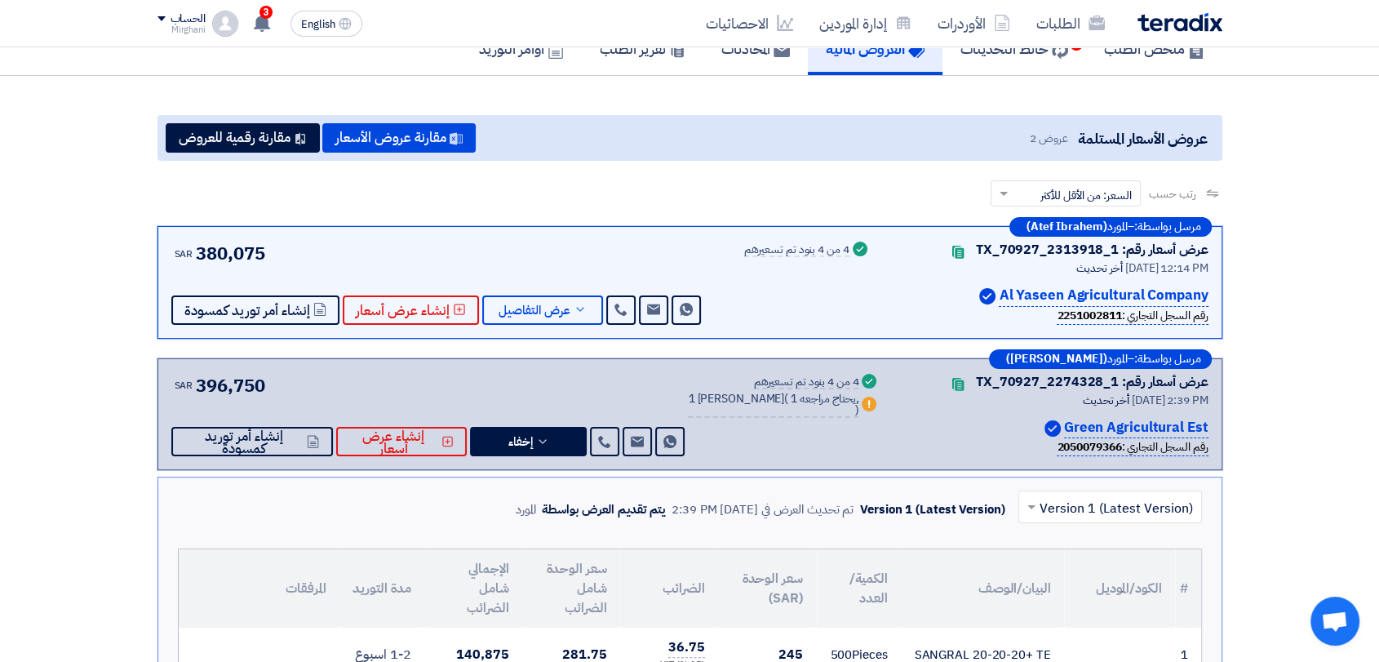
scroll to position [91, 0]
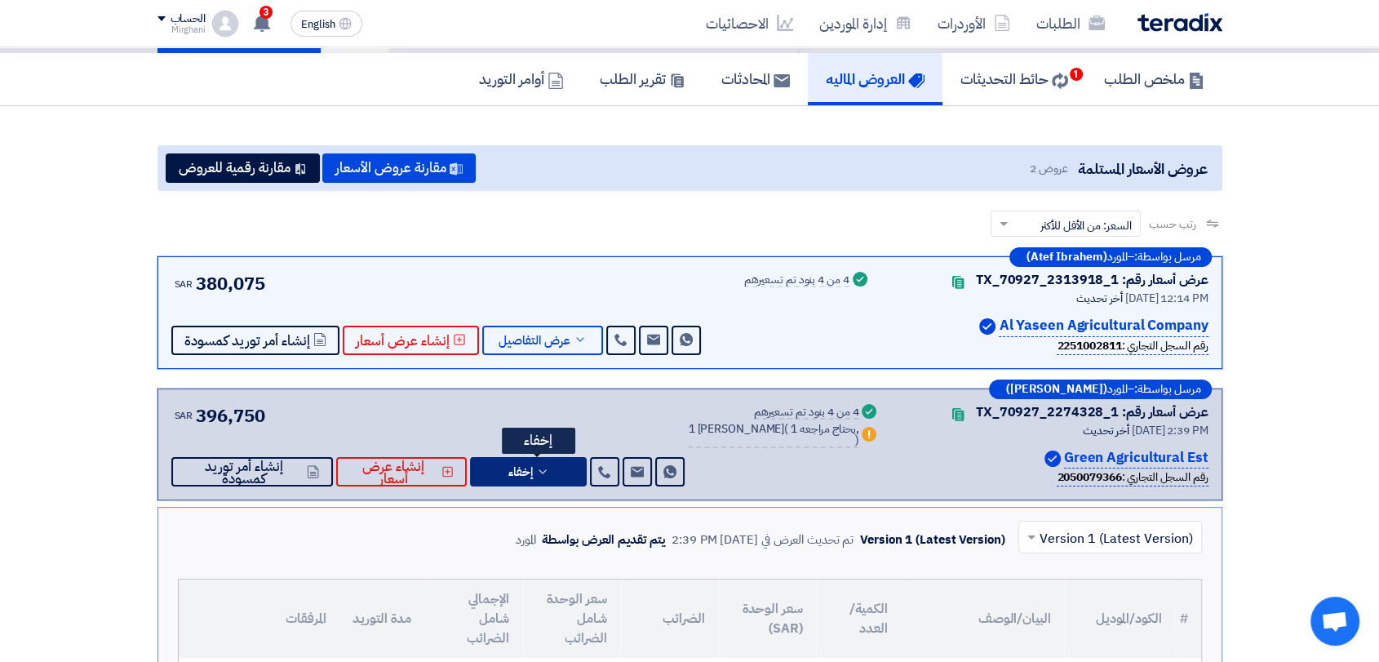
click at [525, 460] on button "إخفاء" at bounding box center [528, 471] width 117 height 29
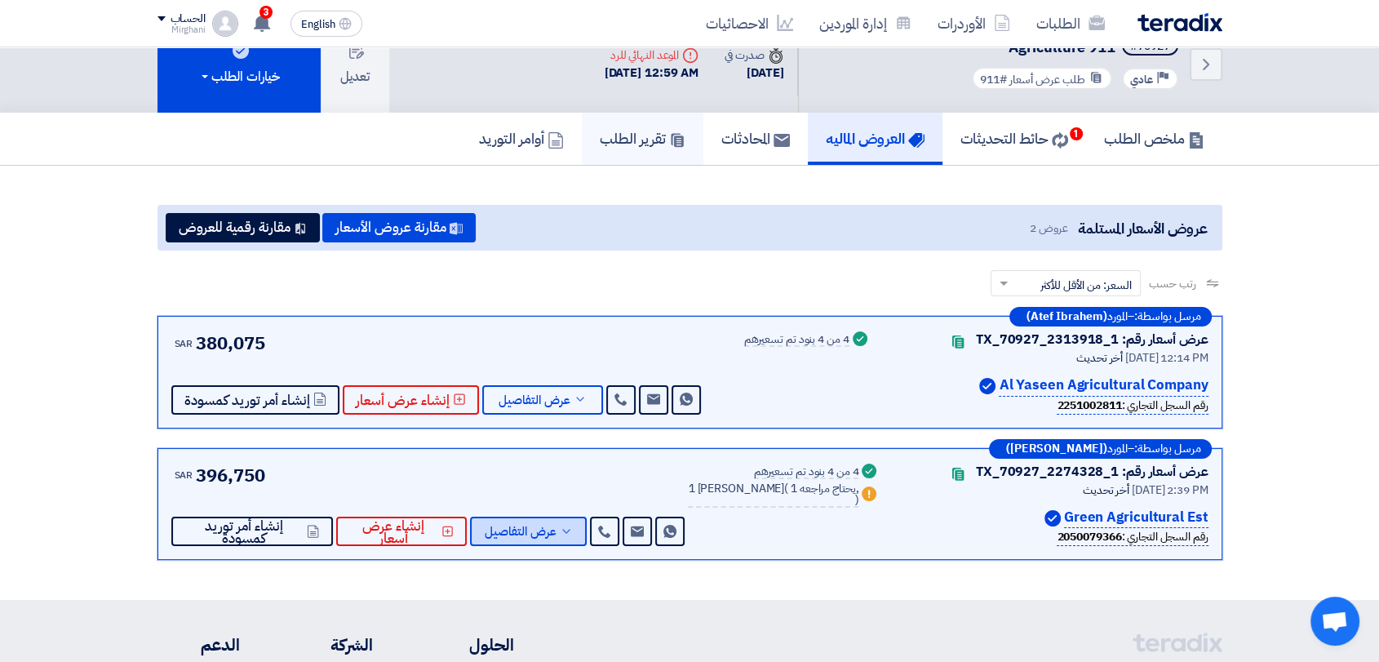
scroll to position [0, 0]
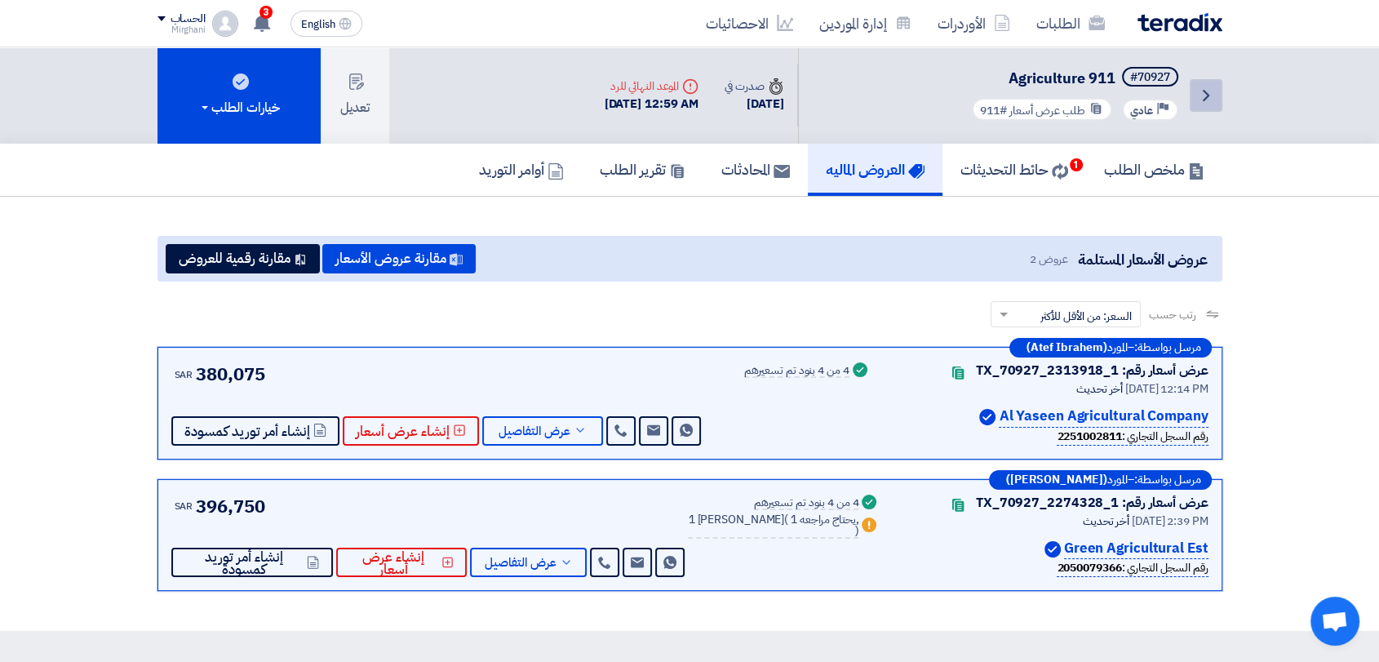
click at [1208, 109] on link "Back" at bounding box center [1206, 95] width 33 height 33
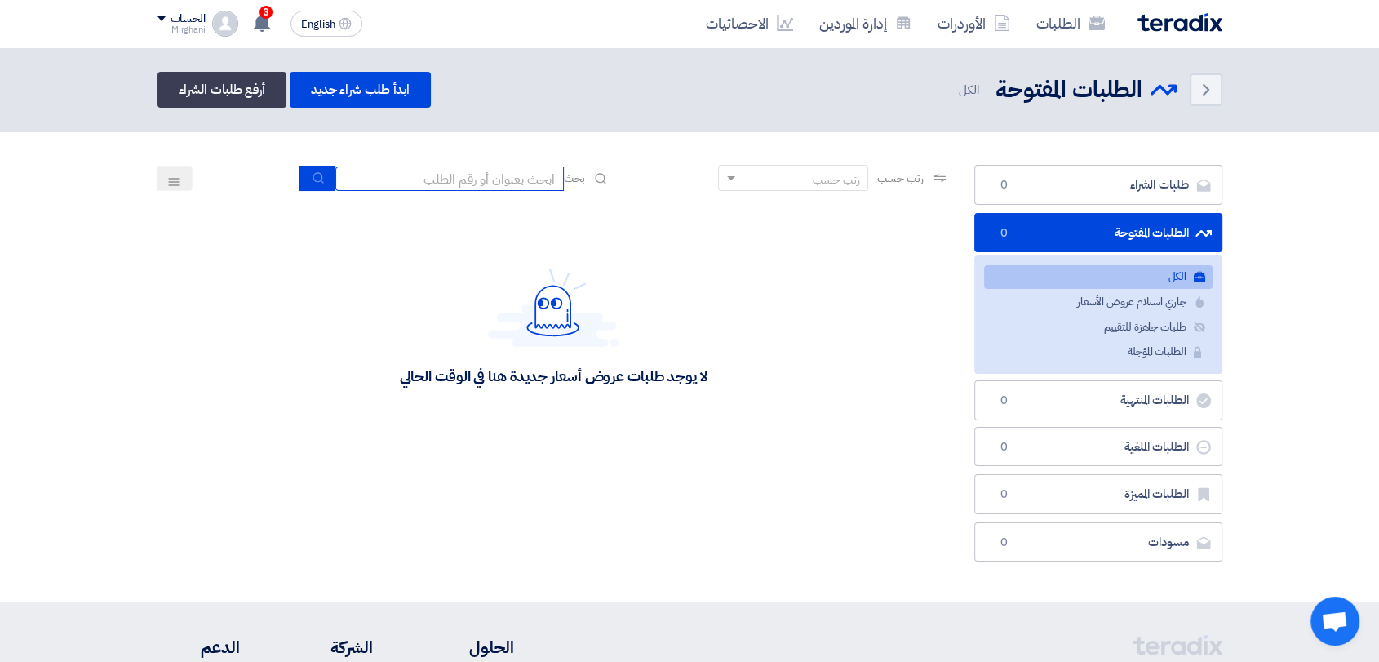
click at [478, 186] on input at bounding box center [449, 179] width 229 height 24
type input "911"
click at [316, 174] on use "submit" at bounding box center [318, 177] width 11 height 11
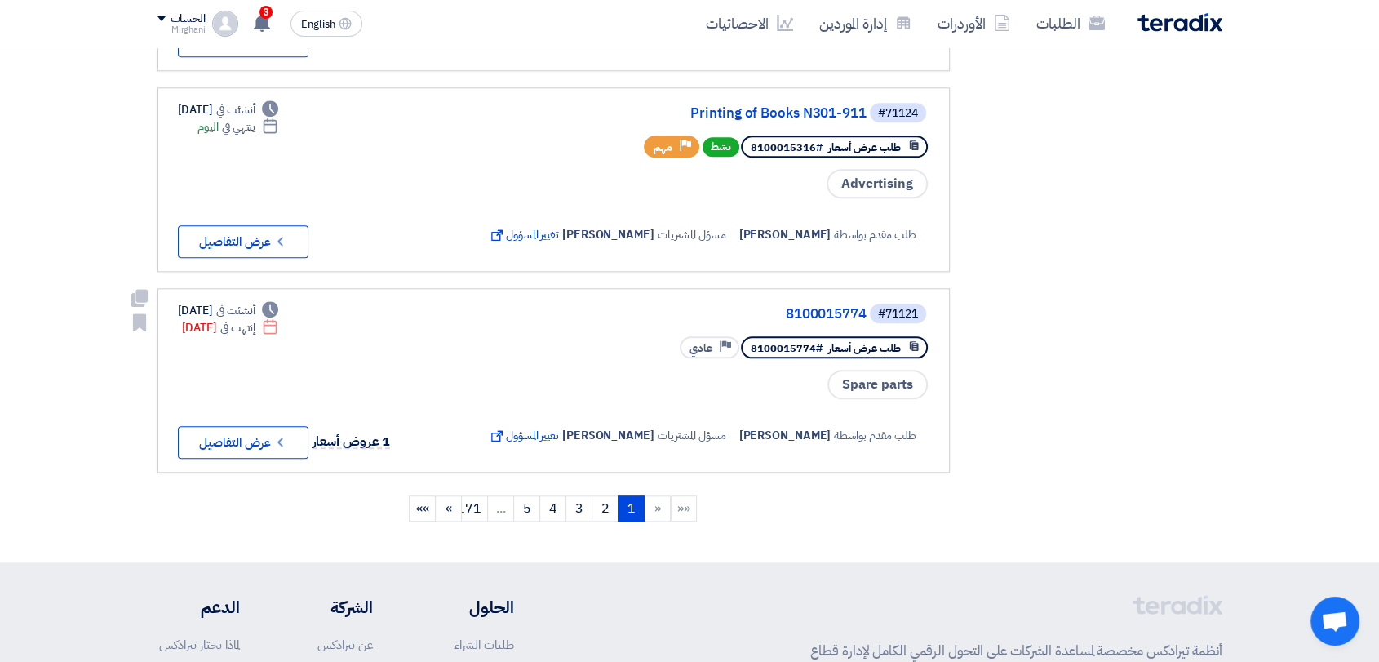
scroll to position [1995, 0]
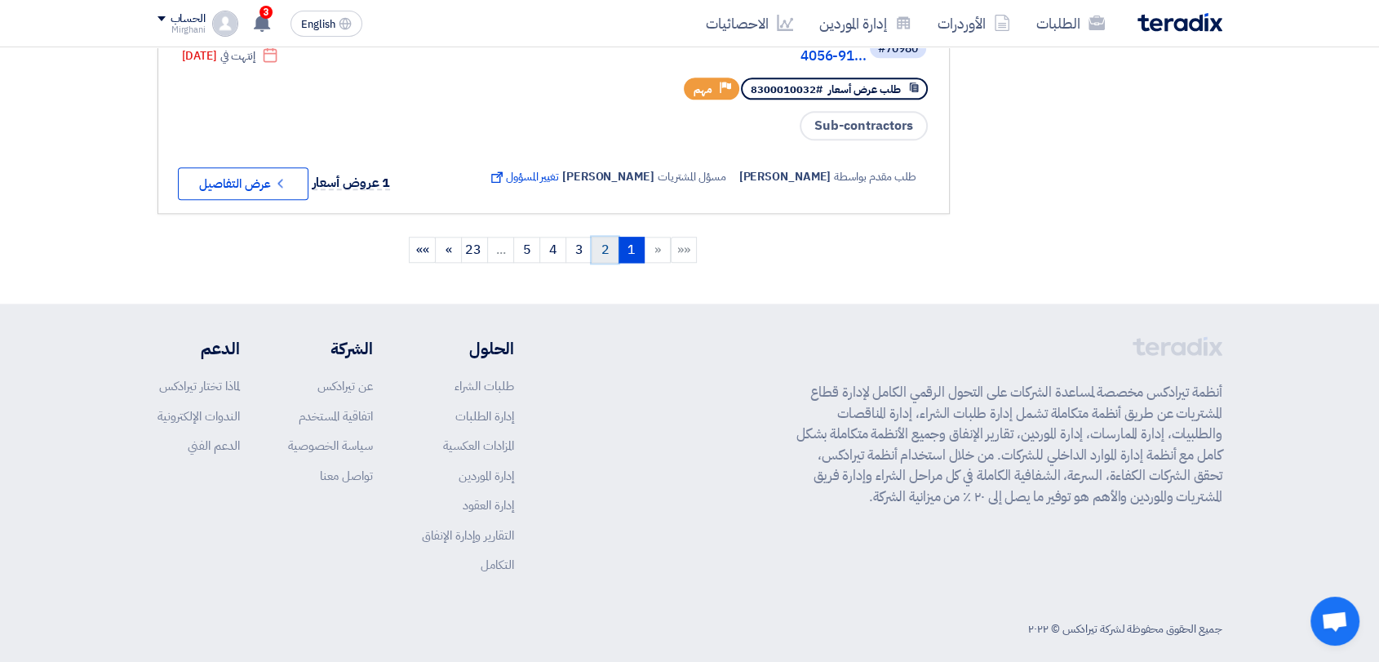
click at [611, 263] on link "2" at bounding box center [605, 250] width 27 height 26
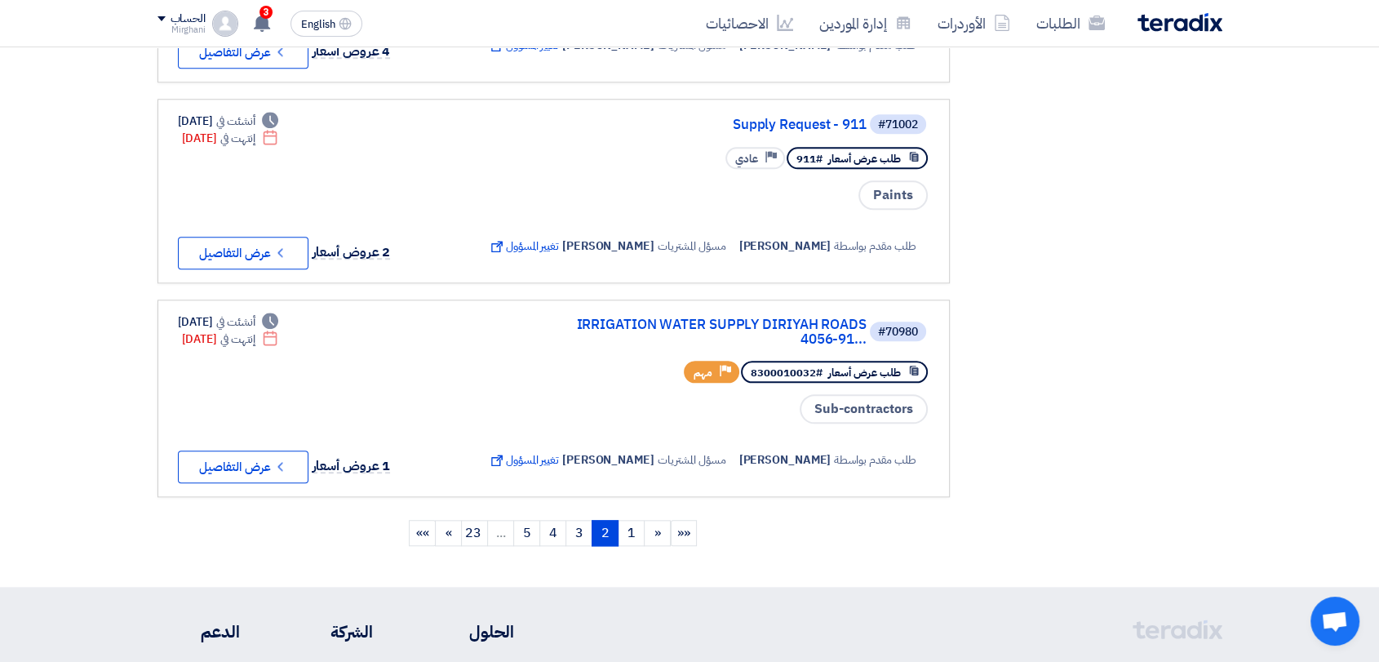
scroll to position [1814, 0]
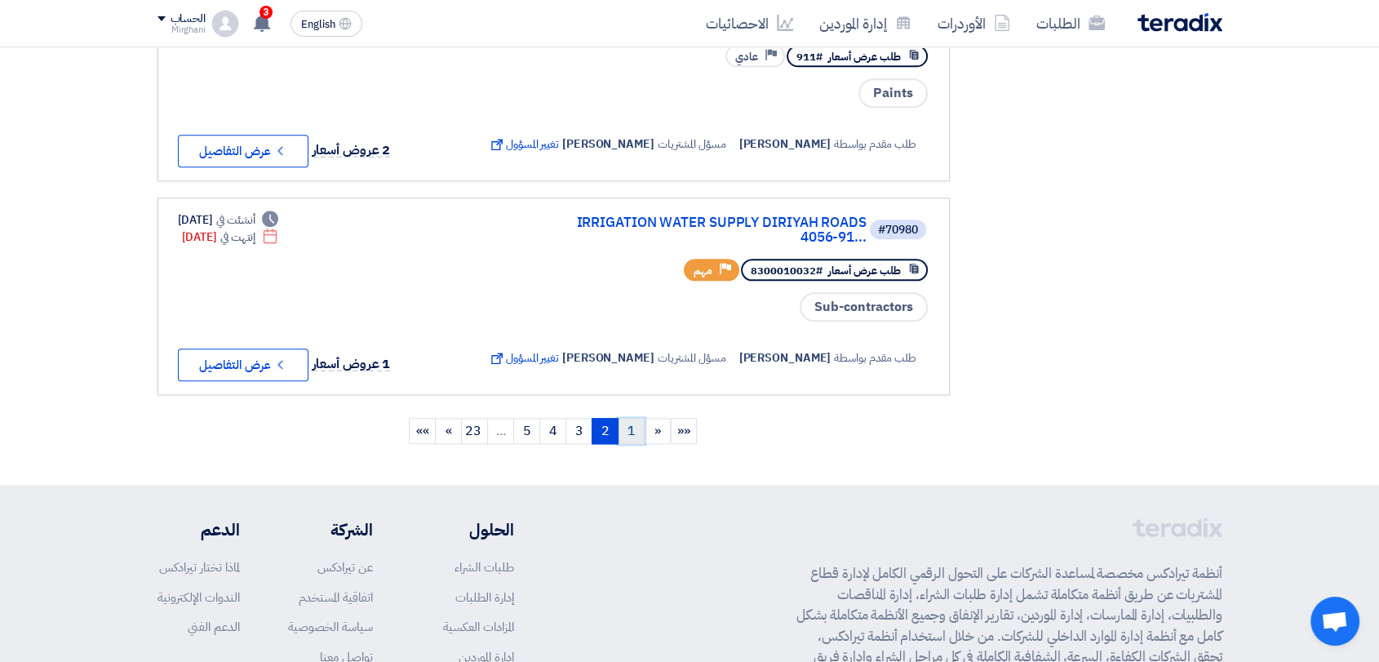
click at [633, 444] on link "1" at bounding box center [631, 431] width 27 height 26
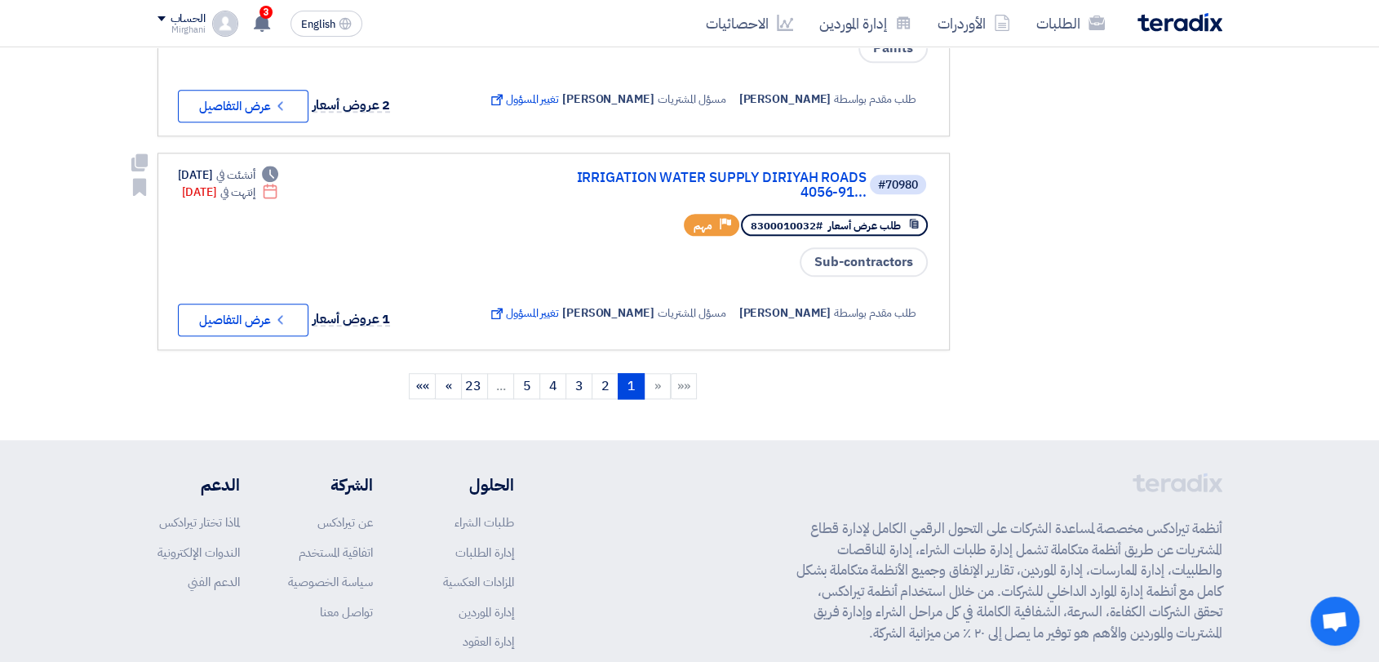
scroll to position [2086, 0]
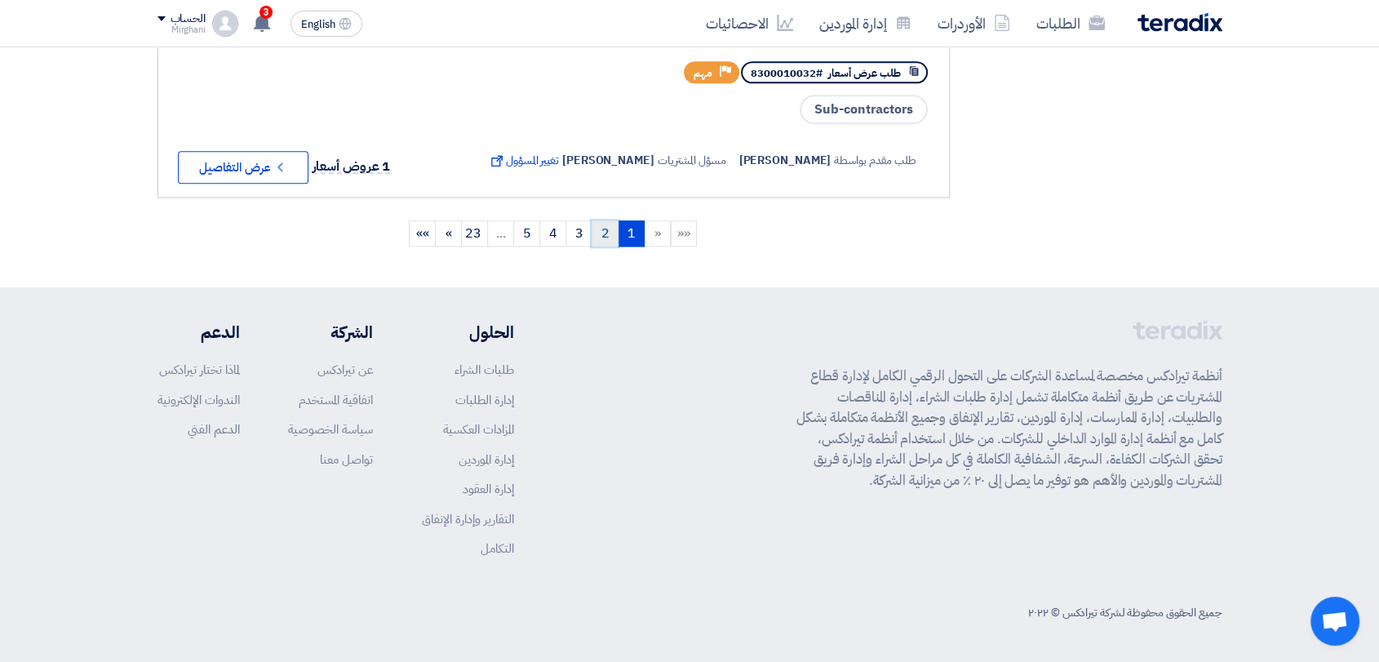
click at [601, 234] on link "2" at bounding box center [605, 233] width 27 height 26
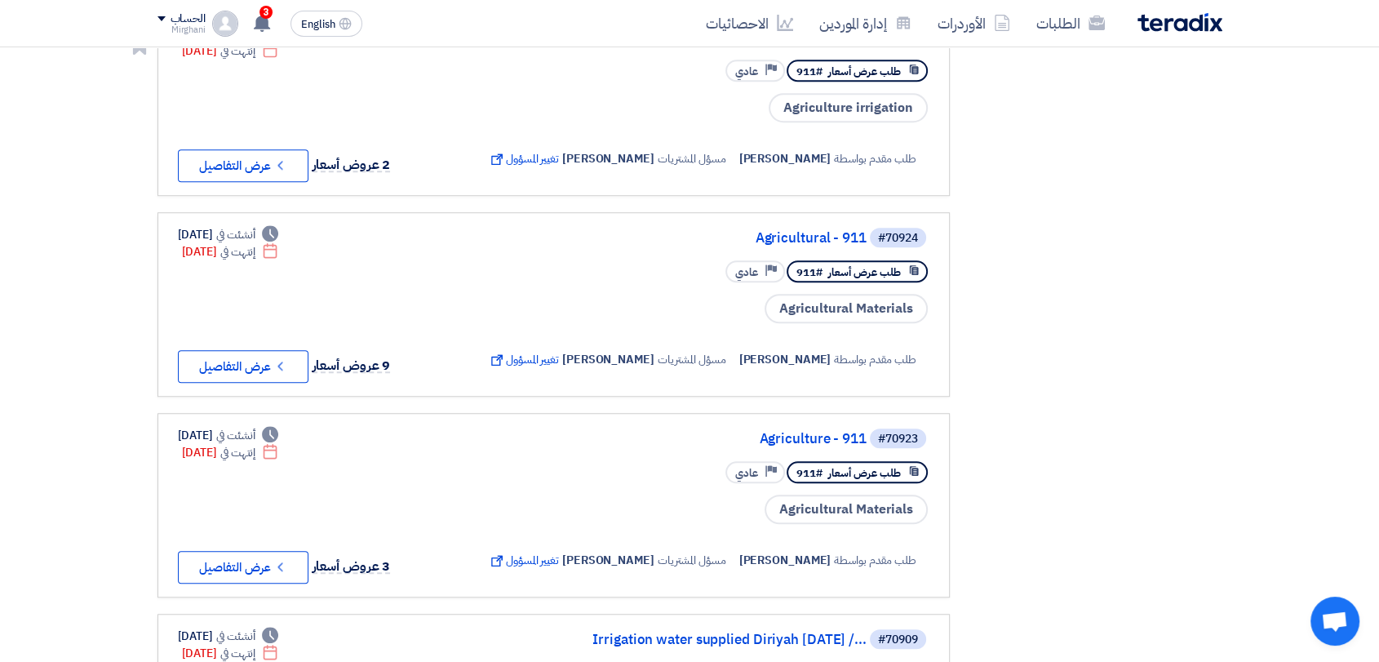
scroll to position [1179, 0]
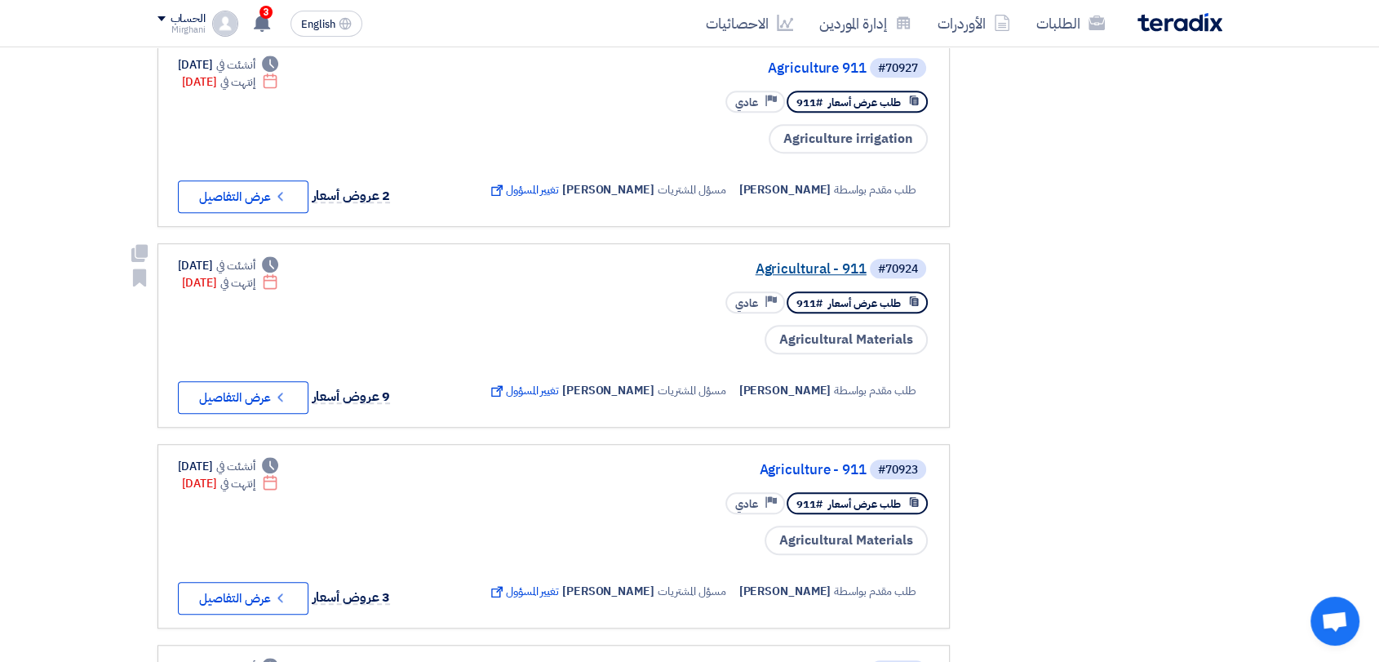
click at [816, 277] on link "Agricultural - 911" at bounding box center [703, 269] width 326 height 15
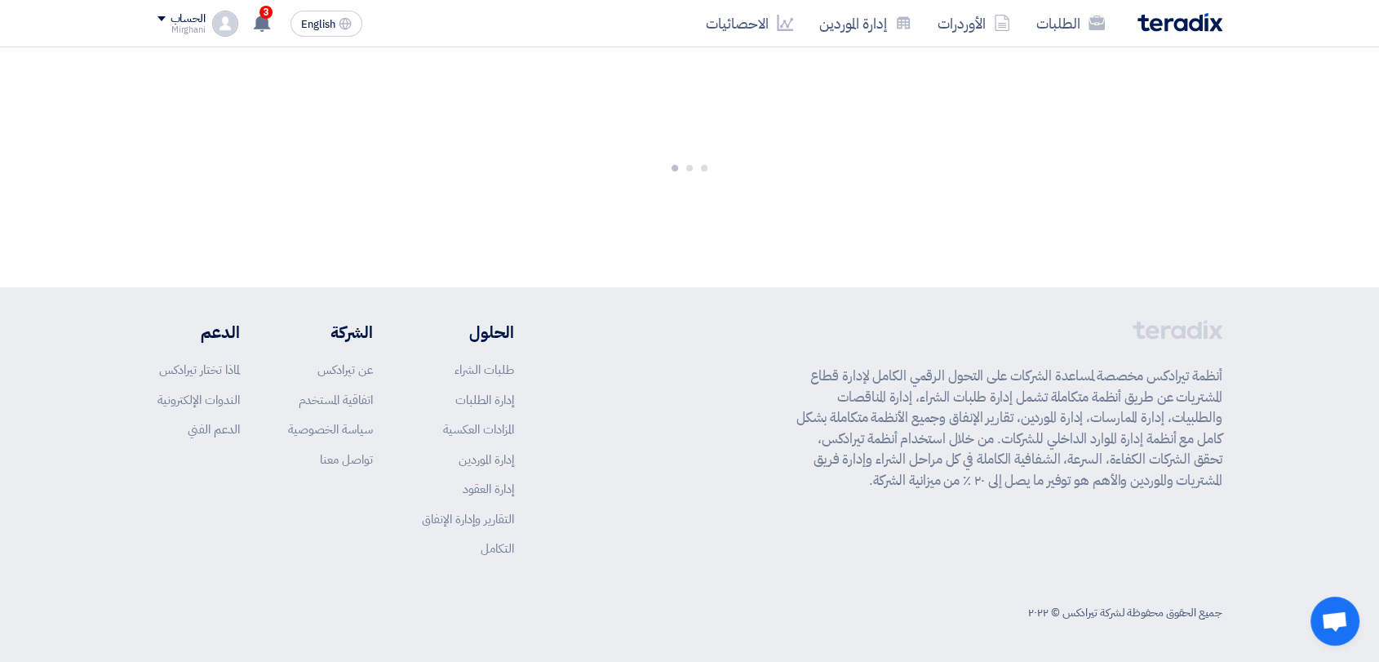
scroll to position [0, 0]
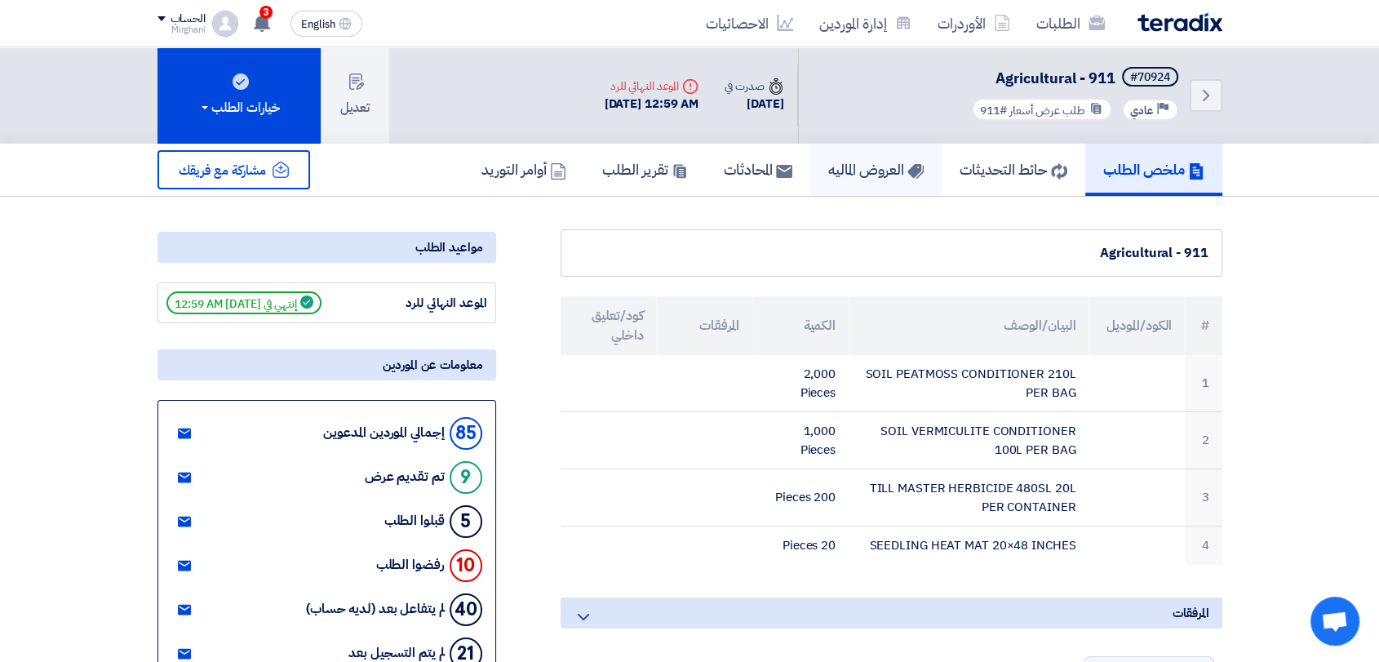
click at [842, 175] on h5 "العروض الماليه" at bounding box center [876, 169] width 96 height 19
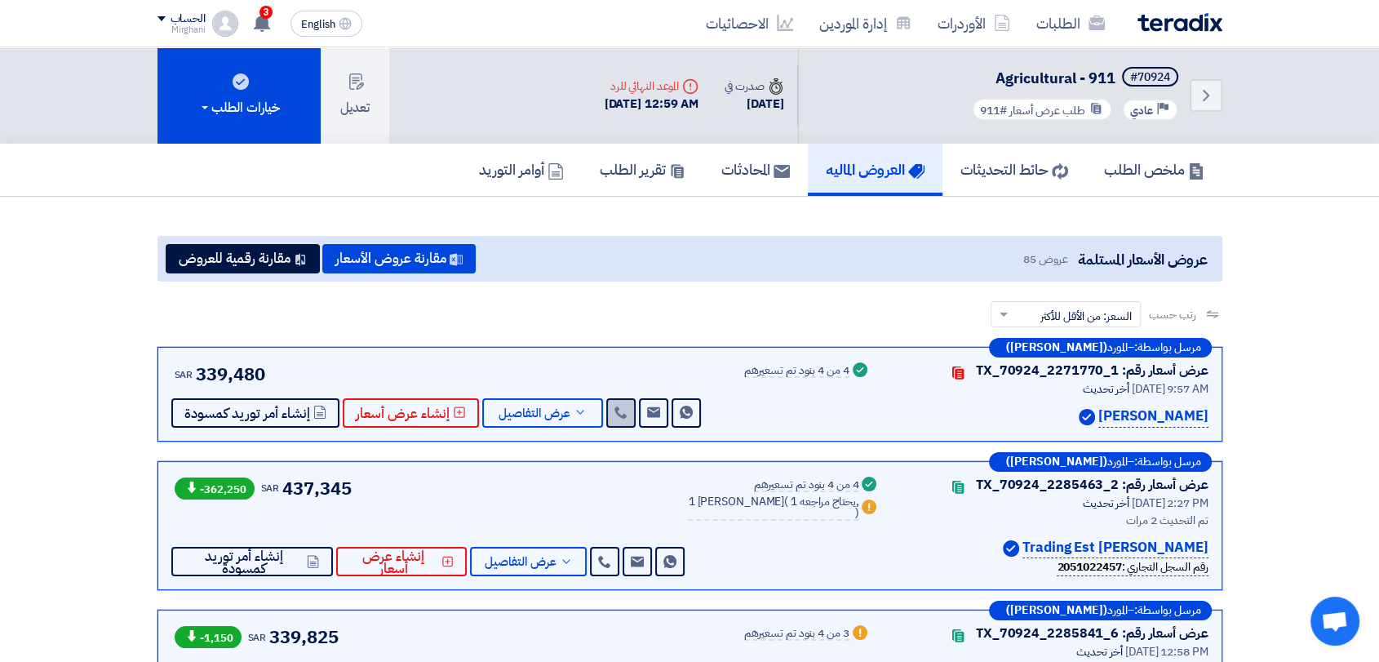
click at [629, 409] on link at bounding box center [620, 412] width 29 height 29
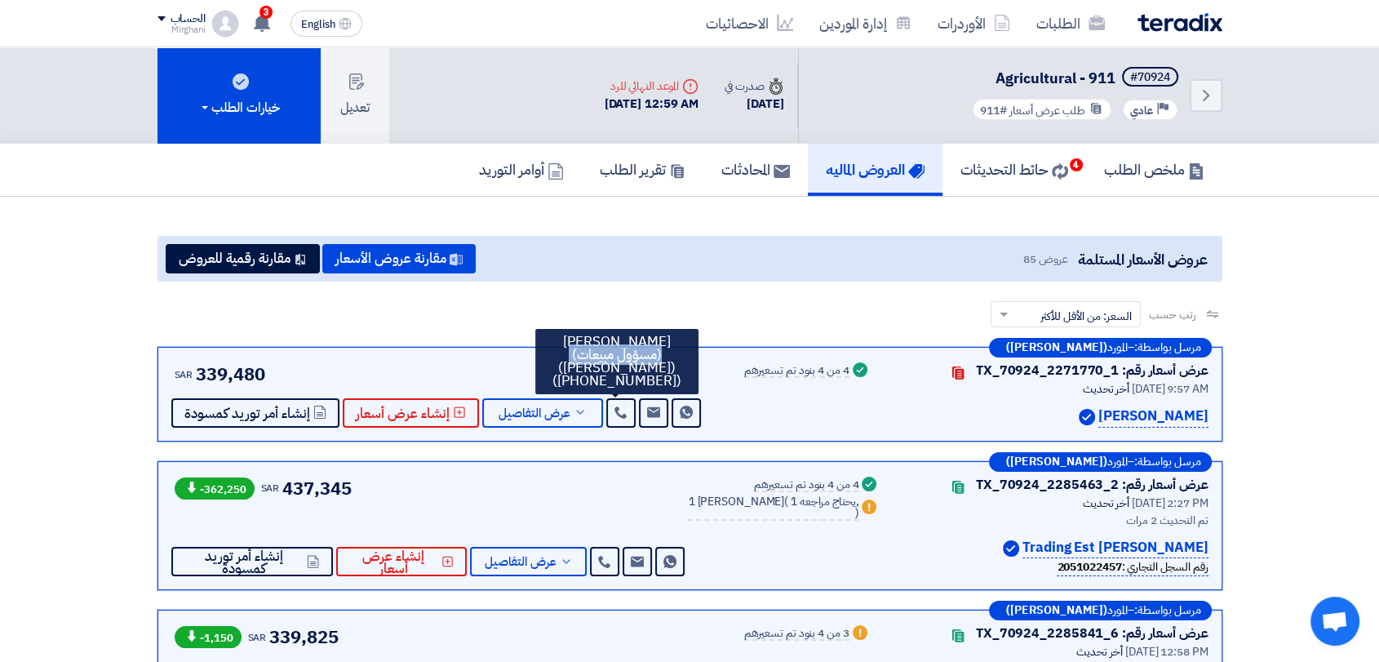
drag, startPoint x: 670, startPoint y: 344, endPoint x: 611, endPoint y: 346, distance: 58.8
click at [611, 346] on div "[PERSON_NAME] (مسؤول مبيعات) ([PERSON_NAME]) ([PHONE_NUMBER])" at bounding box center [616, 361] width 163 height 65
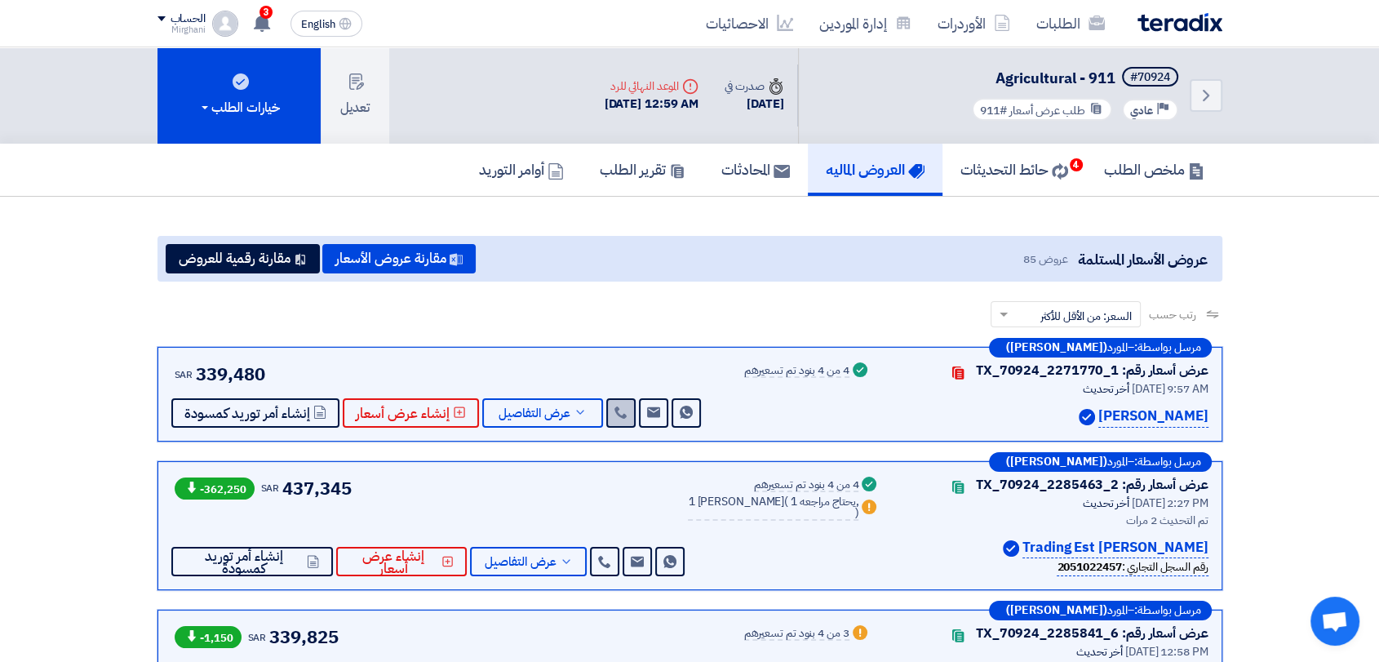
click at [625, 398] on link at bounding box center [620, 412] width 29 height 29
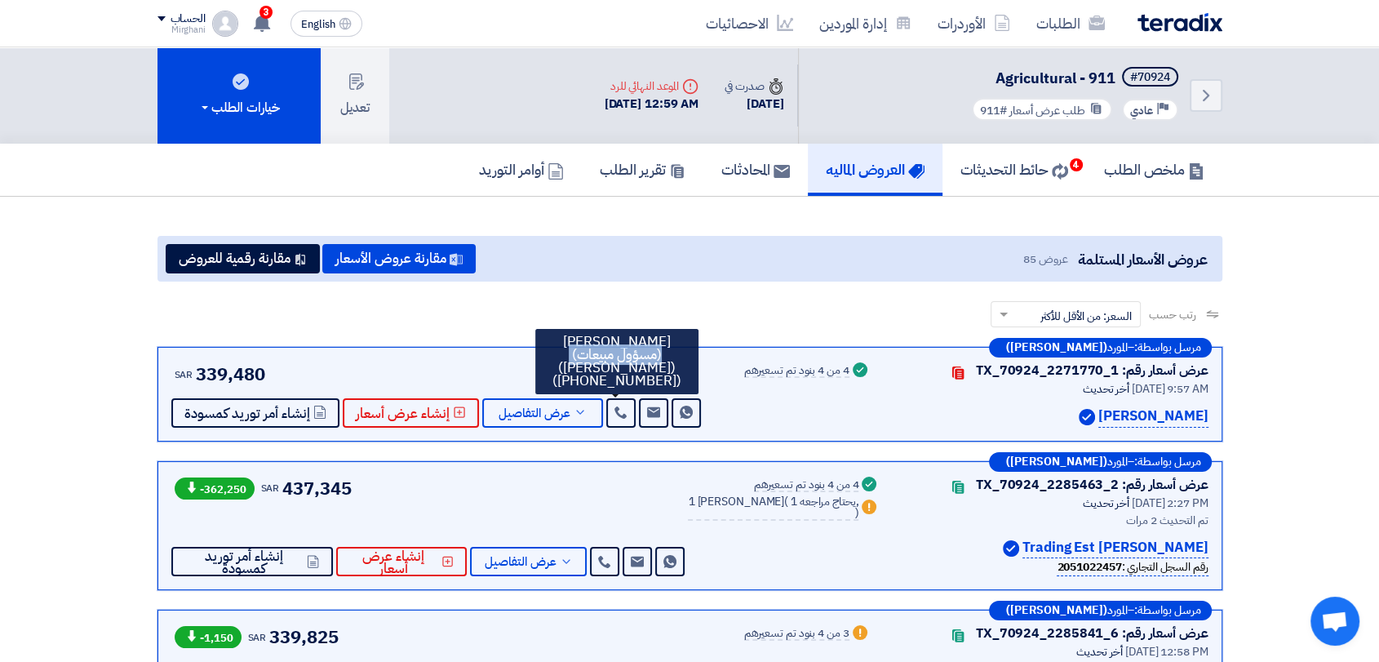
drag, startPoint x: 672, startPoint y: 339, endPoint x: 607, endPoint y: 345, distance: 64.8
click at [607, 345] on div "[PERSON_NAME] (مسؤول مبيعات) ([PERSON_NAME]) ([PHONE_NUMBER])" at bounding box center [616, 361] width 163 height 65
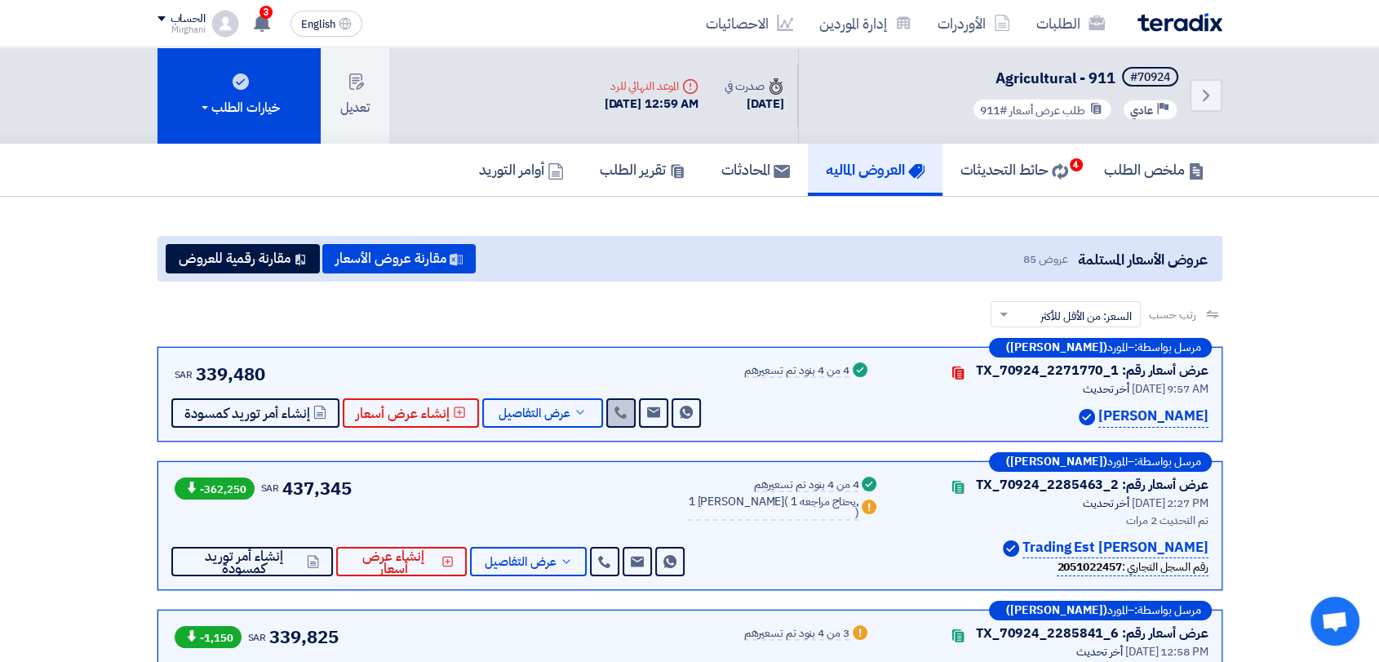
click at [615, 413] on use at bounding box center [621, 412] width 12 height 12
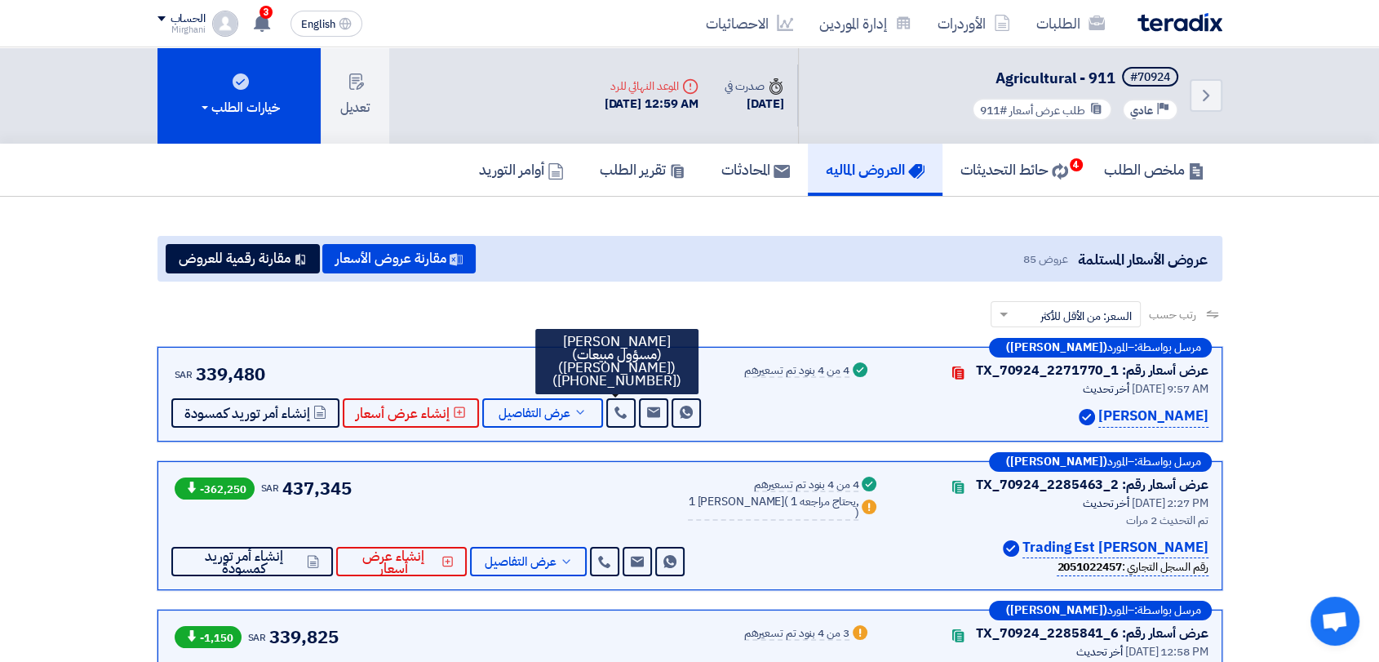
click at [720, 269] on div "عروض الأسعار المستلمة عروض 85 مقارنة عروض الأسعار مقارنة رقمية للعروض" at bounding box center [690, 259] width 1065 height 46
